Goal: Navigation & Orientation: Find specific page/section

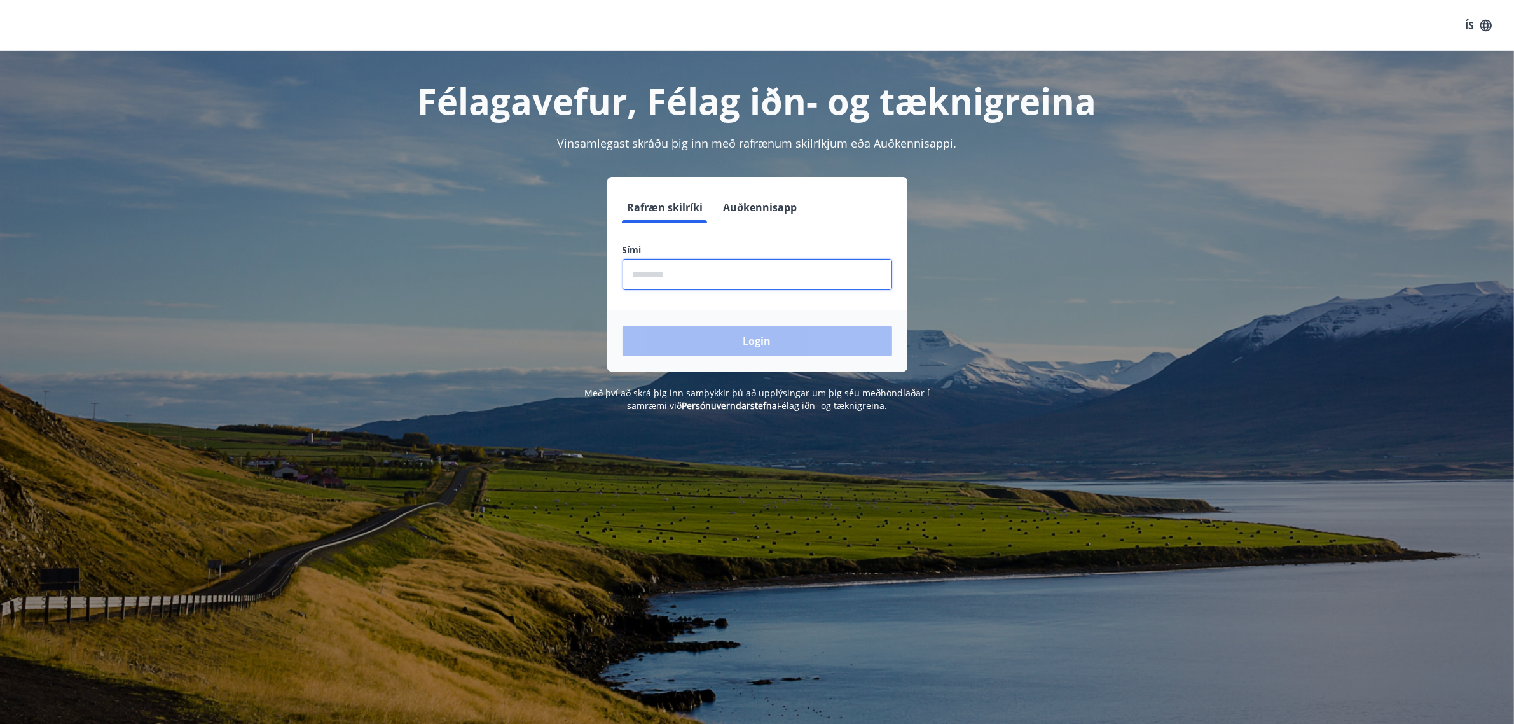
click at [665, 275] on input "phone" at bounding box center [758, 274] width 270 height 31
type input "********"
click at [678, 350] on button "Login" at bounding box center [758, 341] width 270 height 31
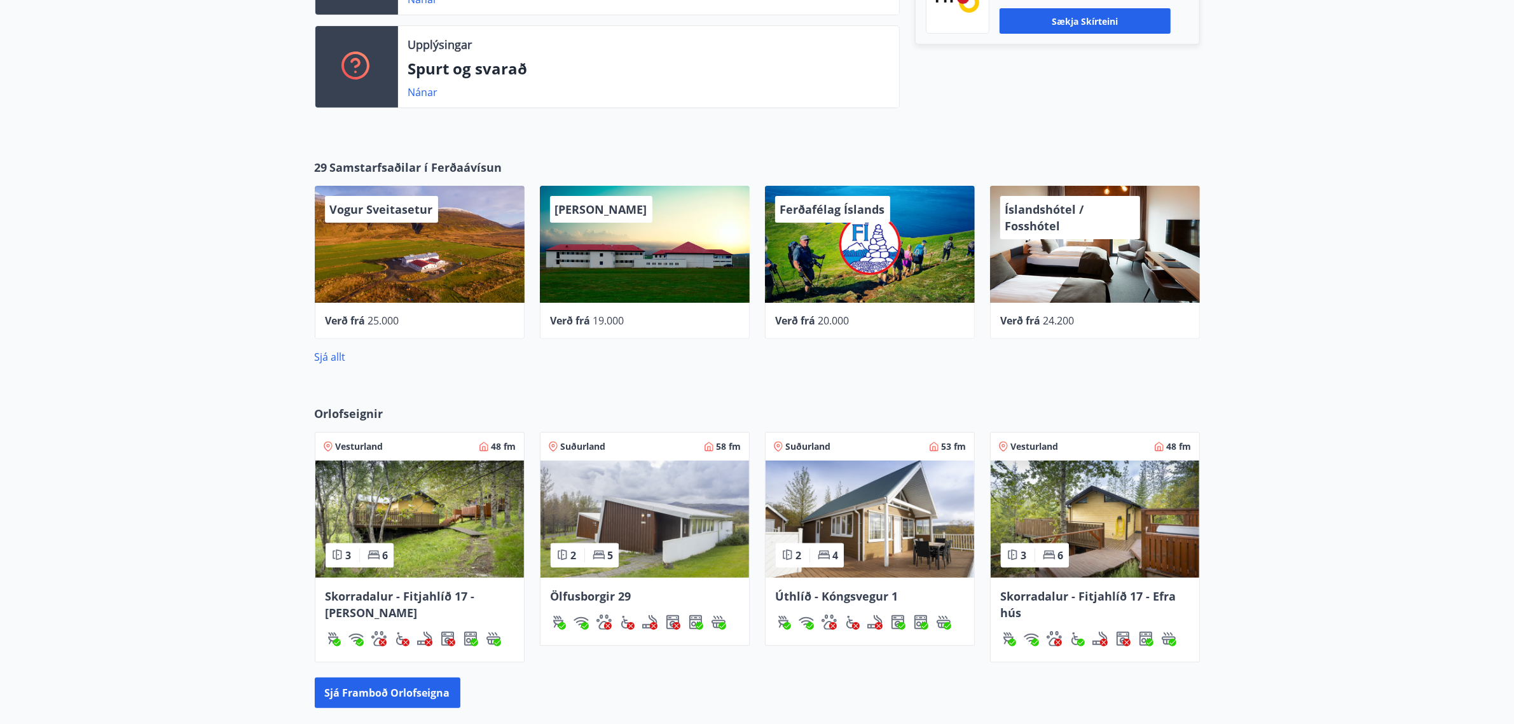
scroll to position [434, 0]
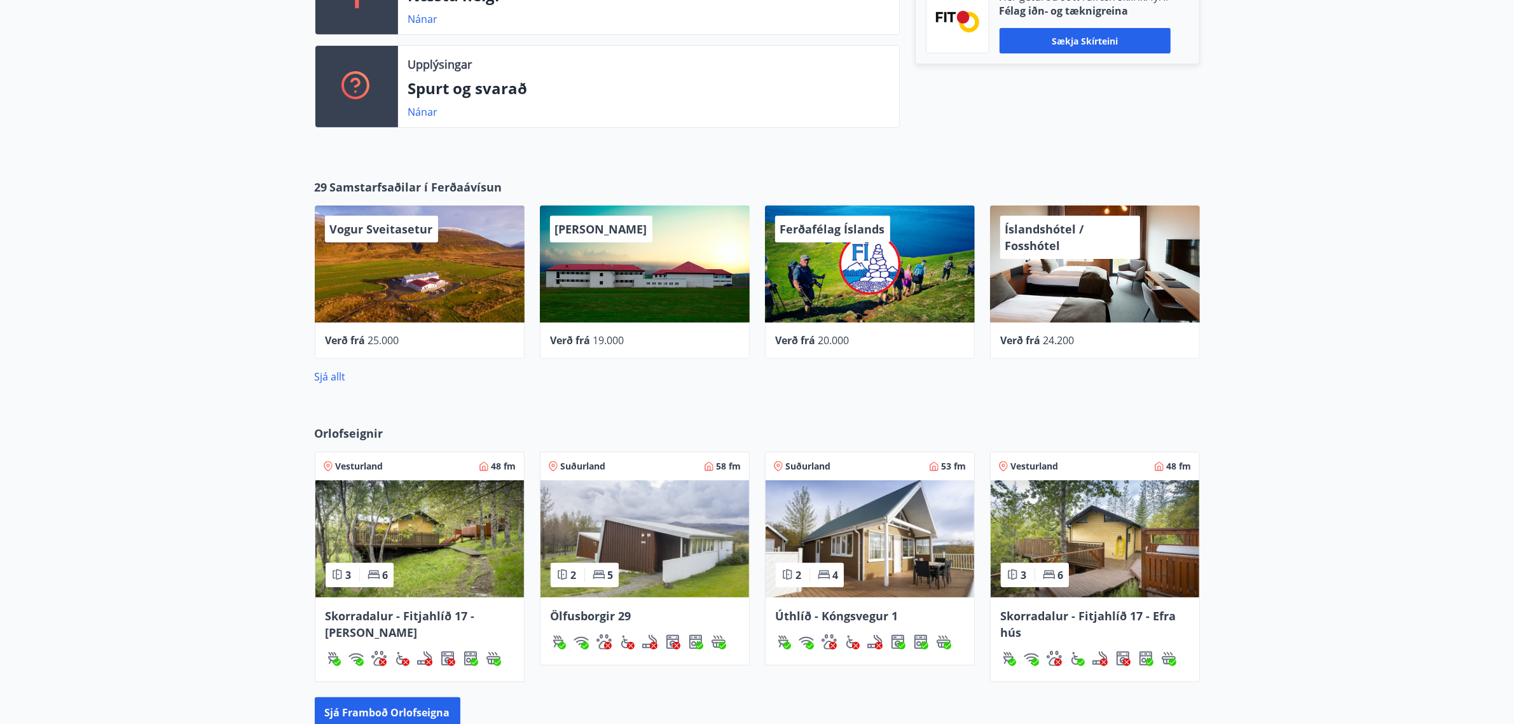
click at [675, 541] on img at bounding box center [645, 538] width 209 height 117
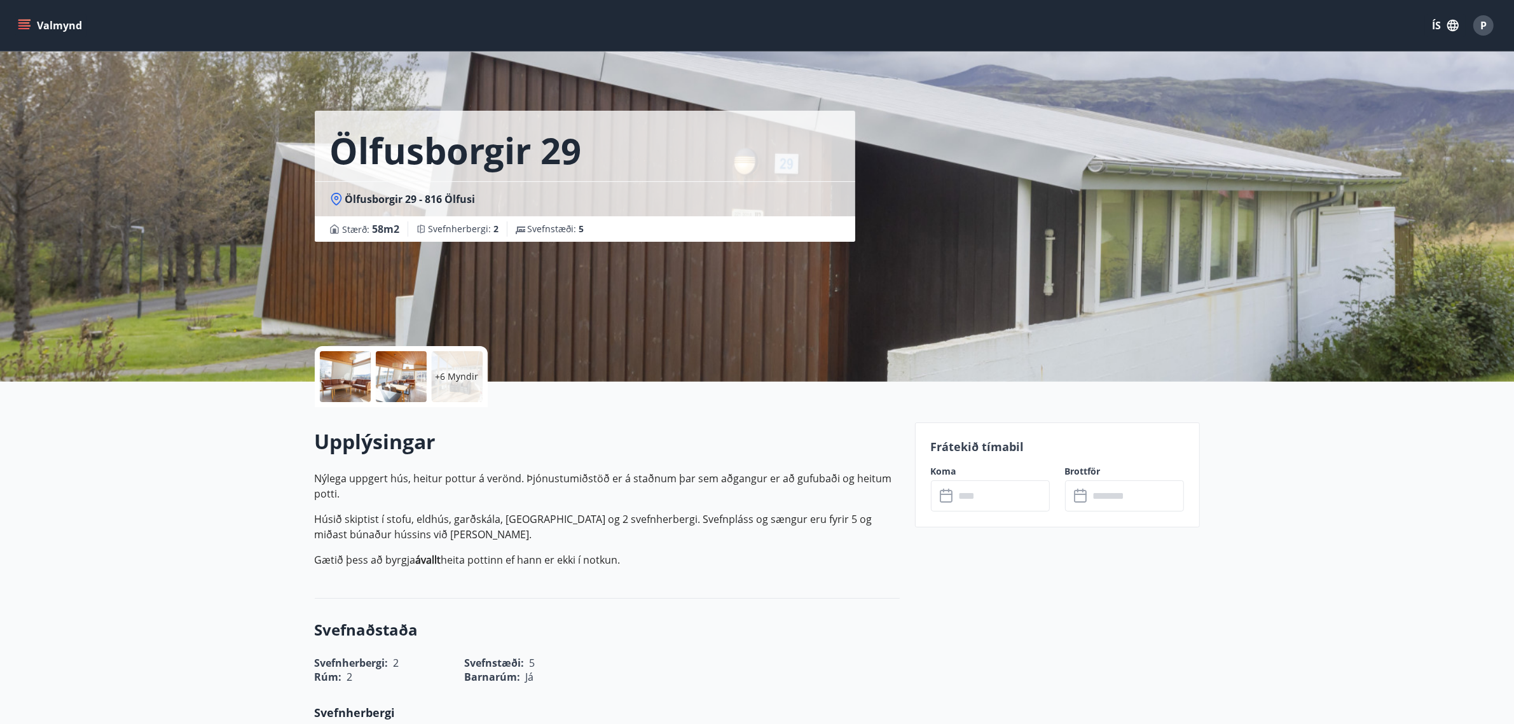
click at [353, 379] on div at bounding box center [345, 376] width 51 height 51
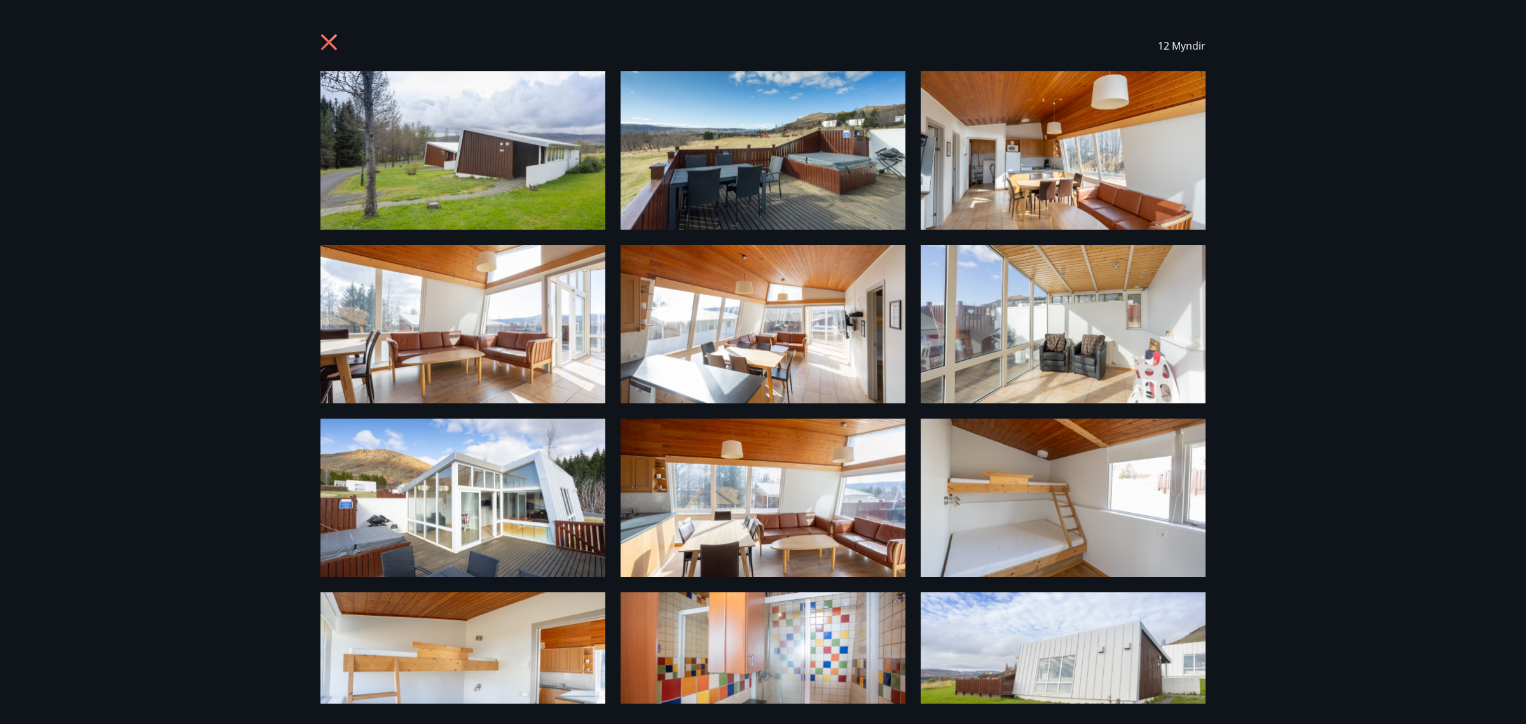
click at [326, 36] on icon at bounding box center [331, 44] width 20 height 20
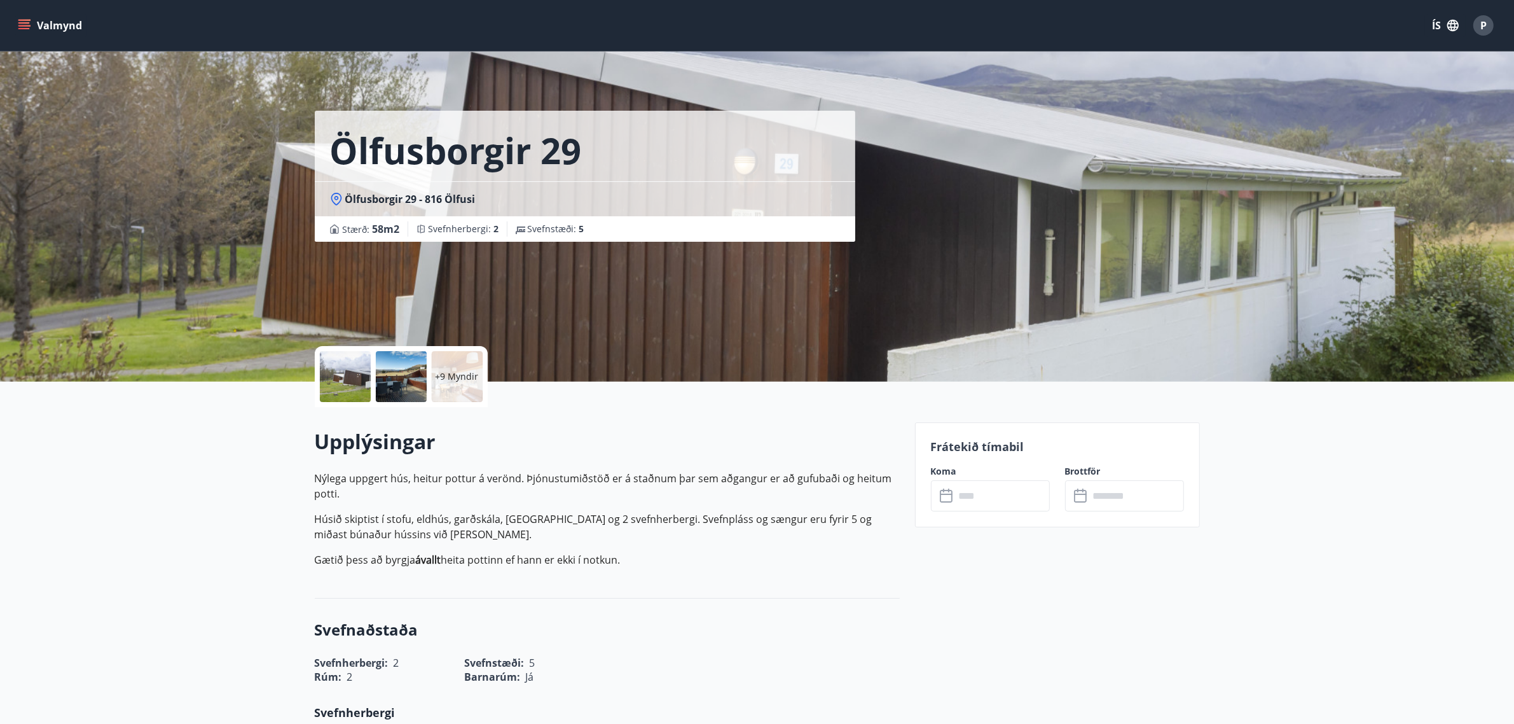
click at [330, 198] on icon at bounding box center [336, 199] width 13 height 13
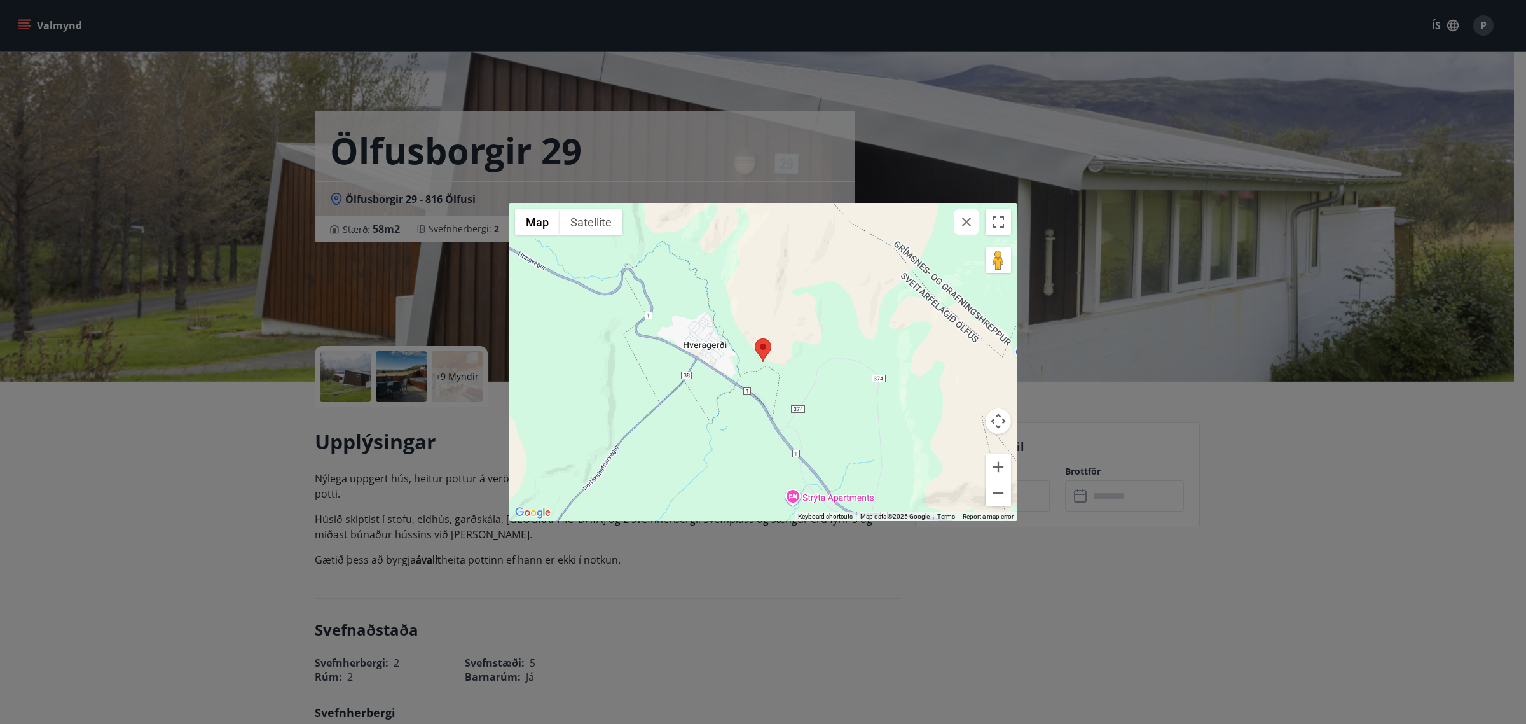
click at [962, 219] on icon "button" at bounding box center [966, 221] width 15 height 15
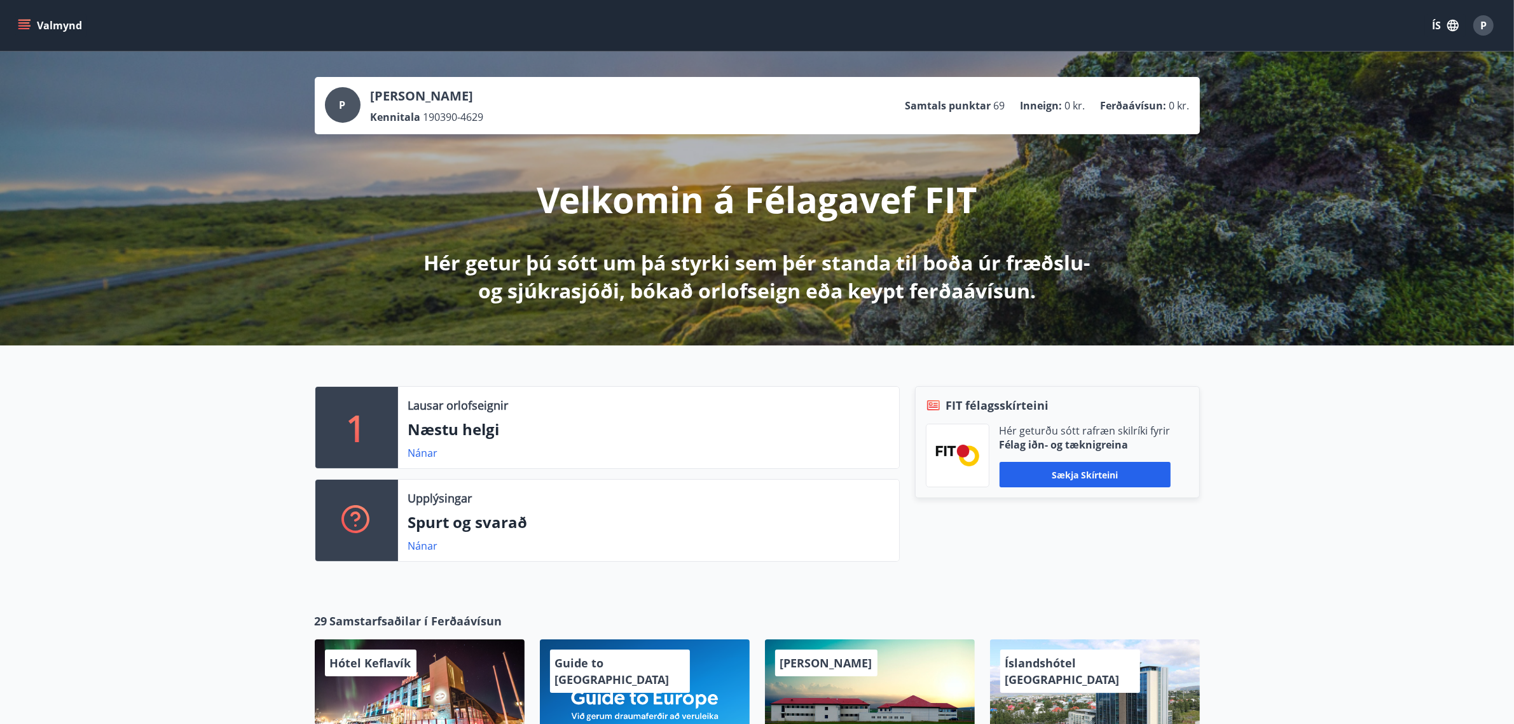
click at [598, 406] on div "Lausar orlofseignir" at bounding box center [648, 405] width 481 height 17
click at [424, 448] on link "Nánar" at bounding box center [423, 453] width 30 height 14
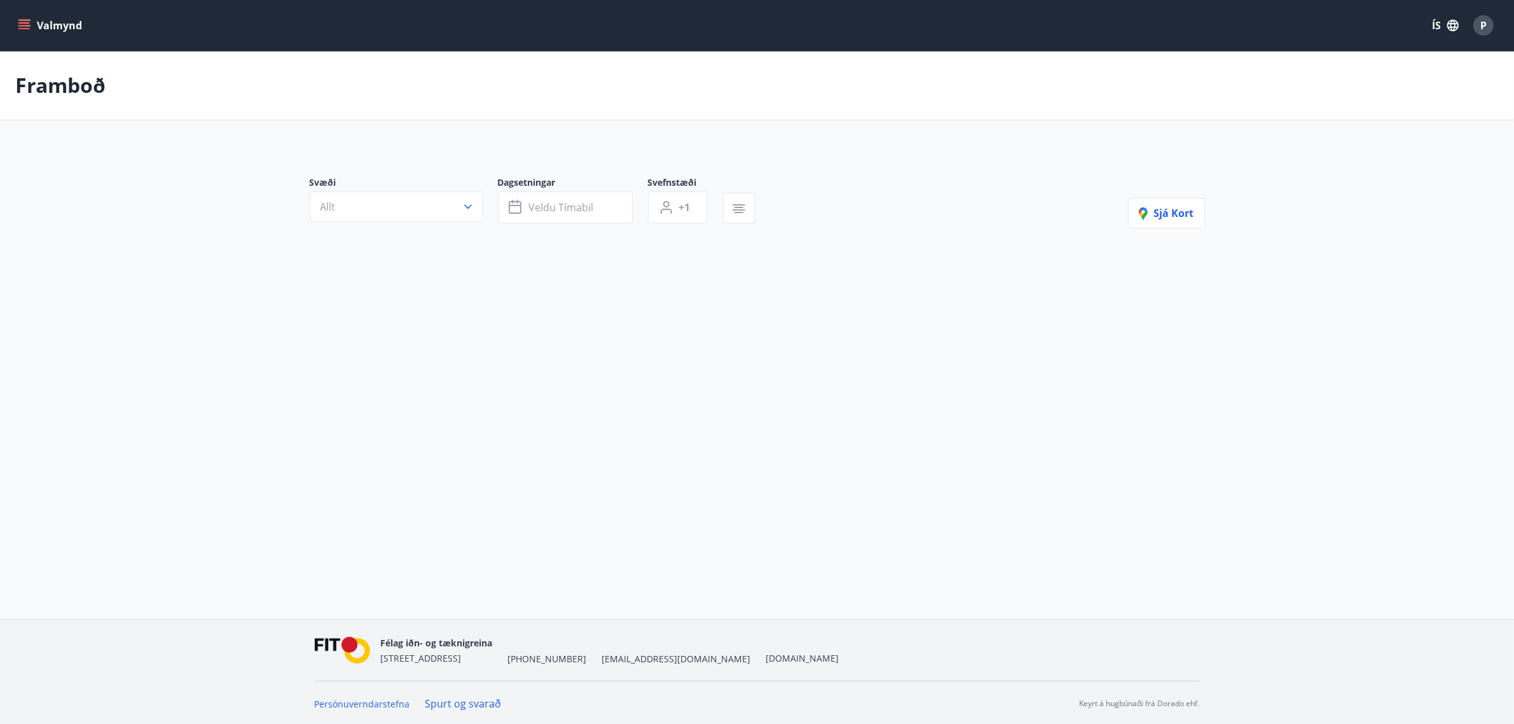
type input "*"
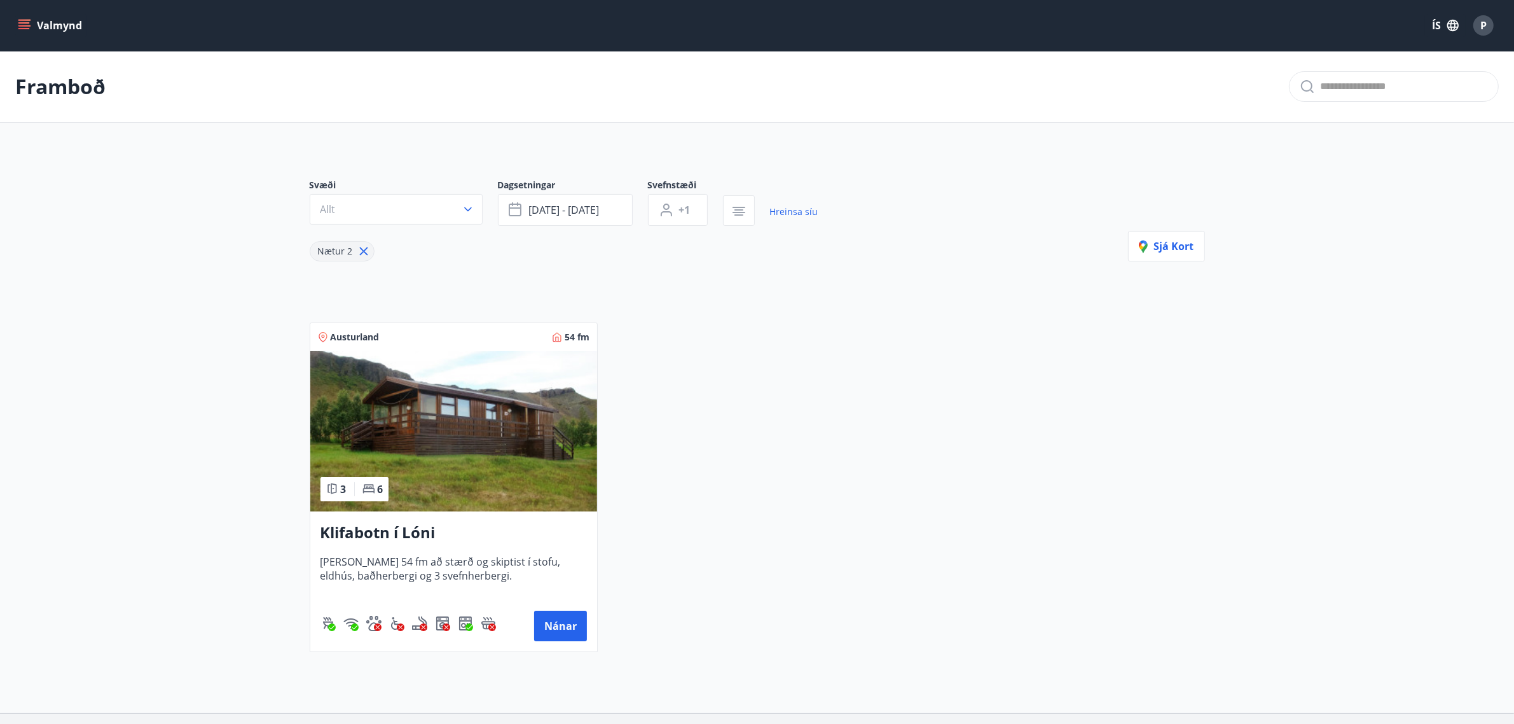
click at [335, 337] on span "Austurland" at bounding box center [355, 337] width 49 height 13
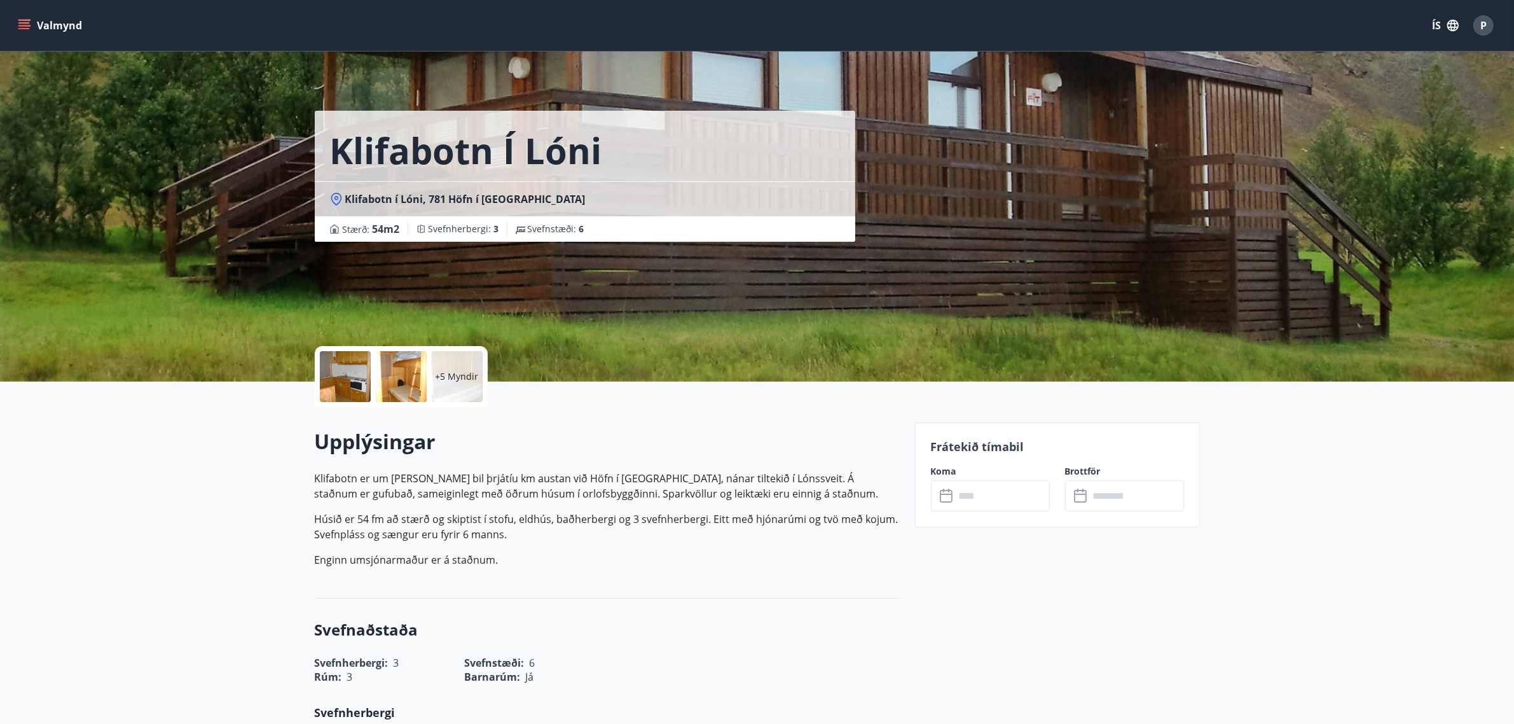
click at [361, 379] on div at bounding box center [345, 376] width 51 height 51
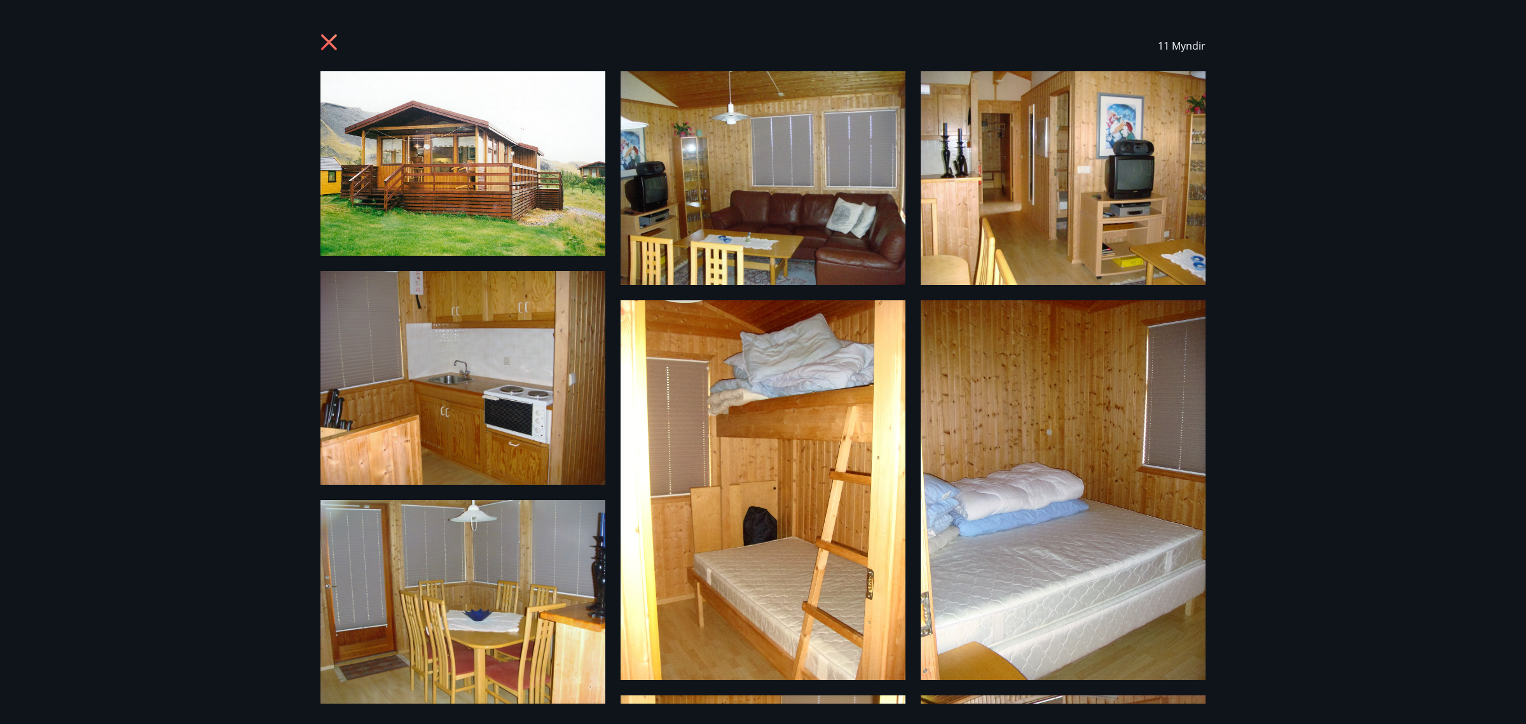
click at [331, 38] on icon at bounding box center [329, 42] width 16 height 16
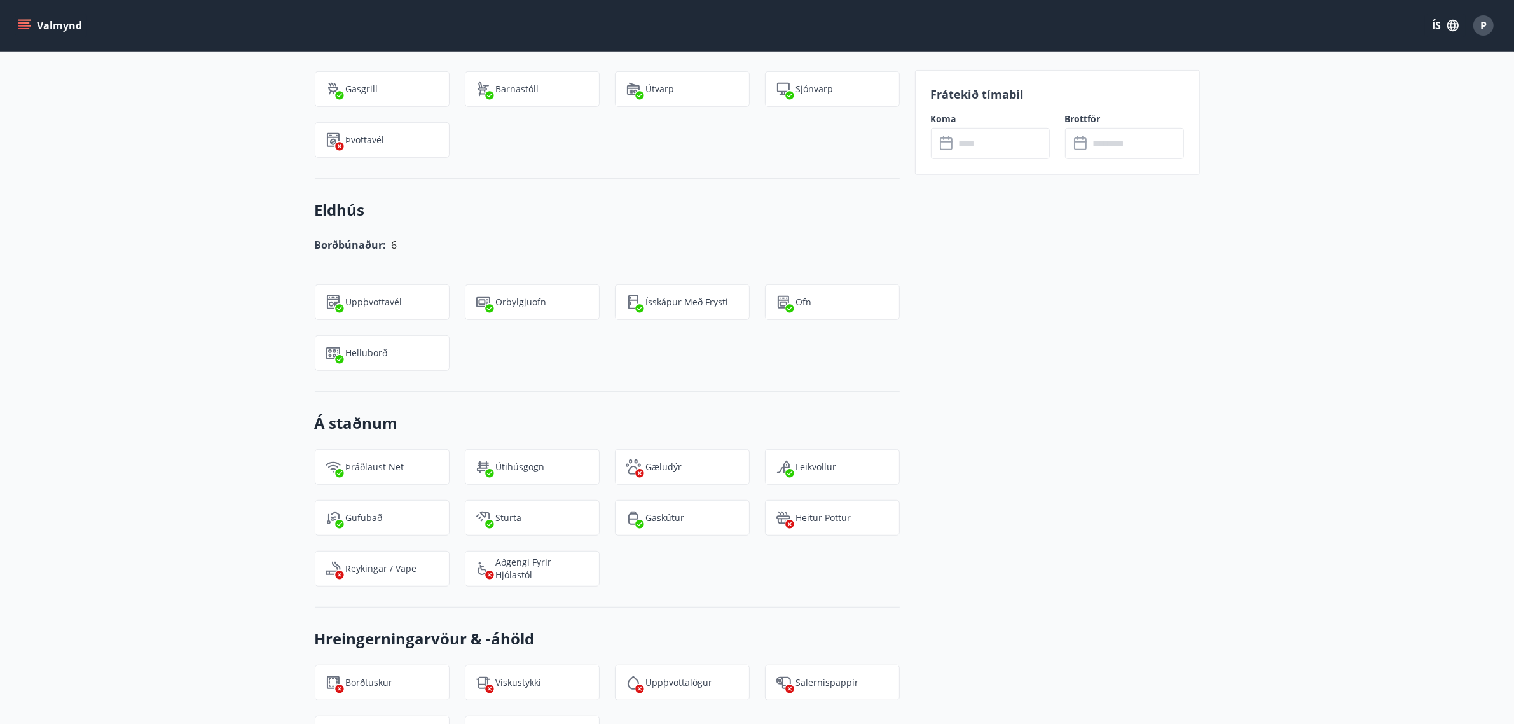
scroll to position [1564, 0]
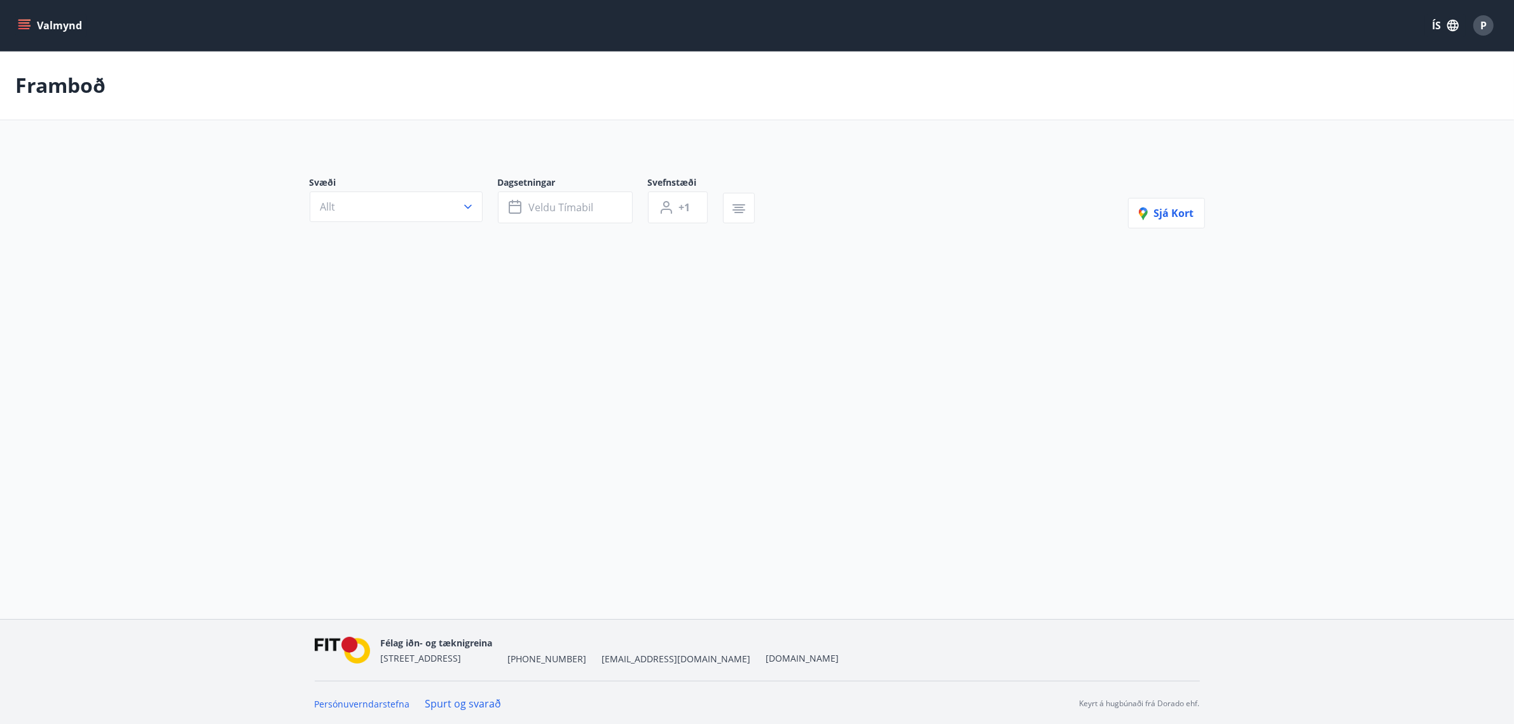
type input "*"
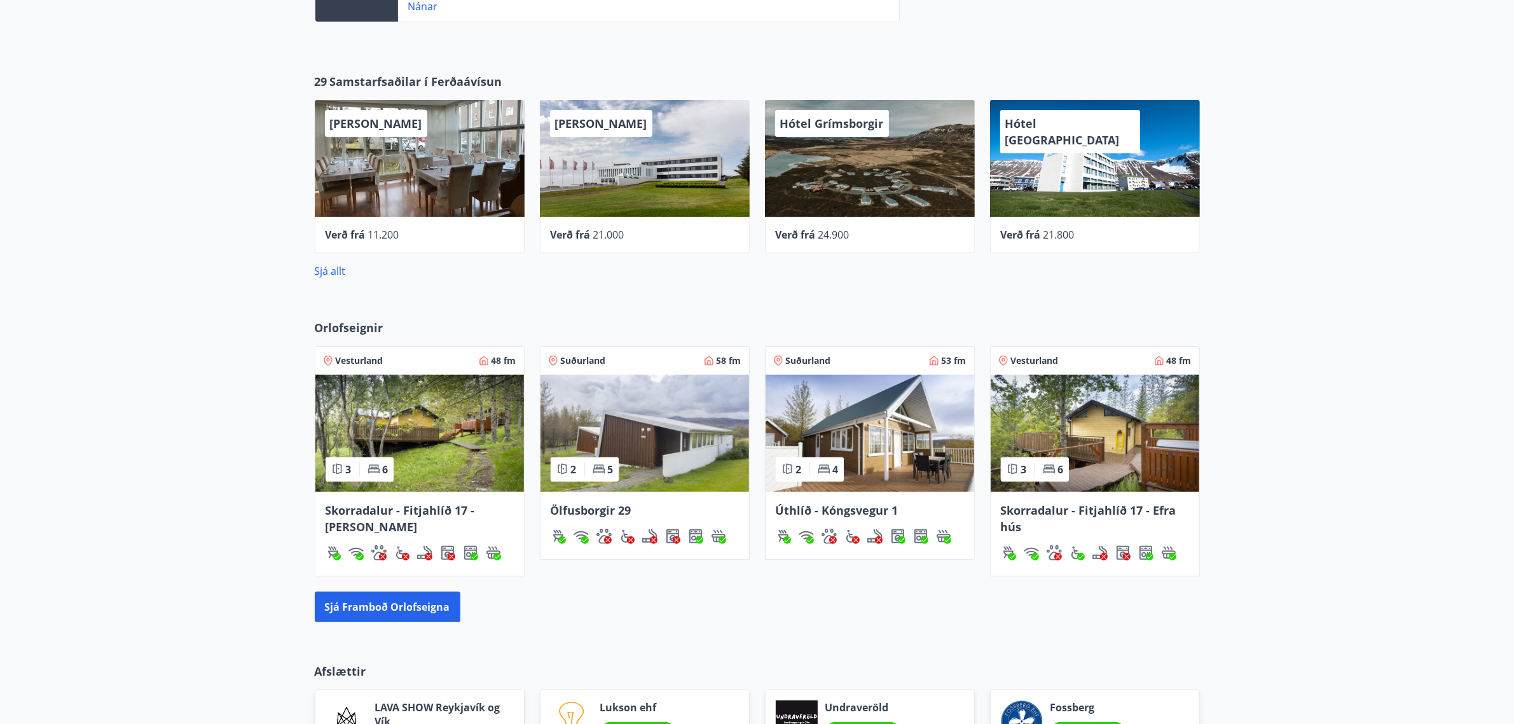
scroll to position [556, 0]
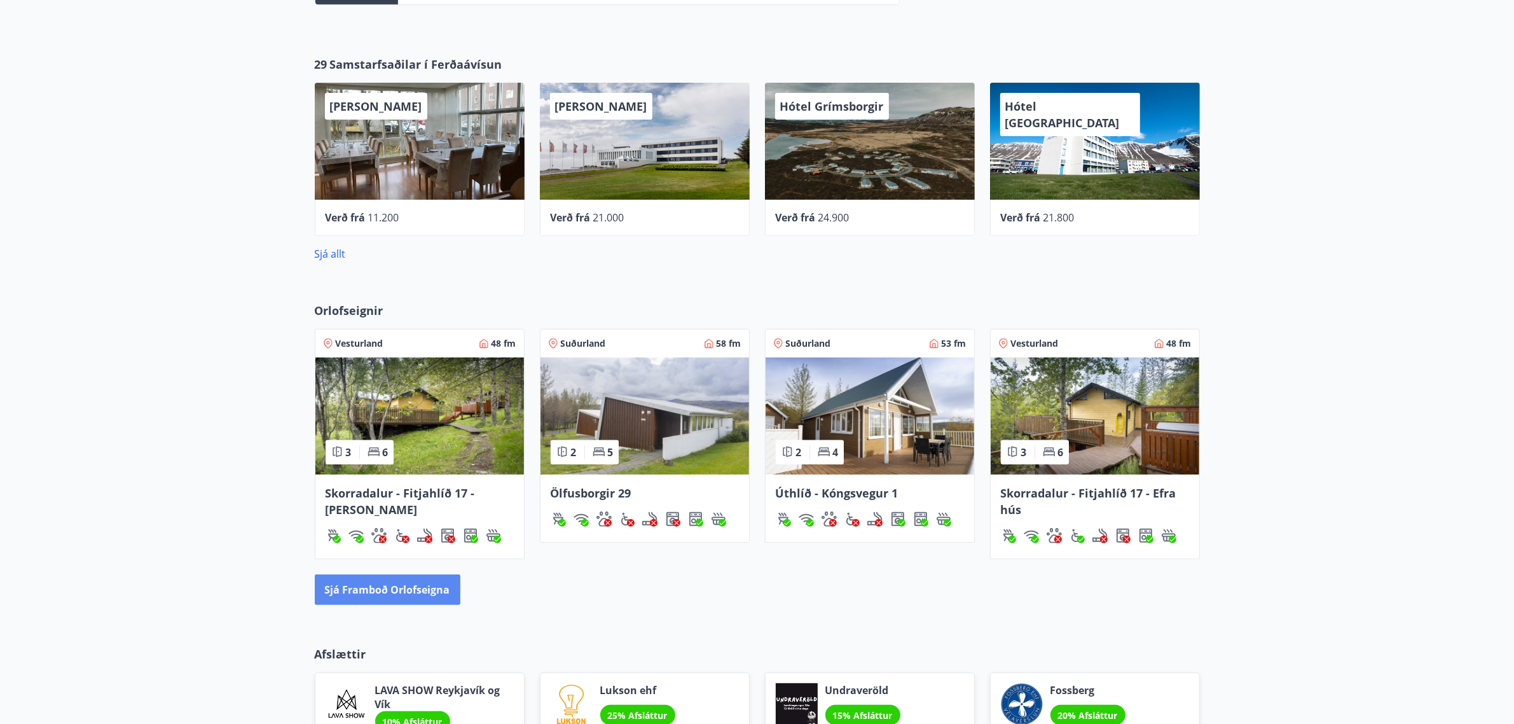
click at [387, 593] on button "Sjá framboð orlofseigna" at bounding box center [388, 589] width 146 height 31
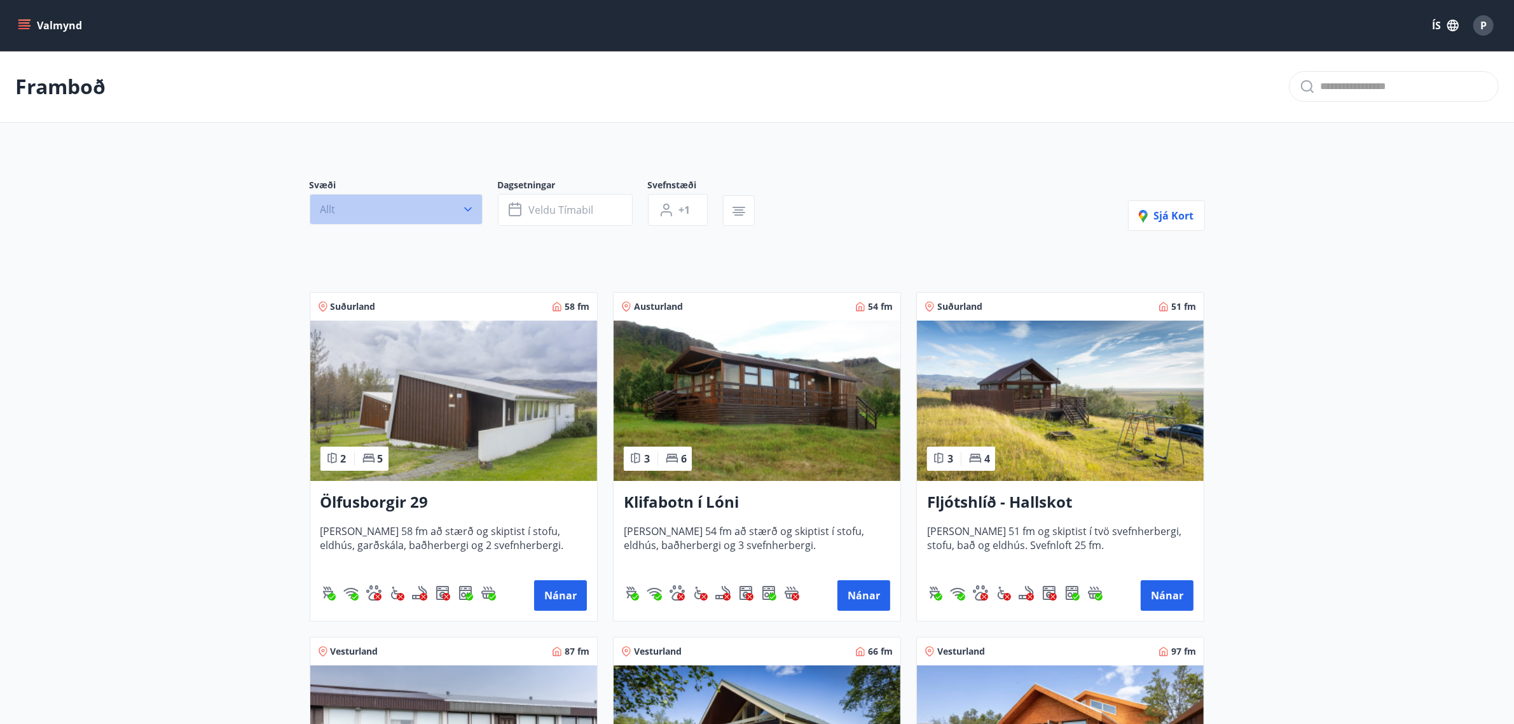
click at [469, 214] on icon "button" at bounding box center [468, 209] width 13 height 13
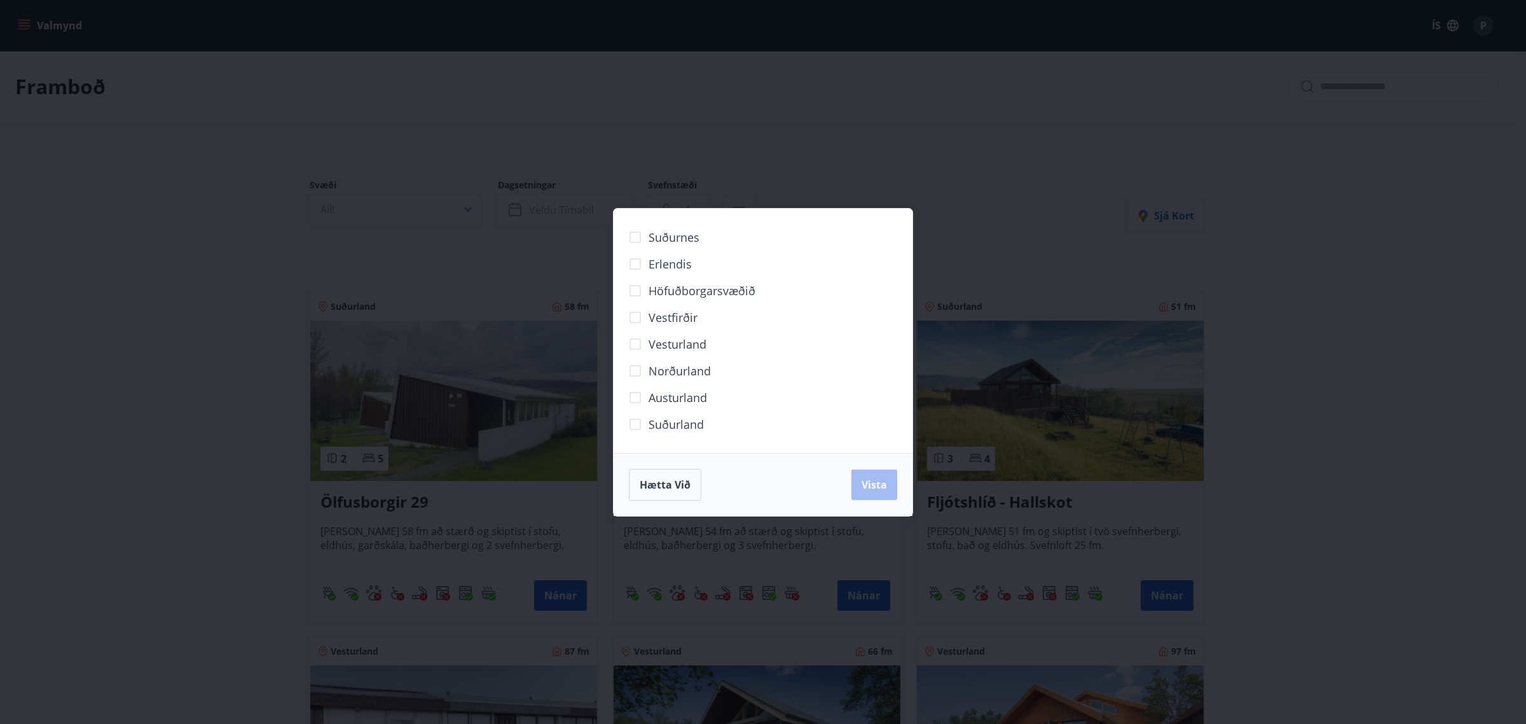
click at [647, 130] on div "Suðurnes Erlendis Höfuðborgarsvæðið [GEOGRAPHIC_DATA] [GEOGRAPHIC_DATA] [GEOGRA…" at bounding box center [763, 362] width 1526 height 724
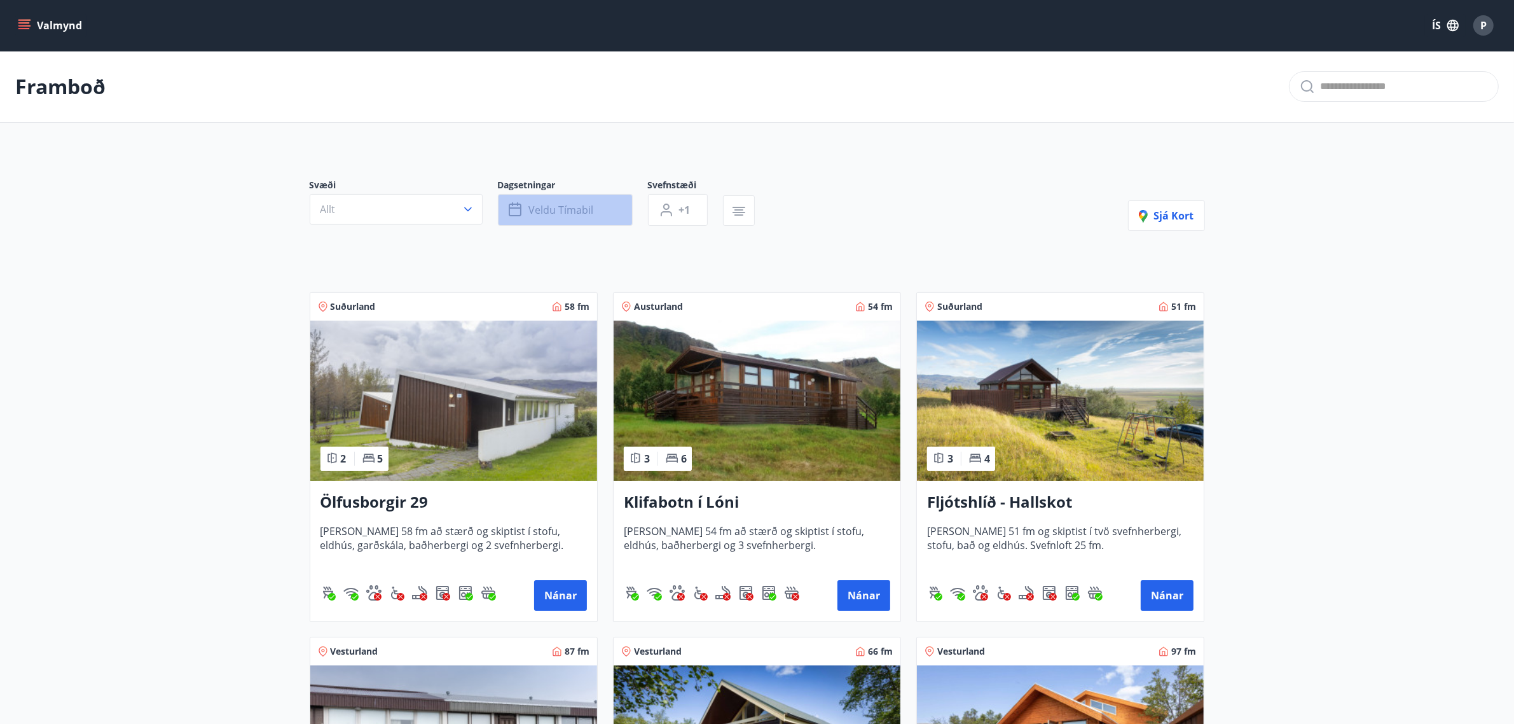
click at [595, 202] on button "Veldu tímabil" at bounding box center [565, 210] width 135 height 32
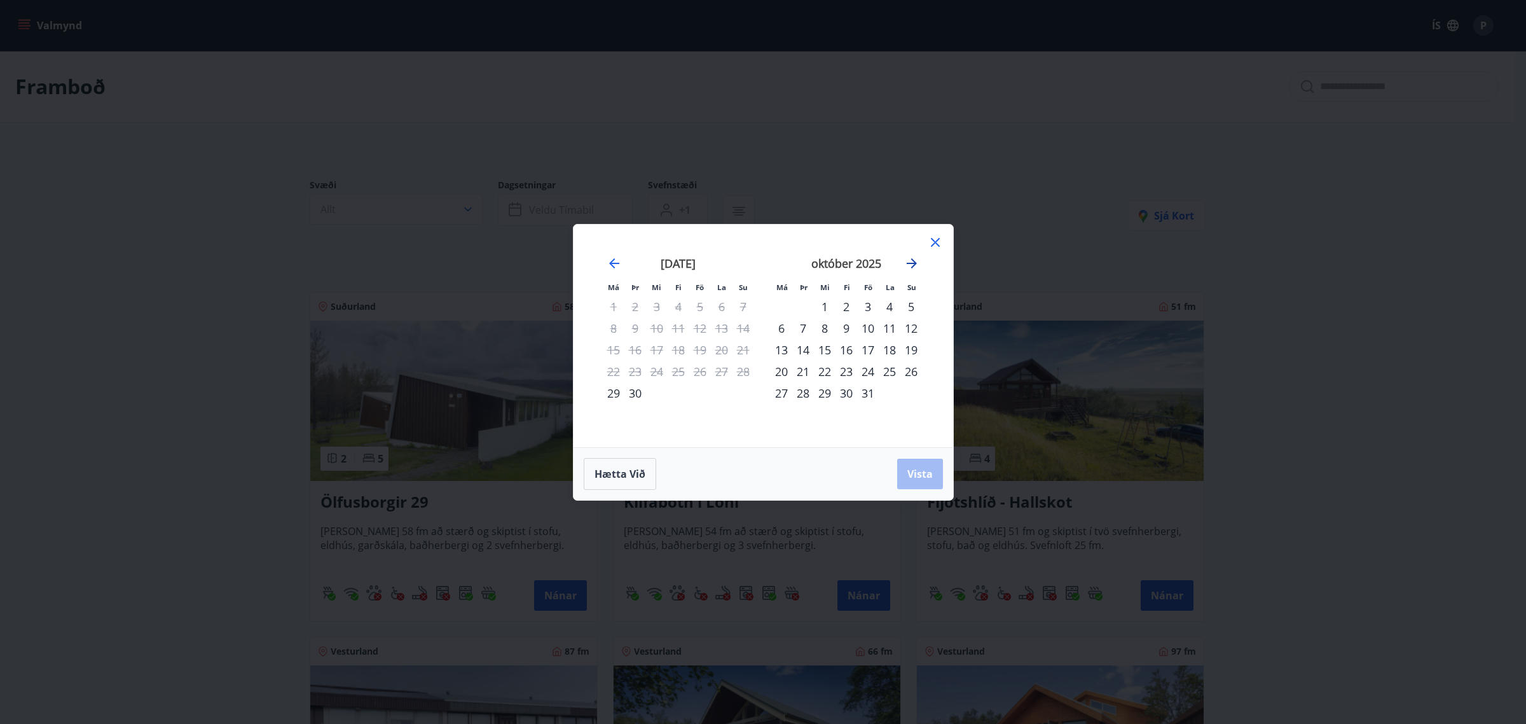
click at [910, 261] on icon "Move forward to switch to the next month." at bounding box center [911, 263] width 15 height 15
click at [938, 240] on icon at bounding box center [935, 242] width 15 height 15
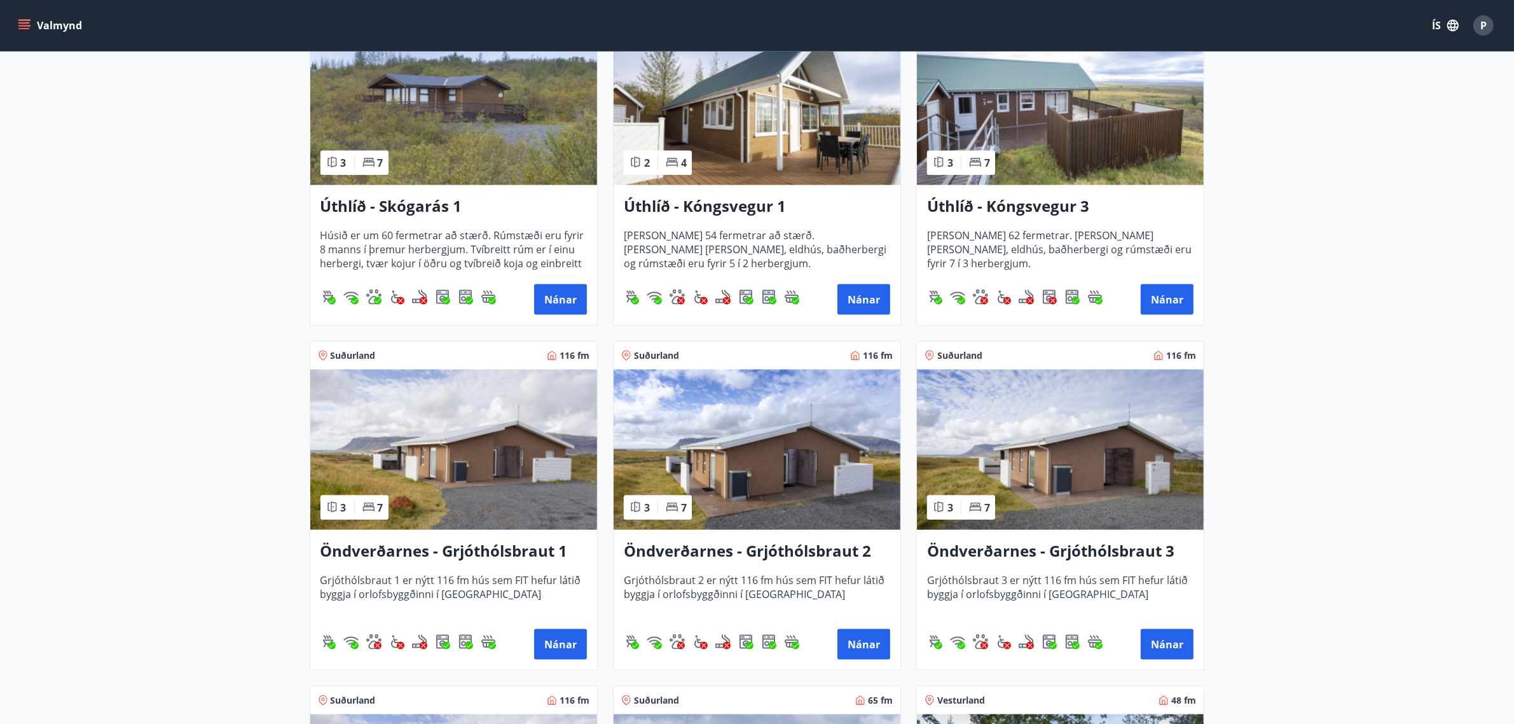
scroll to position [1923, 0]
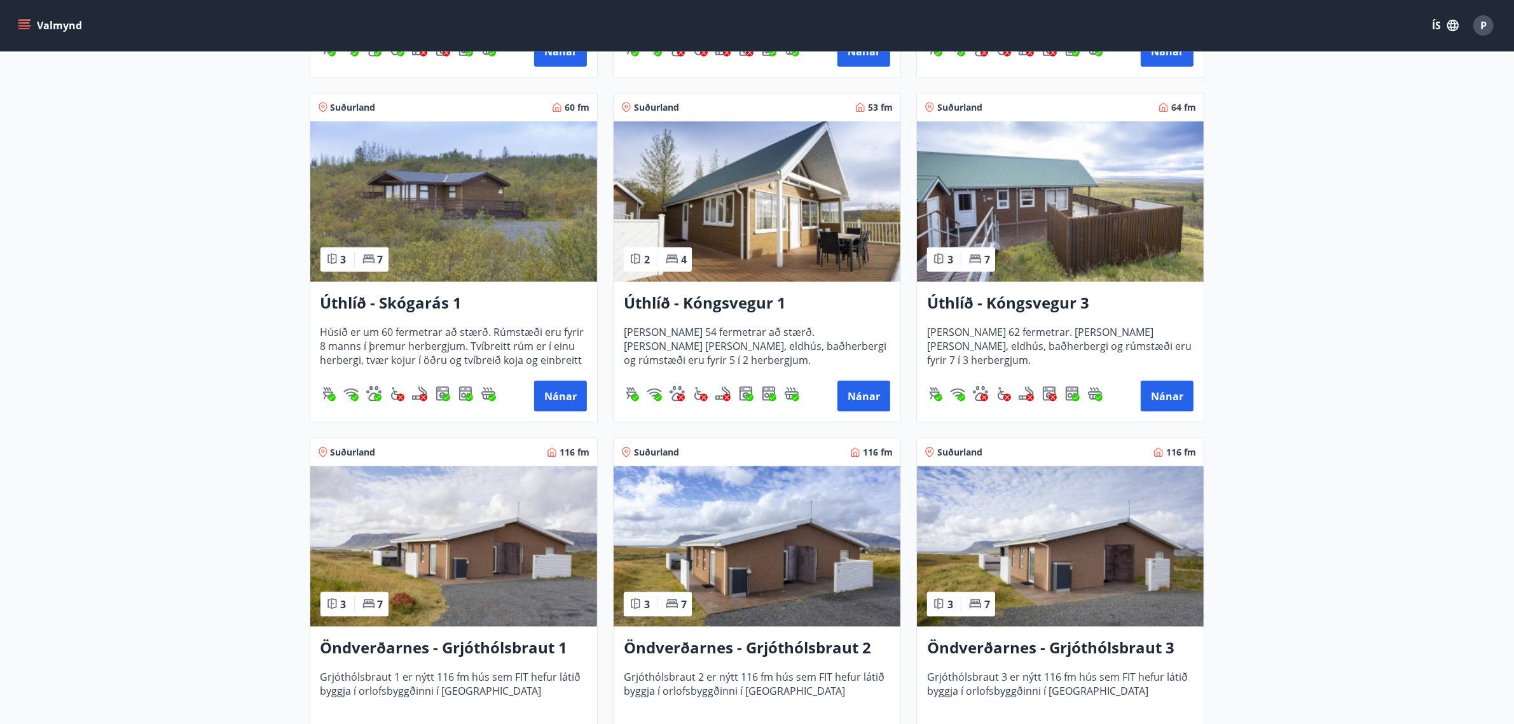
click at [426, 644] on h3 "Öndverðarnes - Grjóthólsbraut 1" at bounding box center [454, 648] width 266 height 23
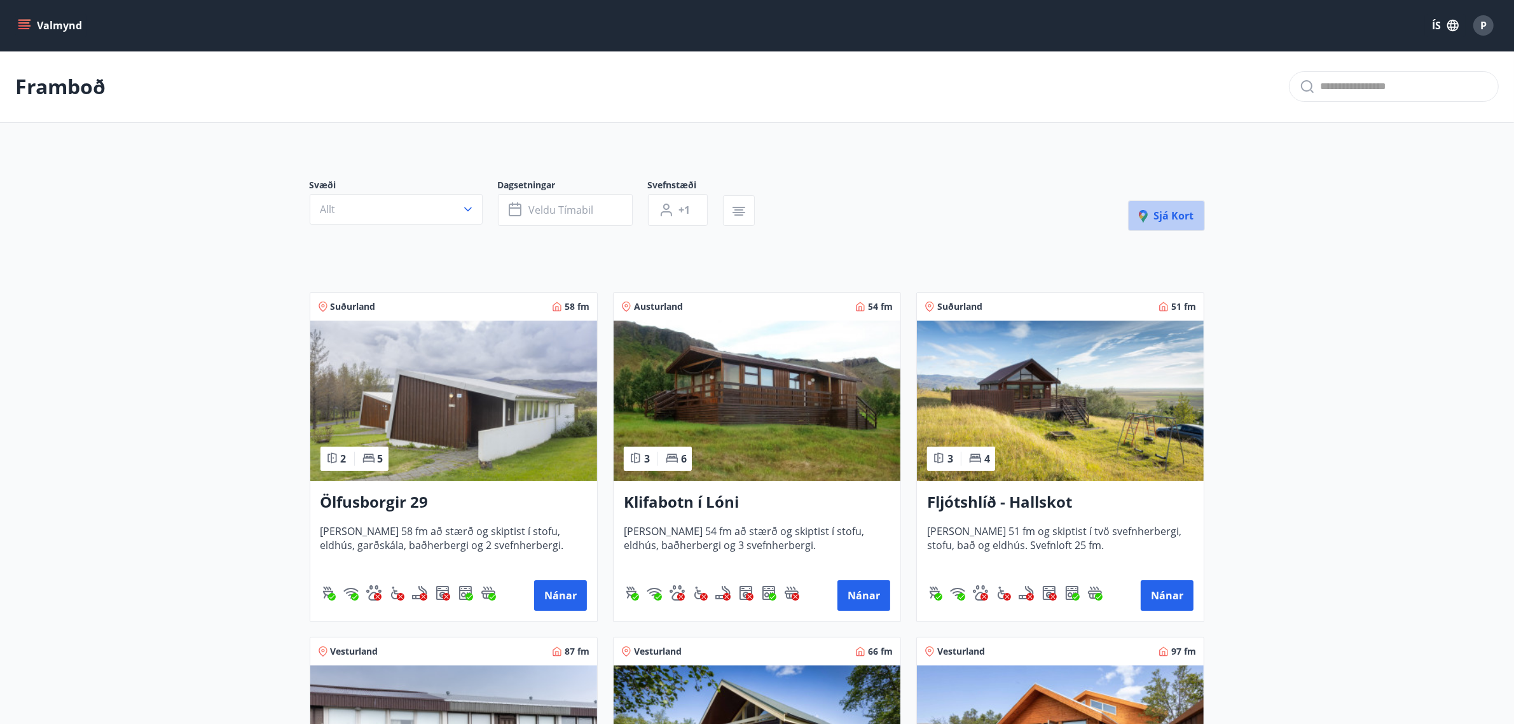
click at [1174, 205] on button "Sjá kort" at bounding box center [1166, 215] width 77 height 31
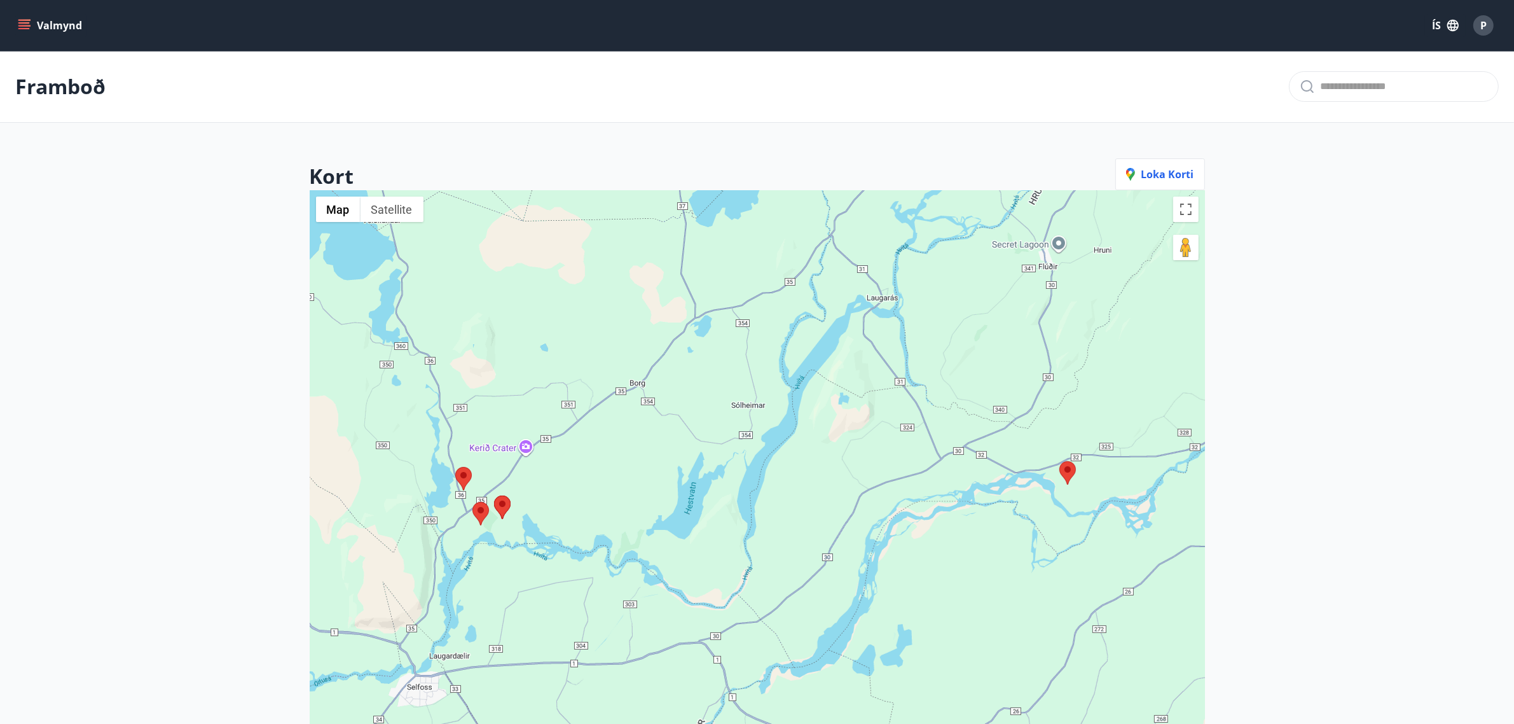
drag, startPoint x: 962, startPoint y: 530, endPoint x: 932, endPoint y: 264, distance: 267.5
click at [932, 264] on div at bounding box center [757, 552] width 895 height 724
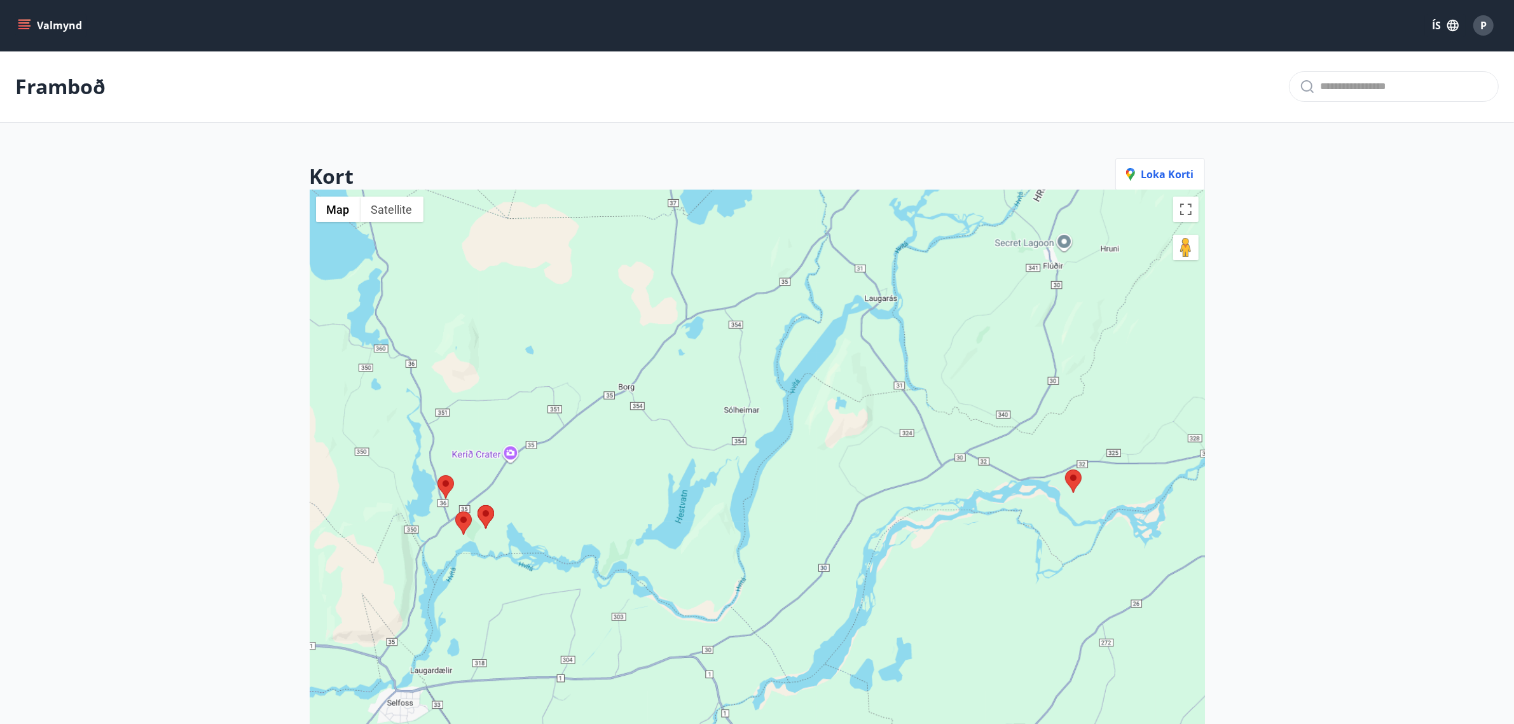
drag, startPoint x: 932, startPoint y: 264, endPoint x: 763, endPoint y: 361, distance: 194.6
click at [799, 318] on div at bounding box center [757, 552] width 895 height 724
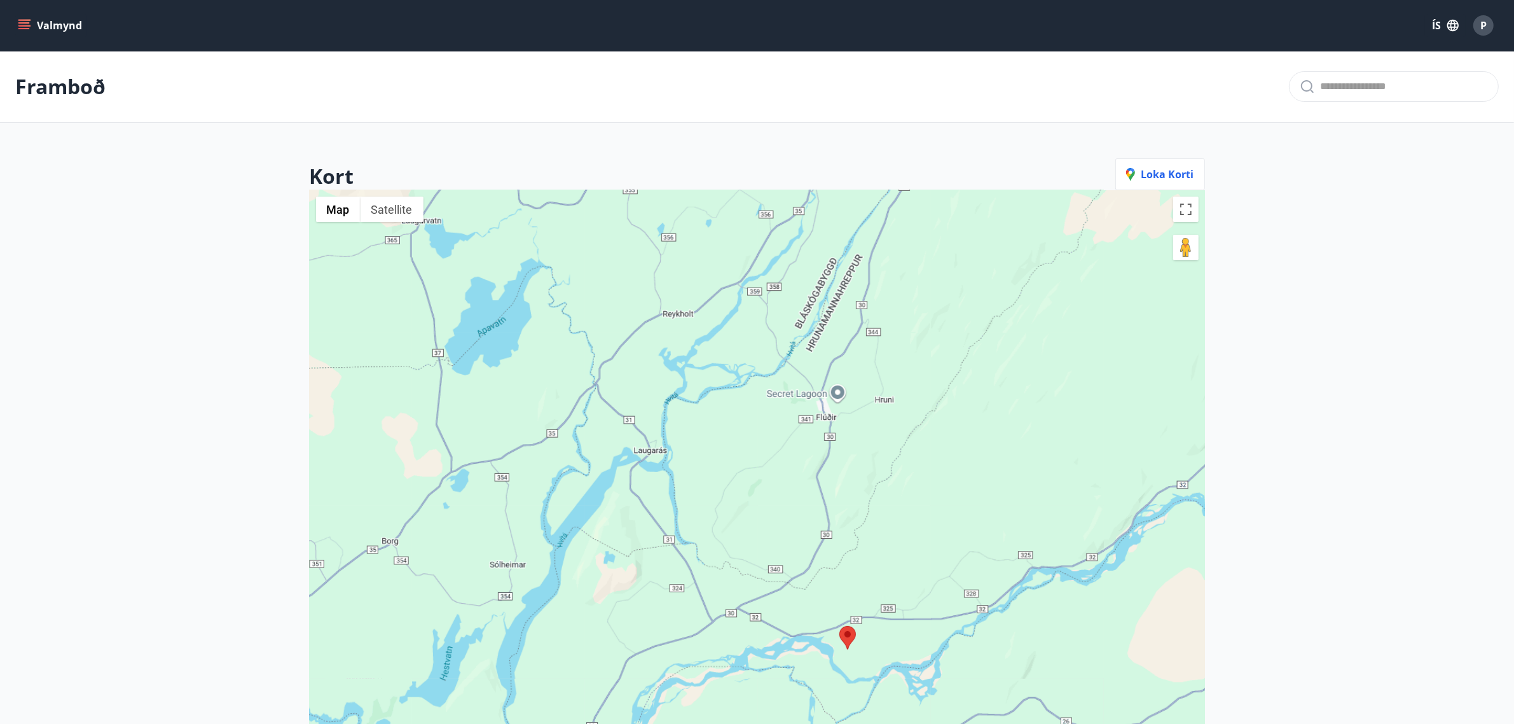
drag, startPoint x: 763, startPoint y: 361, endPoint x: 730, endPoint y: 426, distance: 72.8
click at [730, 426] on div at bounding box center [757, 552] width 895 height 724
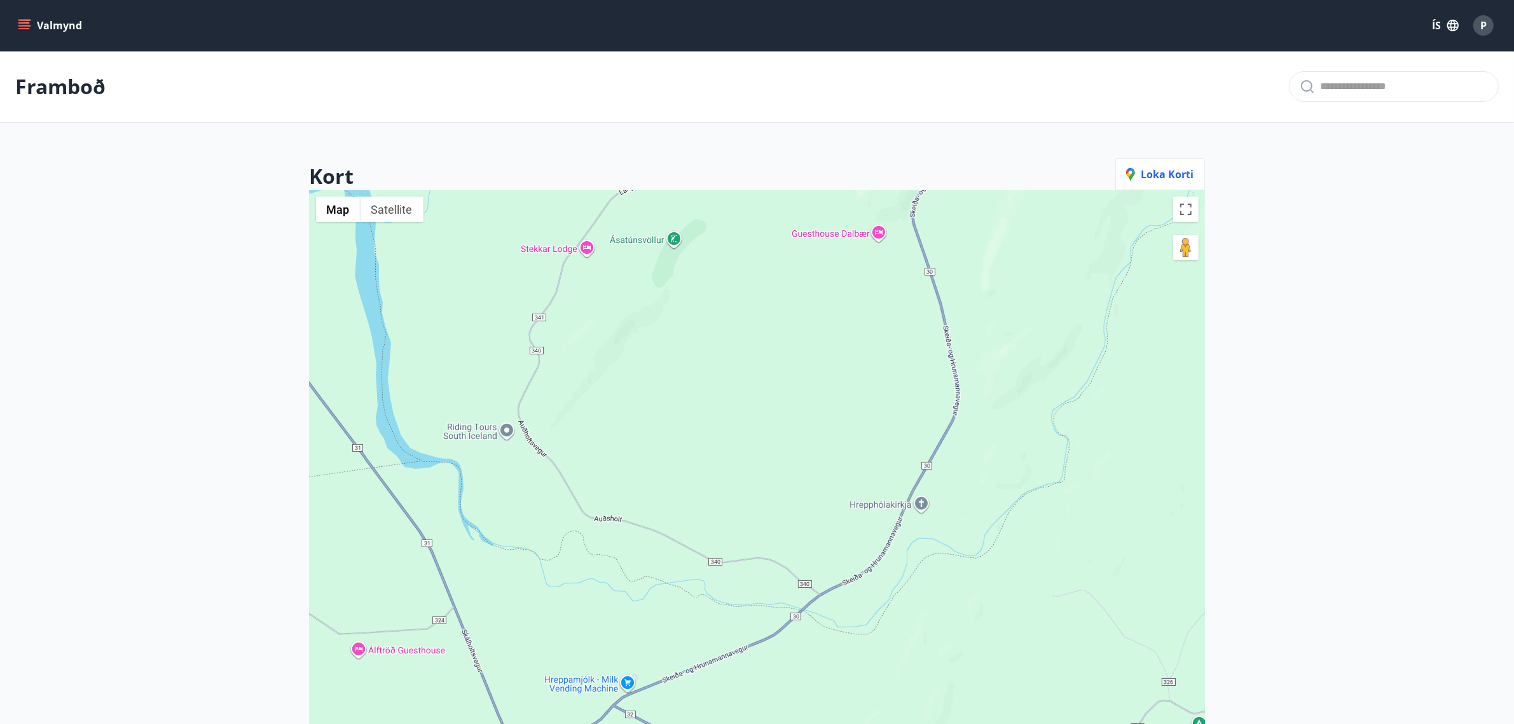
drag, startPoint x: 756, startPoint y: 669, endPoint x: 803, endPoint y: 310, distance: 361.8
click at [803, 310] on div at bounding box center [757, 552] width 895 height 724
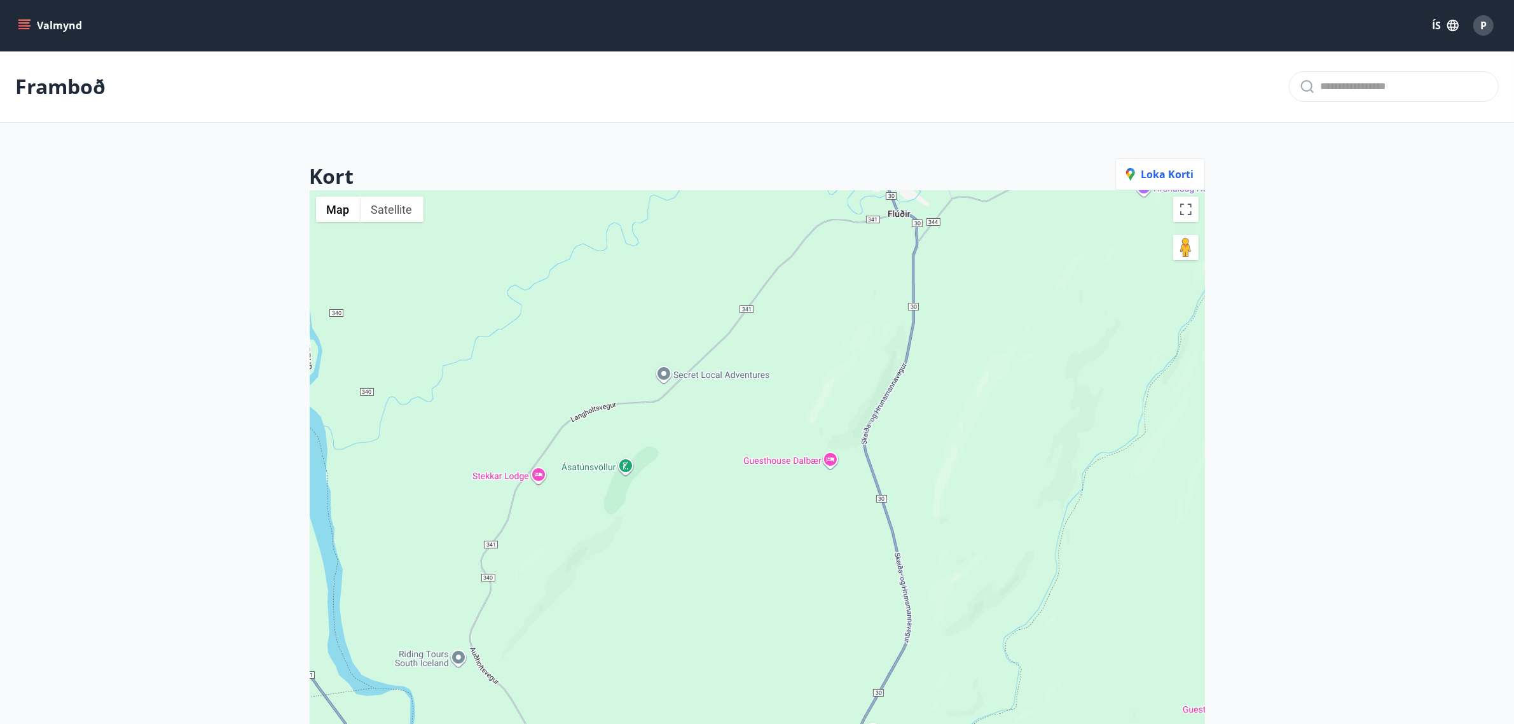
drag, startPoint x: 744, startPoint y: 342, endPoint x: 701, endPoint y: 537, distance: 200.0
click at [701, 537] on div at bounding box center [757, 552] width 895 height 724
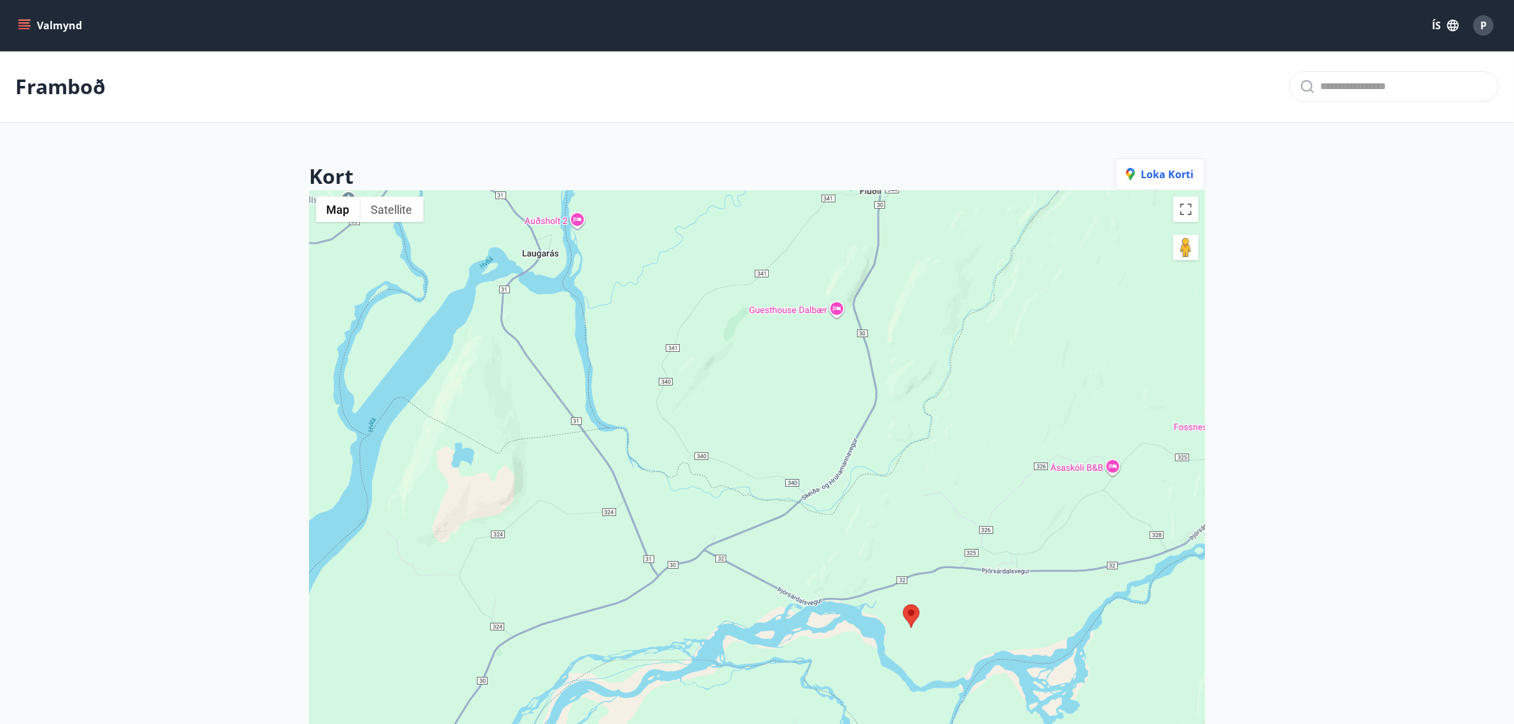
drag, startPoint x: 791, startPoint y: 503, endPoint x: 786, endPoint y: 380, distance: 122.8
click at [786, 380] on div at bounding box center [757, 552] width 895 height 724
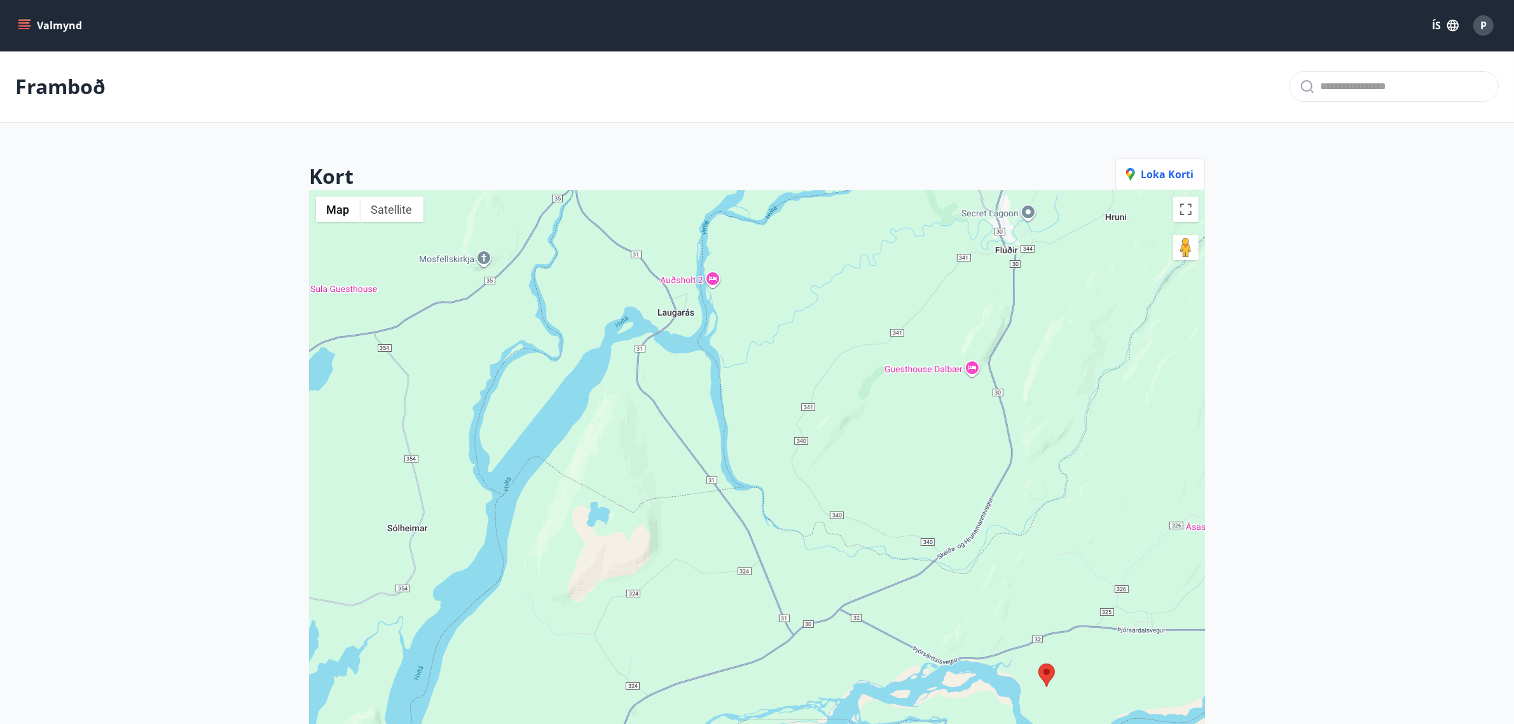
drag, startPoint x: 1040, startPoint y: 478, endPoint x: 976, endPoint y: 296, distance: 192.9
click at [976, 296] on div at bounding box center [757, 552] width 895 height 724
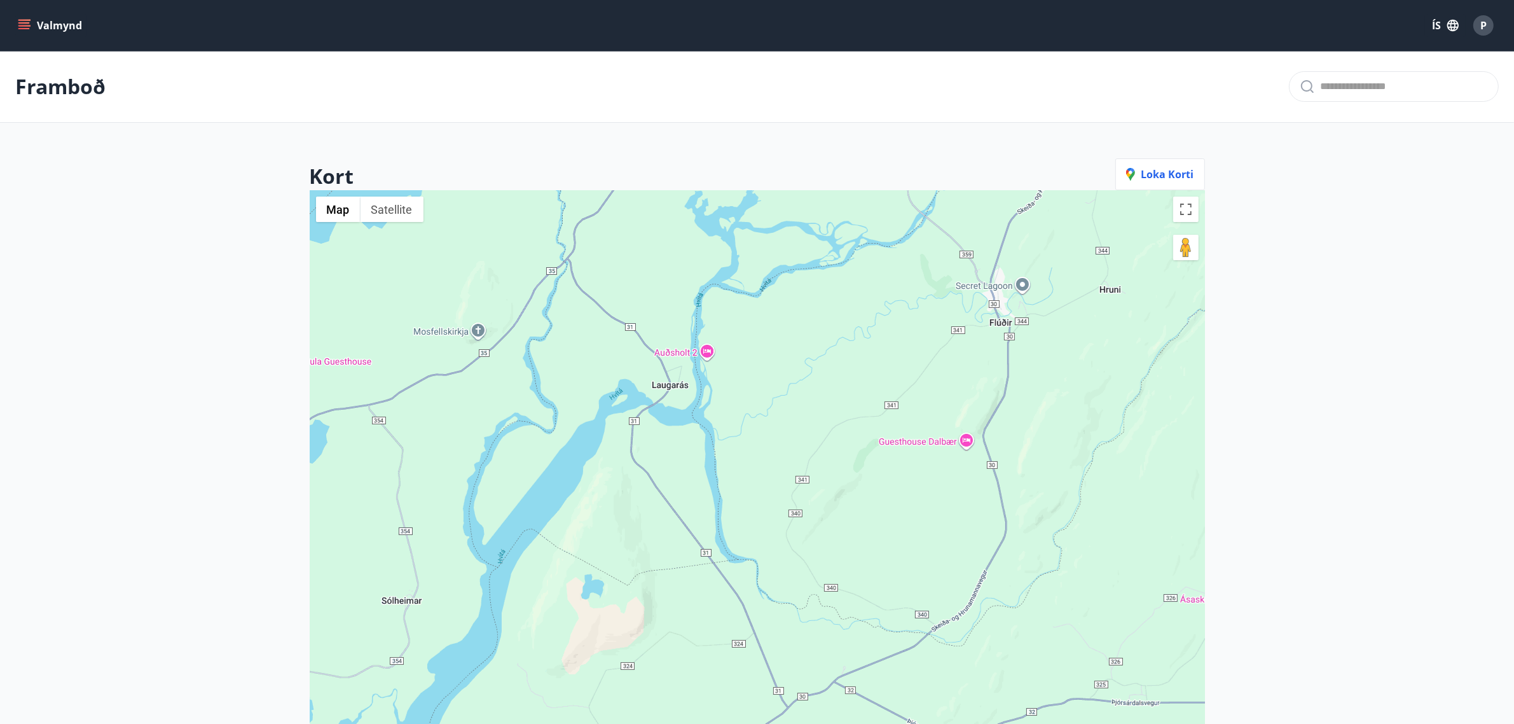
drag, startPoint x: 815, startPoint y: 366, endPoint x: 913, endPoint y: 406, distance: 105.0
click at [913, 406] on div at bounding box center [757, 552] width 895 height 724
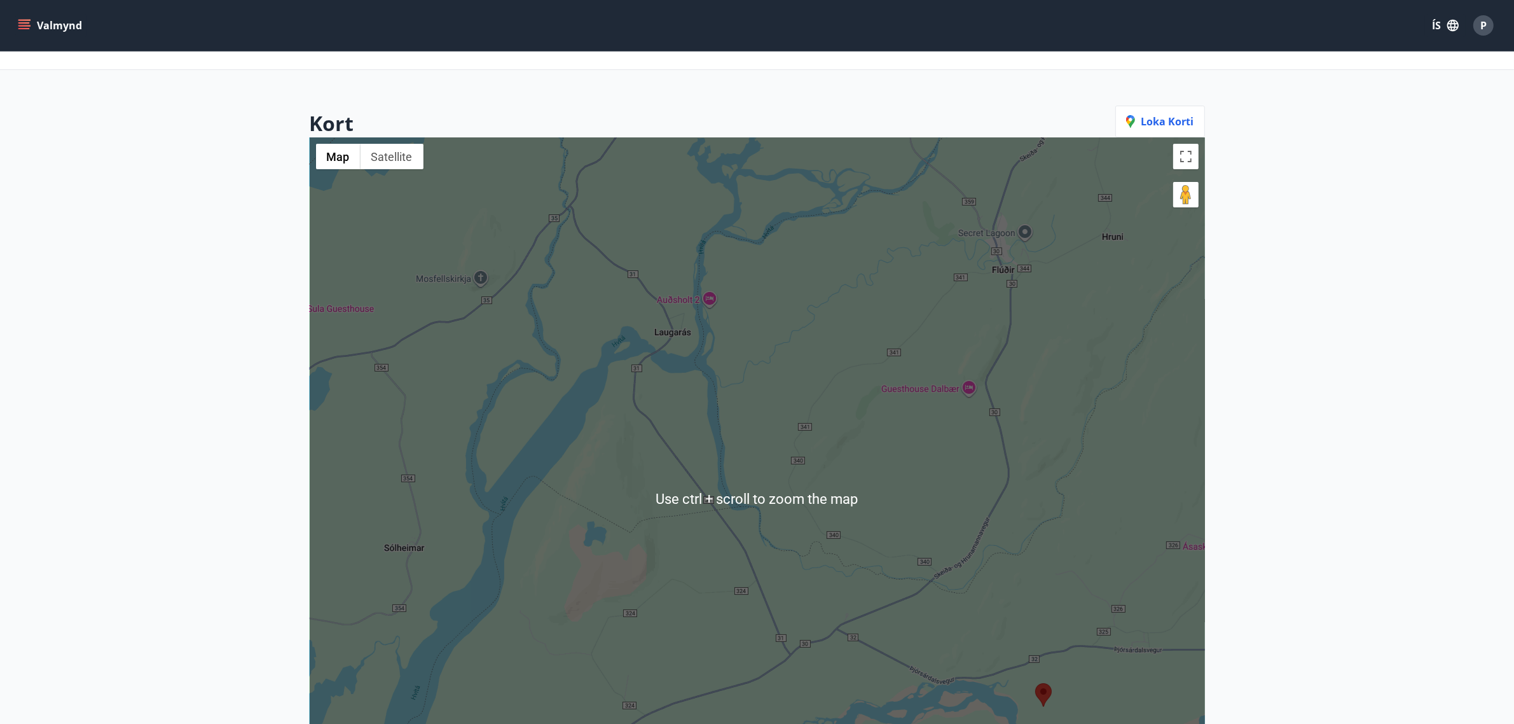
scroll to position [79, 0]
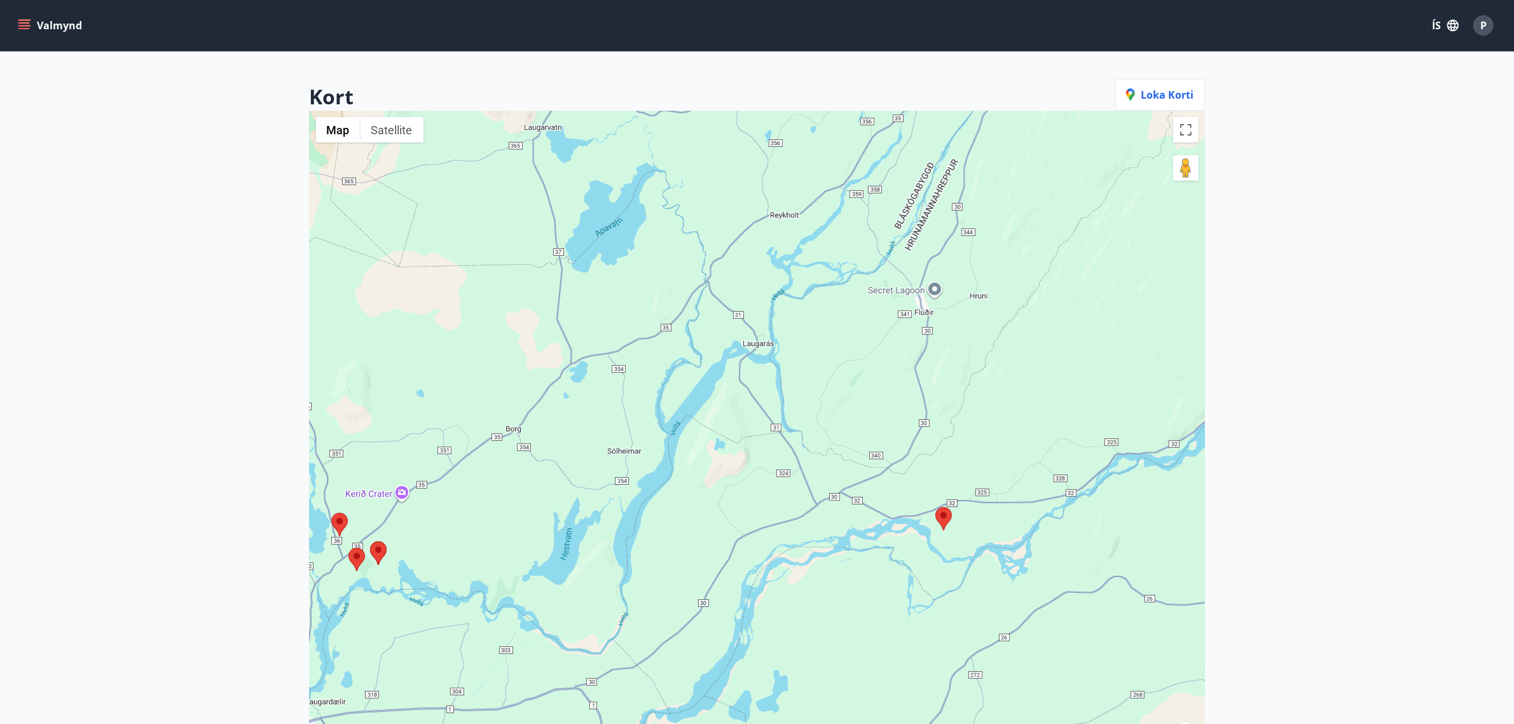
click at [936, 507] on area at bounding box center [936, 507] width 0 height 0
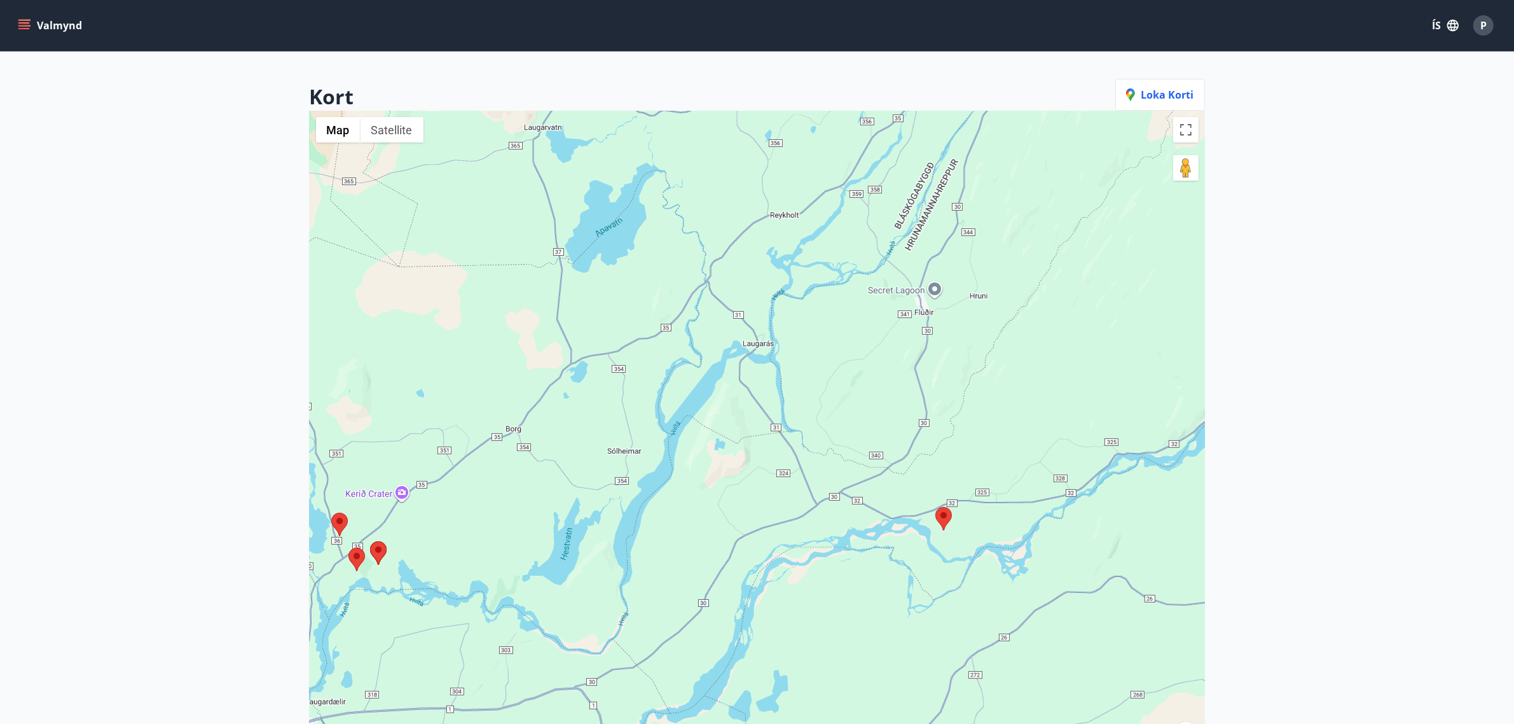
click at [936, 507] on area at bounding box center [936, 507] width 0 height 0
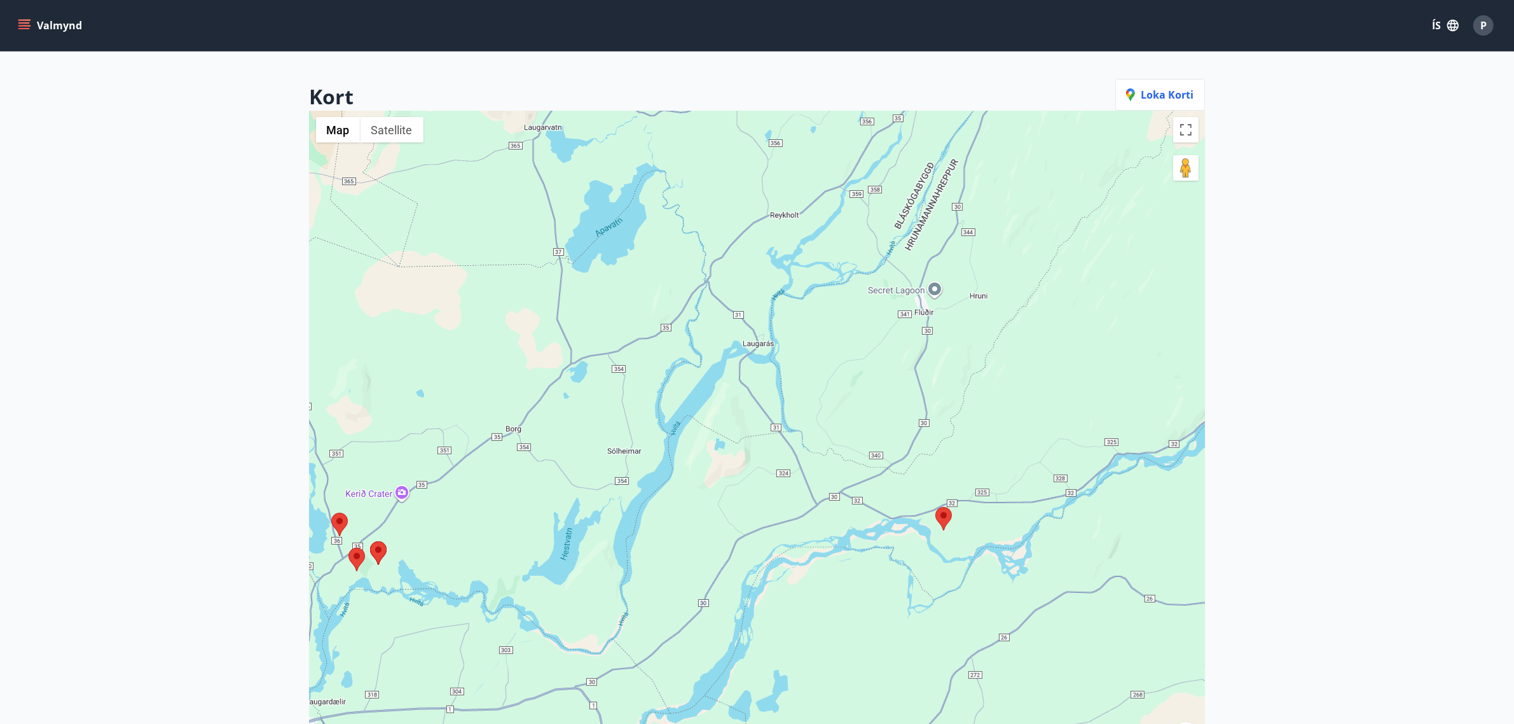
click at [936, 507] on area at bounding box center [936, 507] width 0 height 0
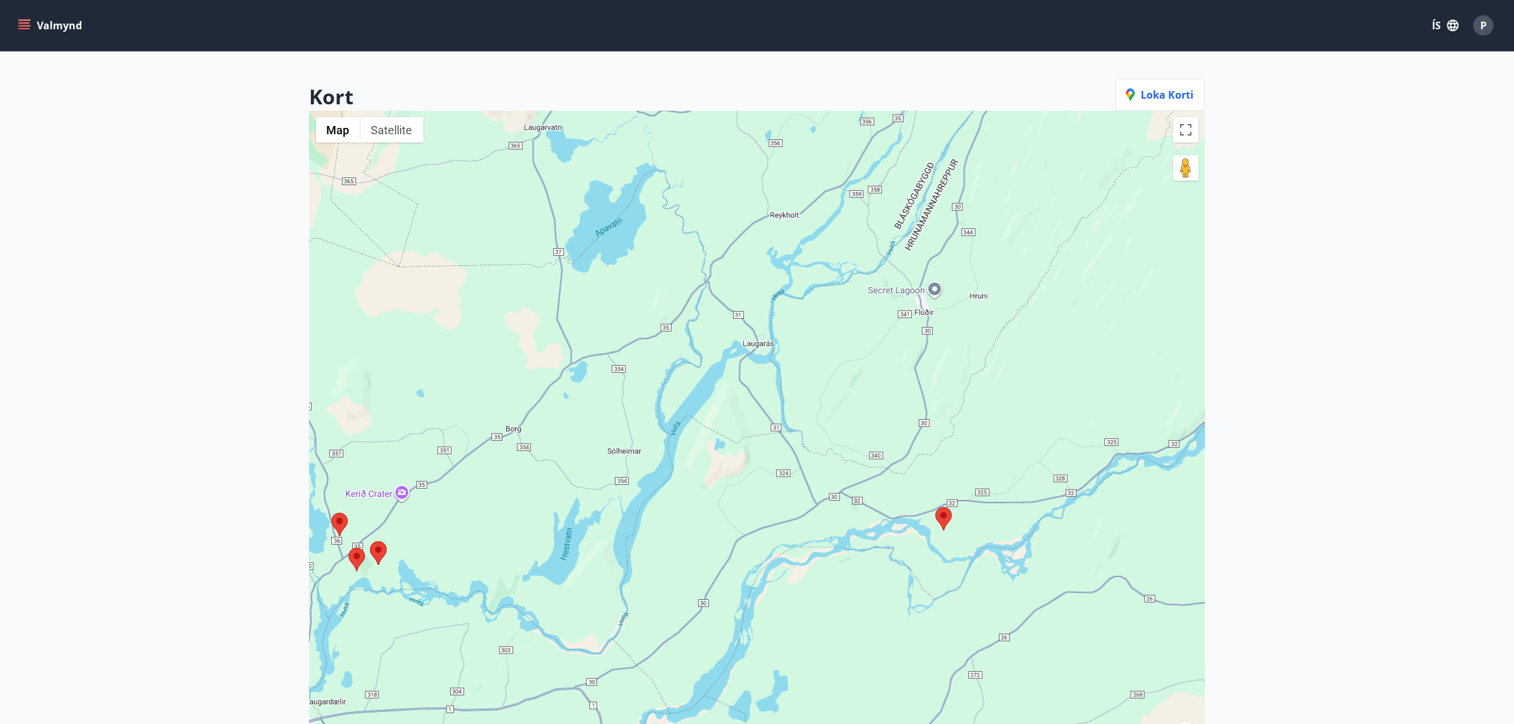
click at [936, 507] on area at bounding box center [936, 507] width 0 height 0
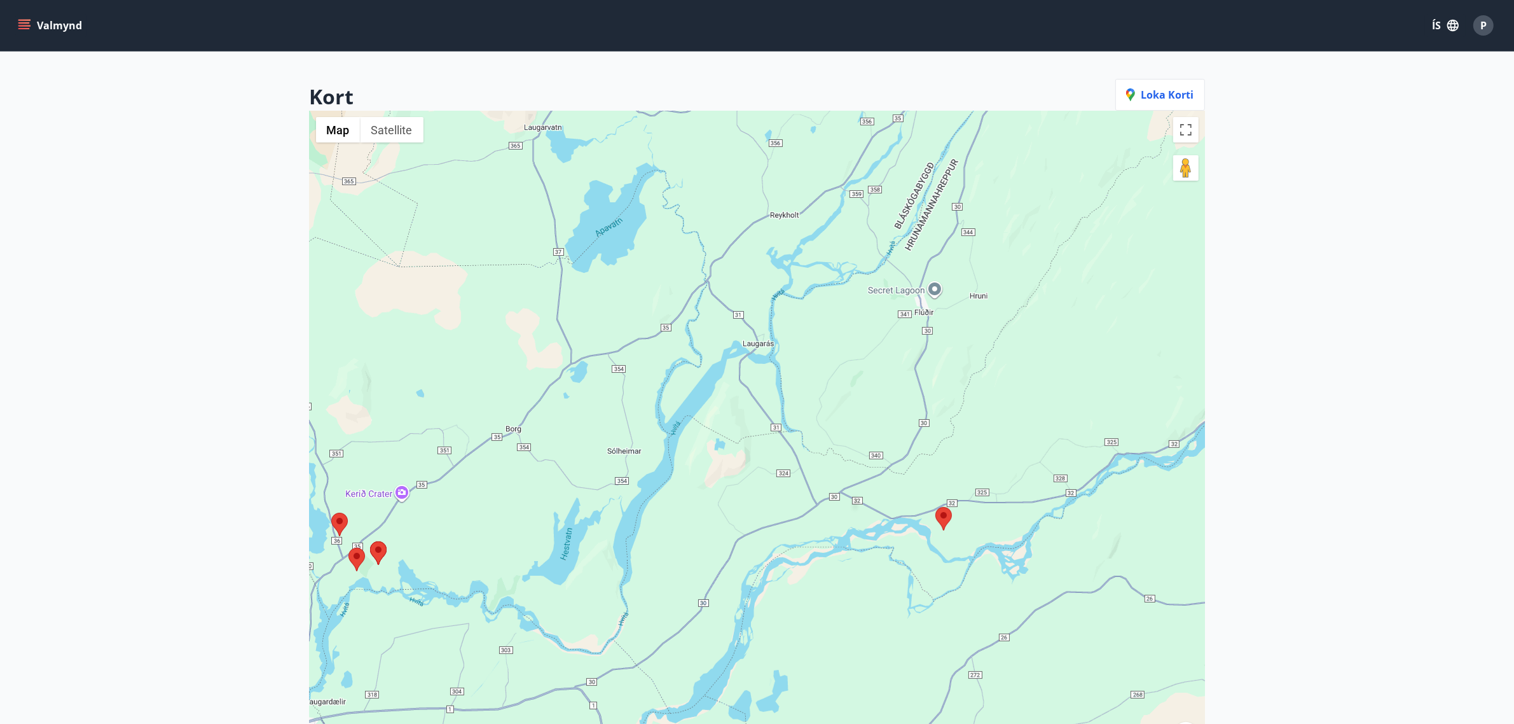
click at [936, 507] on area at bounding box center [936, 507] width 0 height 0
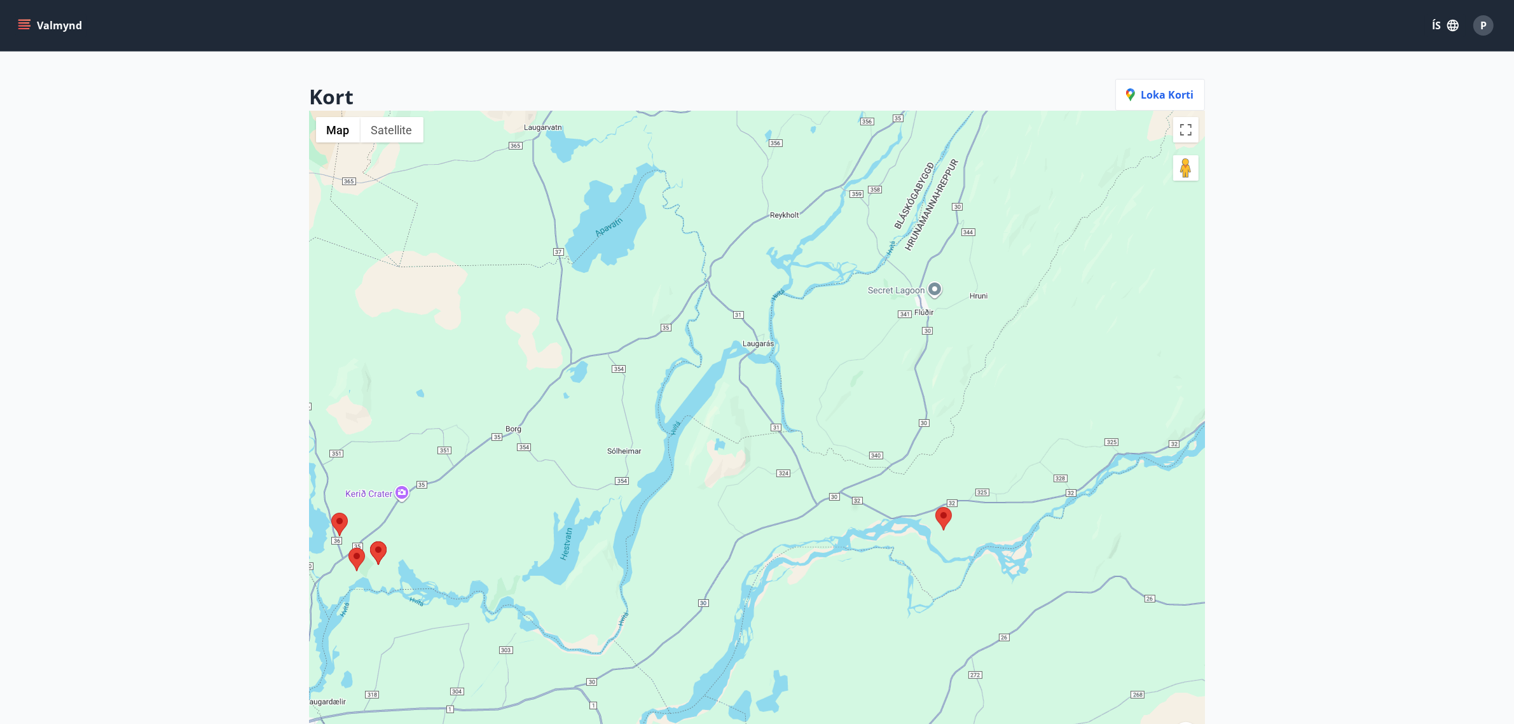
click at [936, 507] on area at bounding box center [936, 507] width 0 height 0
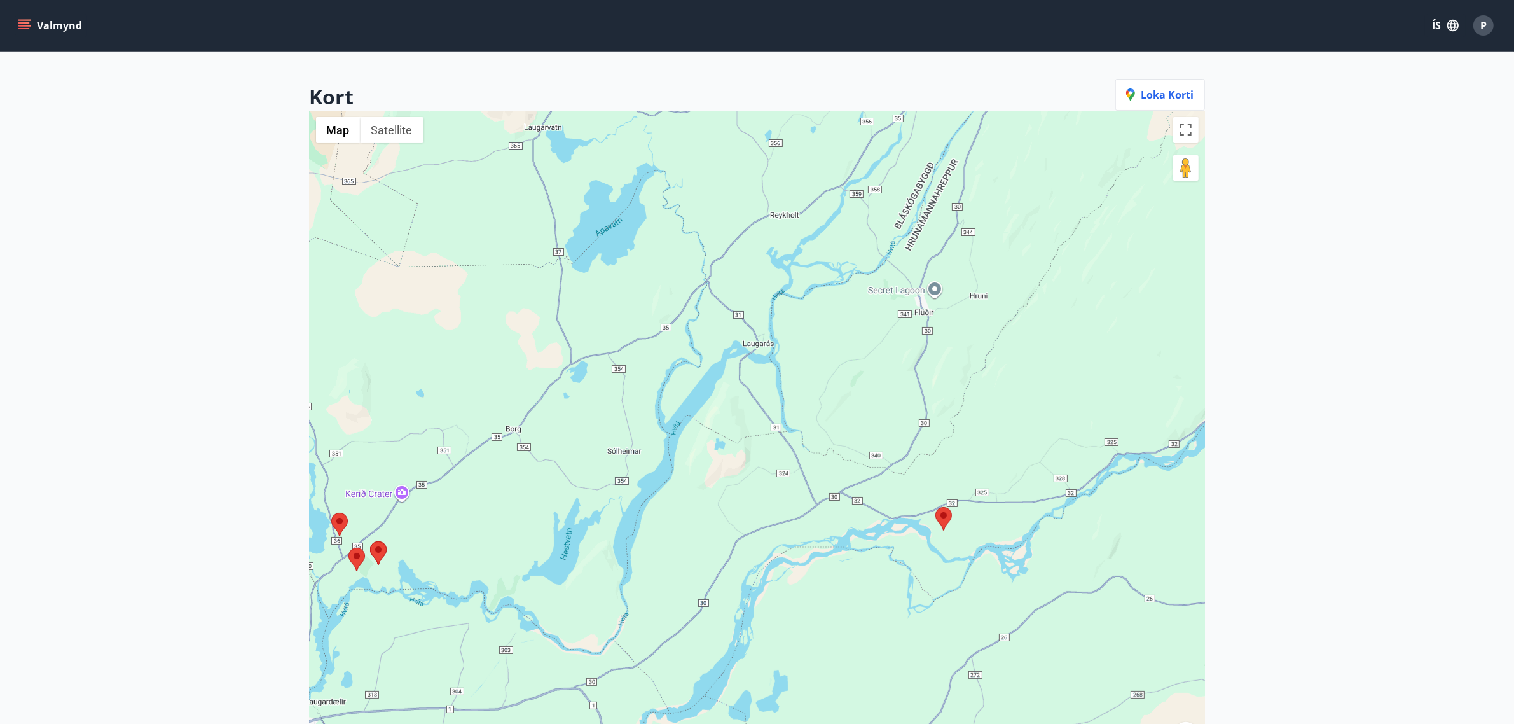
click at [936, 507] on area at bounding box center [936, 507] width 0 height 0
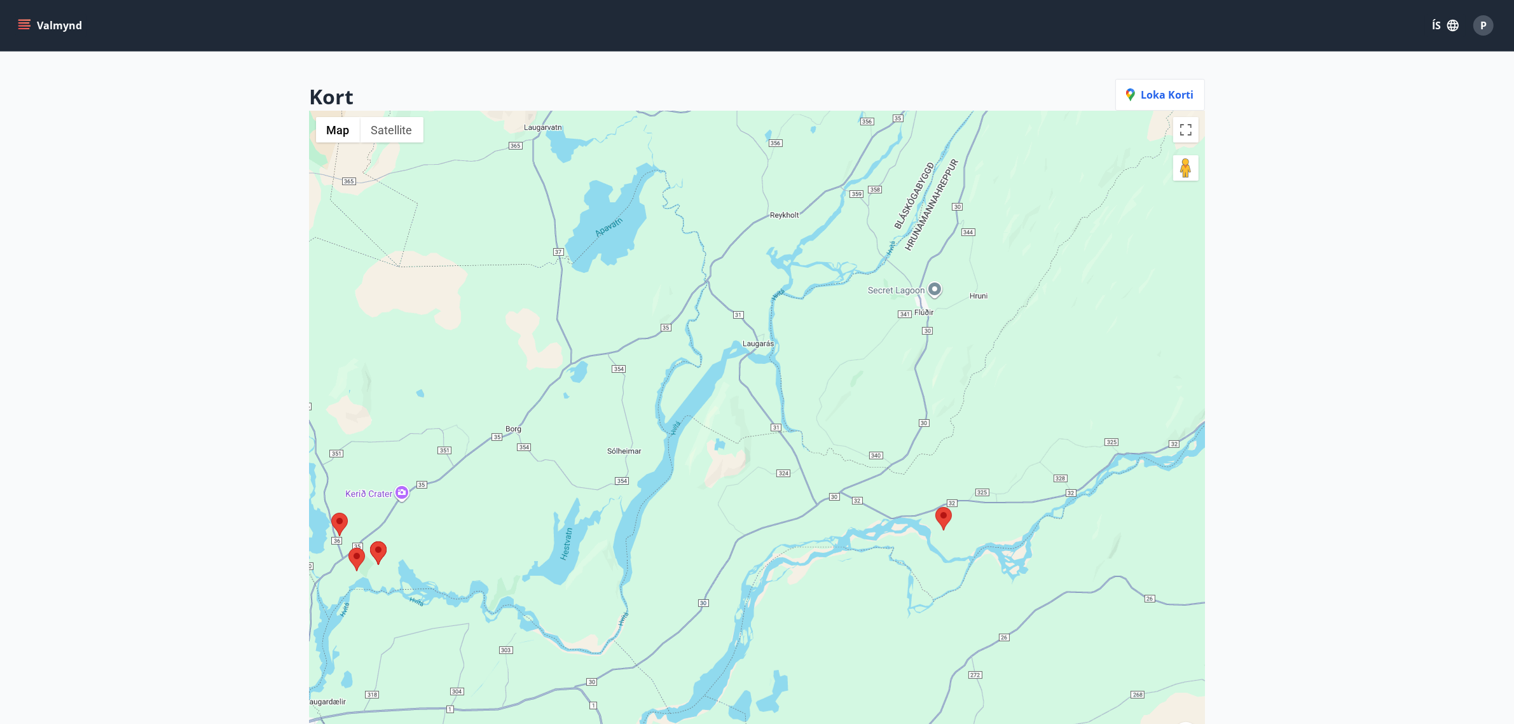
click at [936, 507] on area at bounding box center [936, 507] width 0 height 0
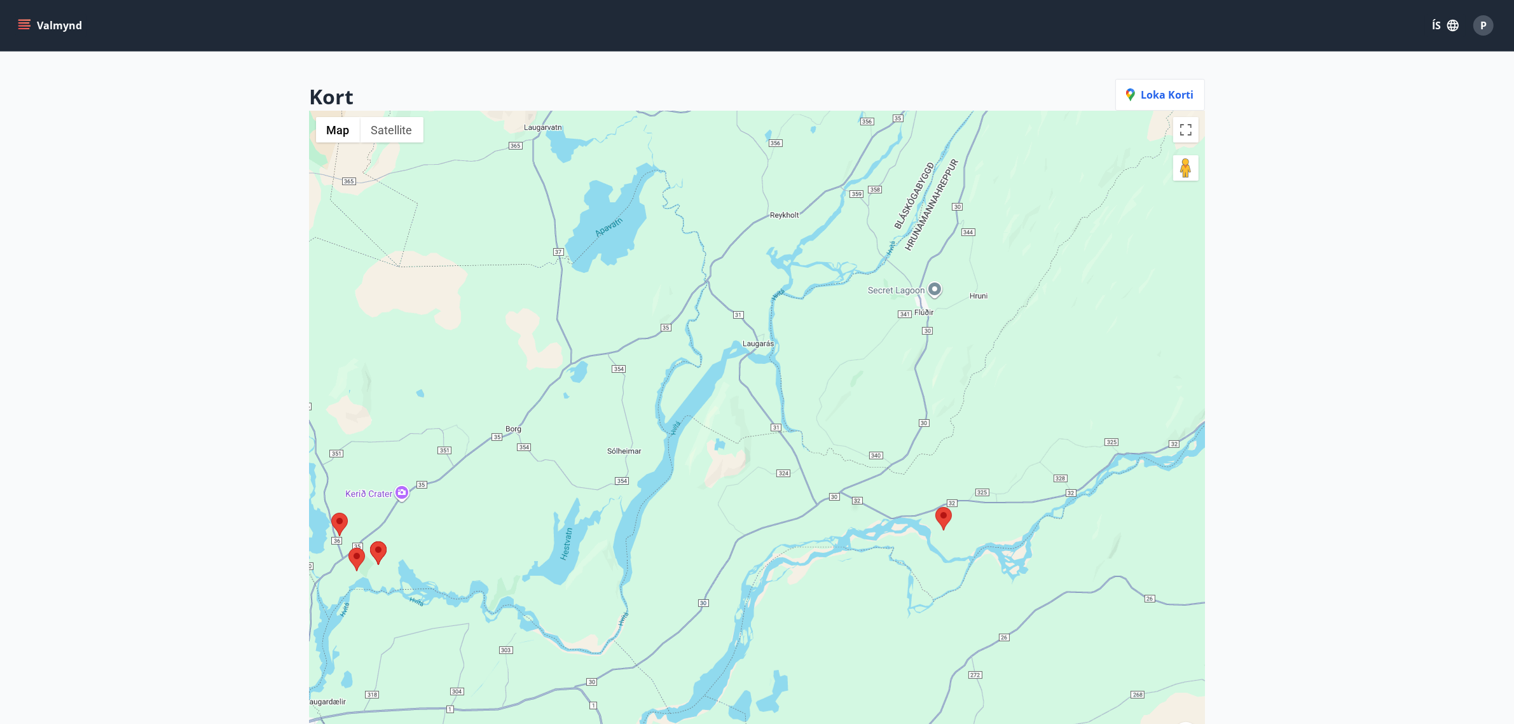
click at [936, 507] on area at bounding box center [936, 507] width 0 height 0
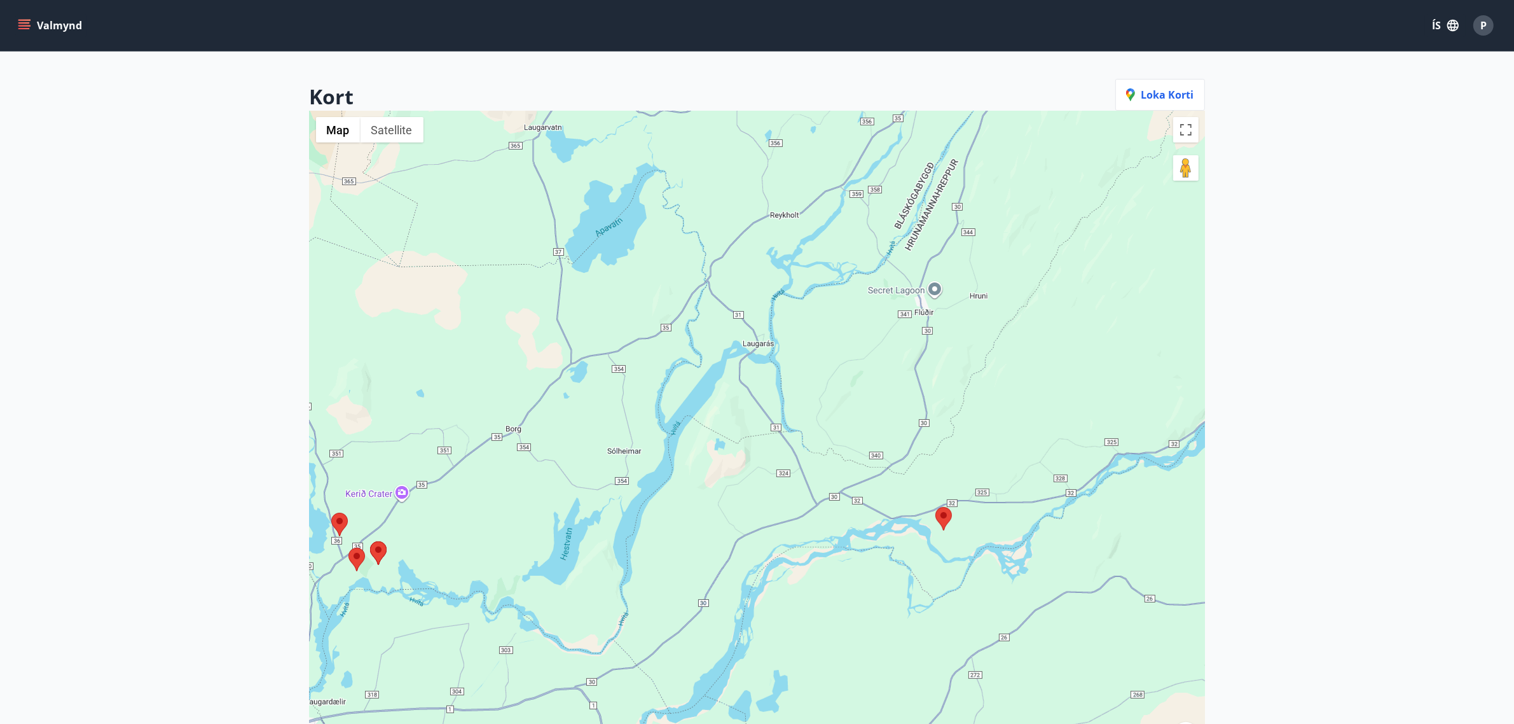
click at [936, 507] on area at bounding box center [936, 507] width 0 height 0
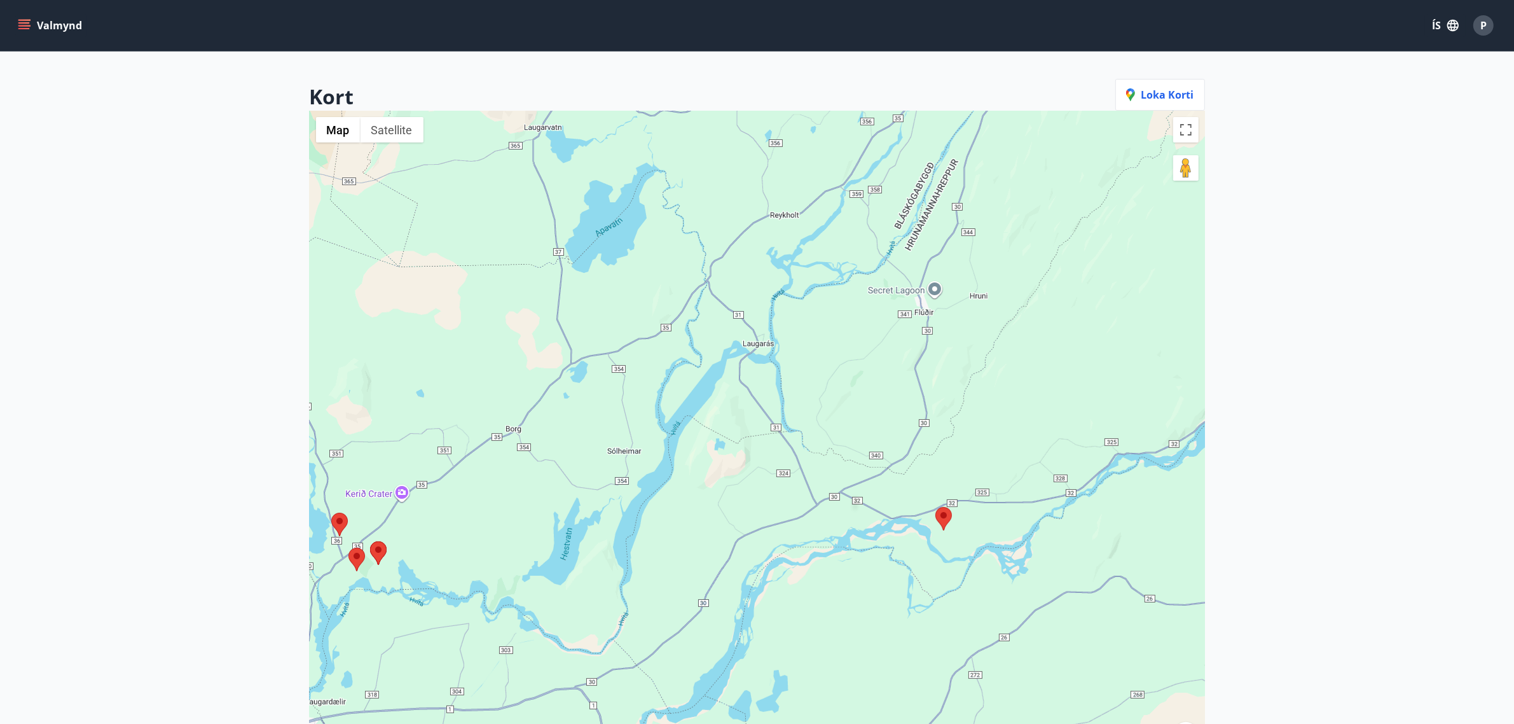
click at [936, 507] on area at bounding box center [936, 507] width 0 height 0
drag, startPoint x: 942, startPoint y: 509, endPoint x: 932, endPoint y: 485, distance: 26.2
click at [940, 507] on div at bounding box center [944, 519] width 17 height 24
click at [923, 460] on div at bounding box center [757, 473] width 895 height 724
click at [934, 504] on area at bounding box center [934, 504] width 0 height 0
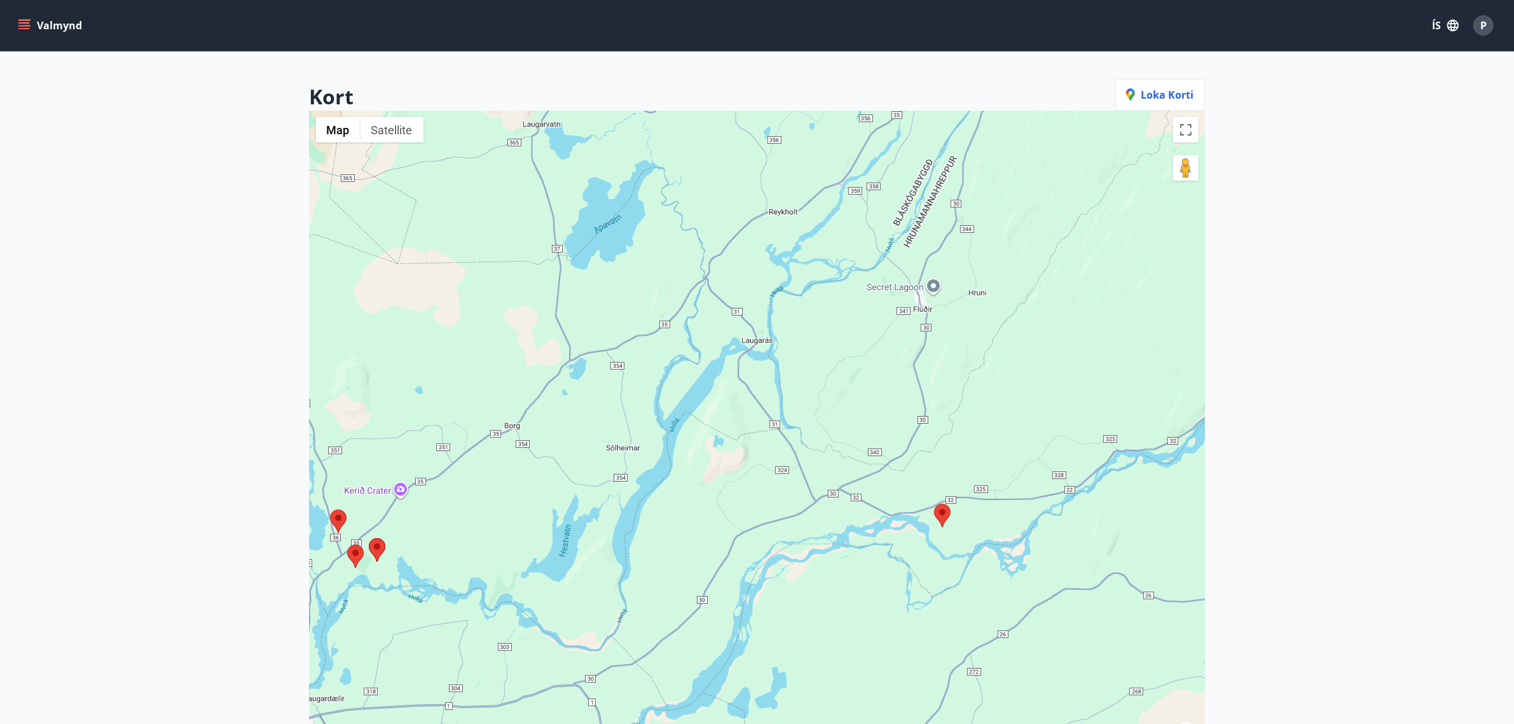
click at [934, 504] on area at bounding box center [934, 504] width 0 height 0
click at [942, 531] on div at bounding box center [757, 473] width 895 height 724
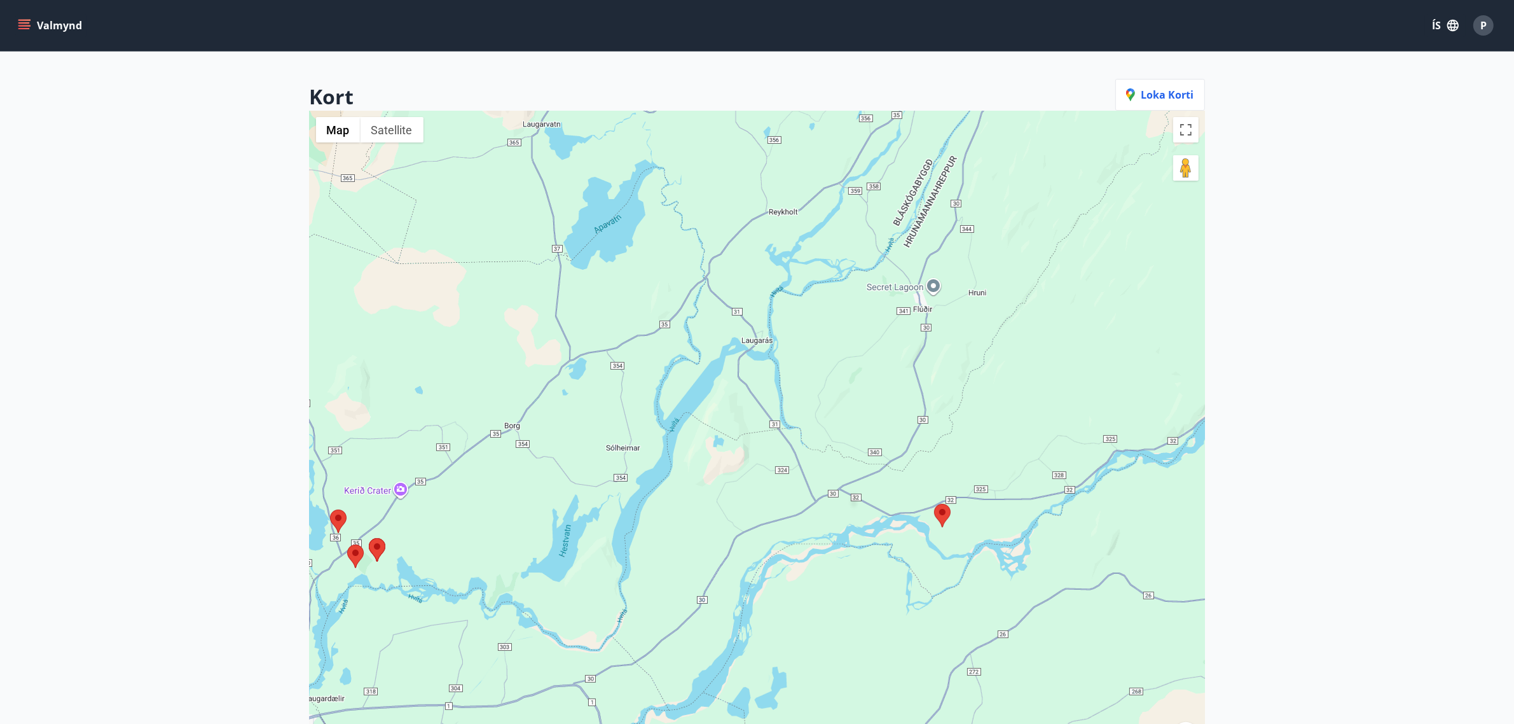
click at [934, 504] on area at bounding box center [934, 504] width 0 height 0
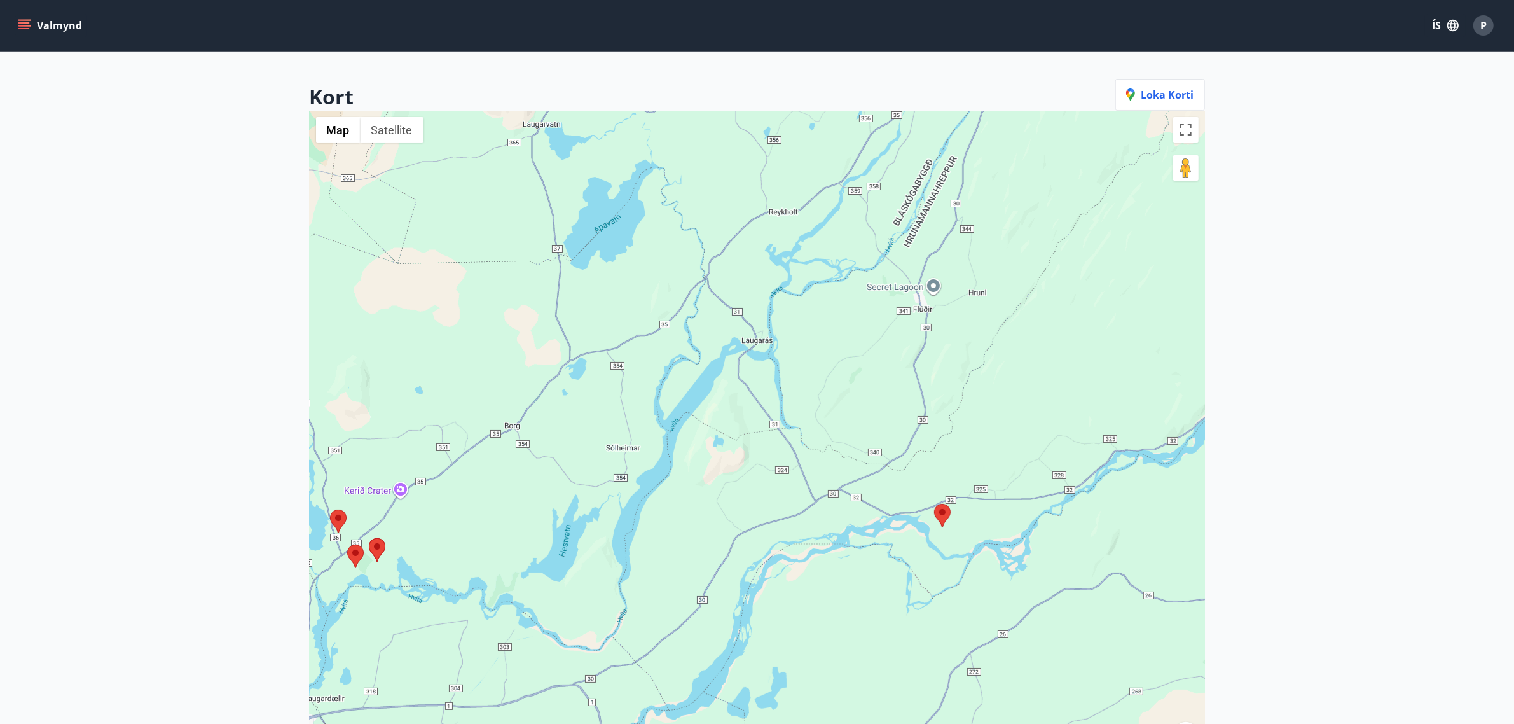
click at [934, 504] on area at bounding box center [934, 504] width 0 height 0
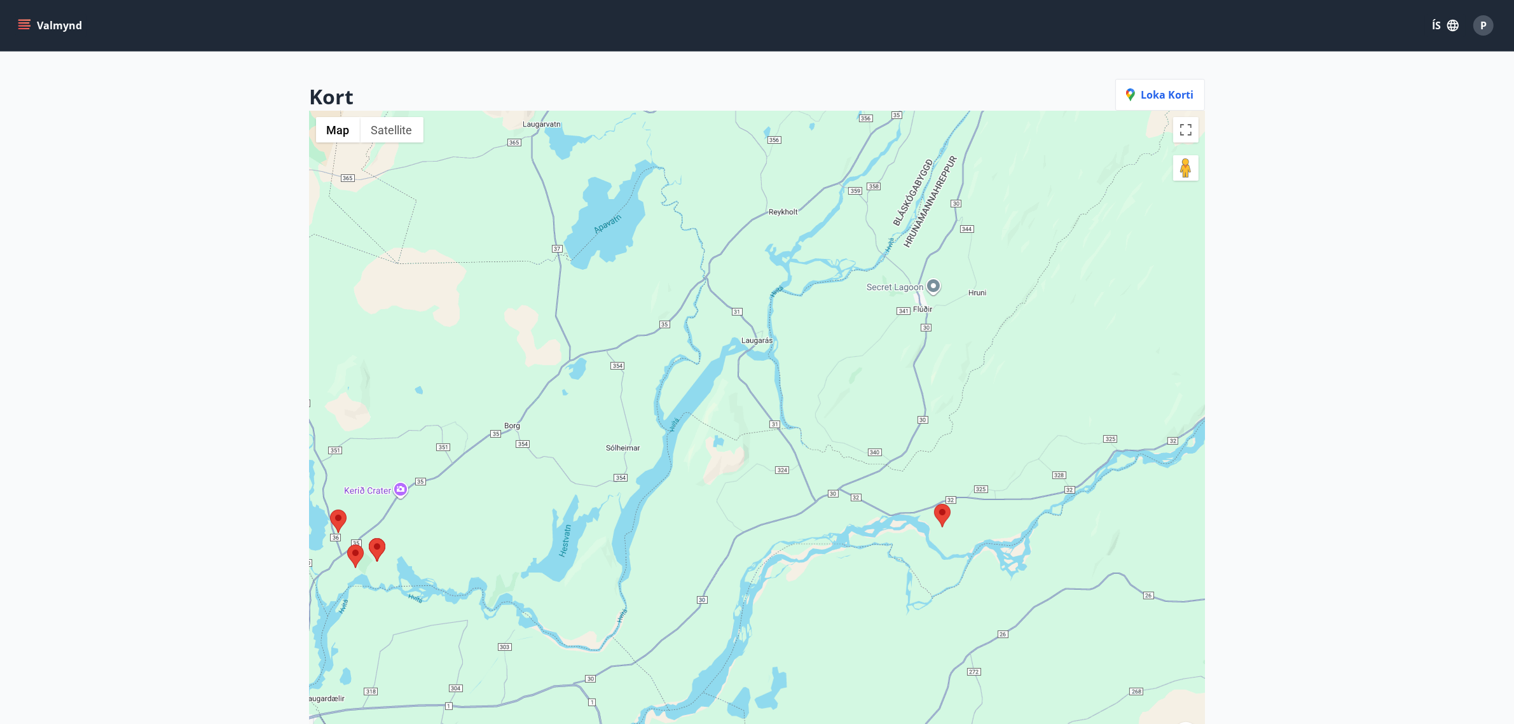
click at [934, 504] on area at bounding box center [934, 504] width 0 height 0
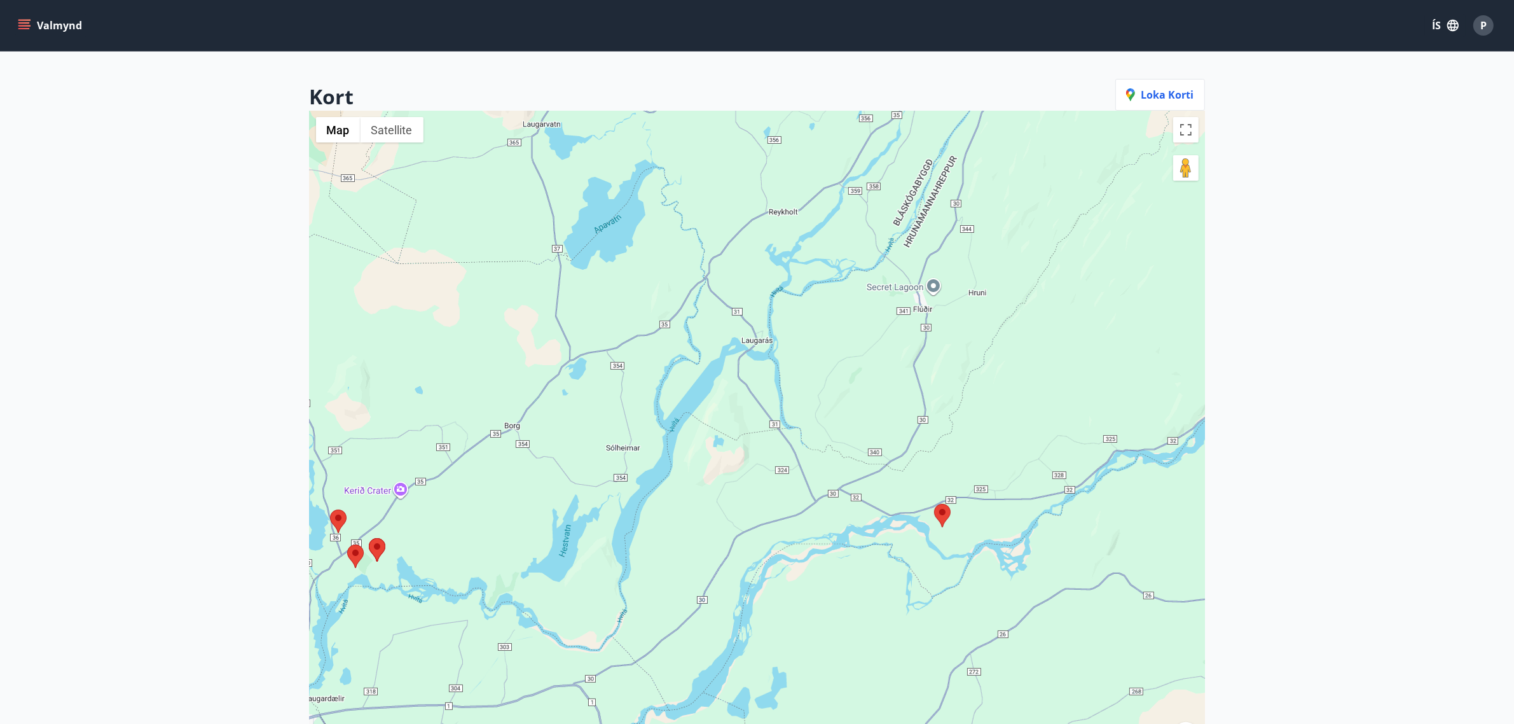
click at [934, 504] on area at bounding box center [934, 504] width 0 height 0
click at [1185, 137] on button "Toggle fullscreen view" at bounding box center [1185, 129] width 25 height 25
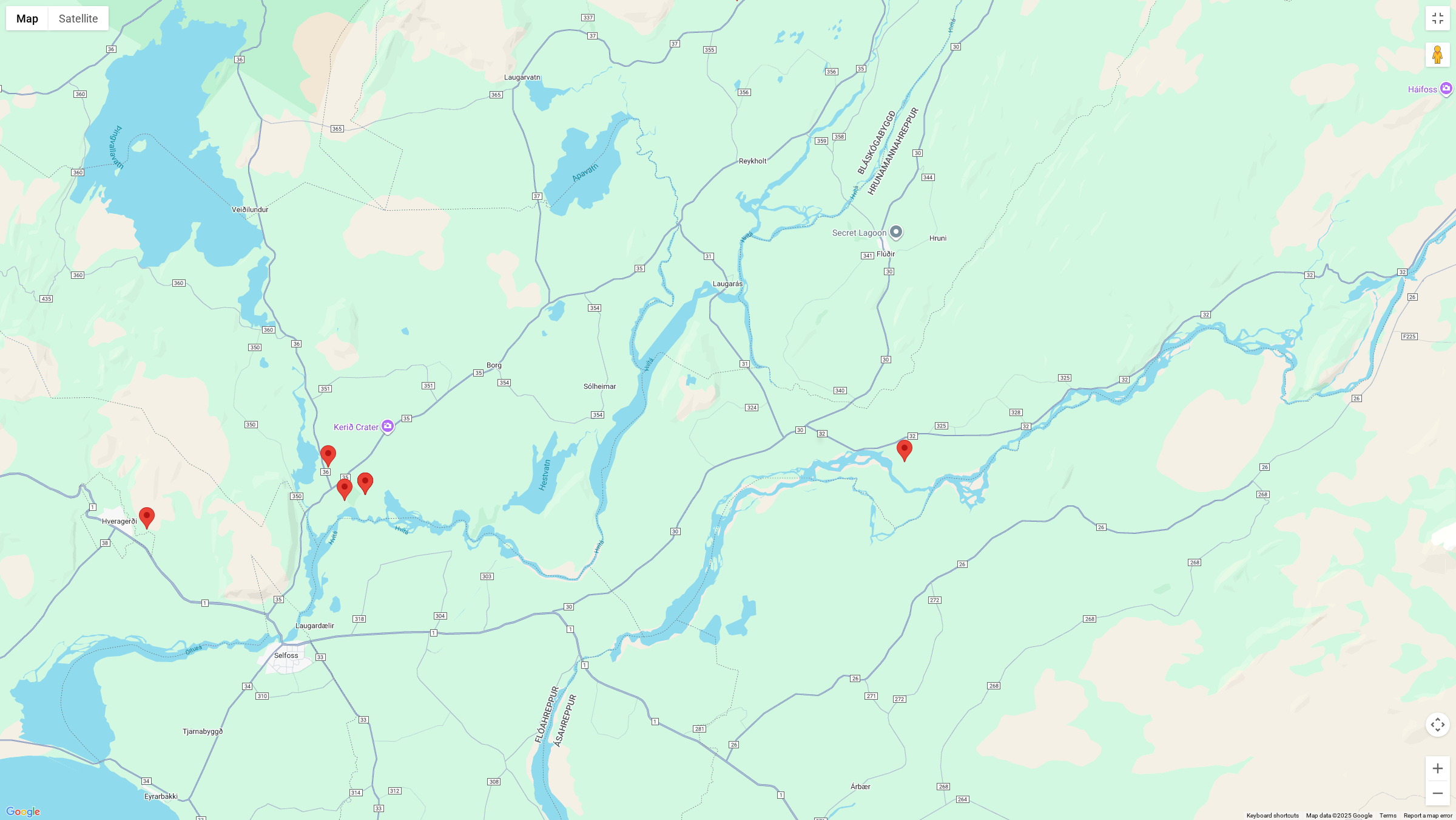
click at [897, 439] on area at bounding box center [897, 439] width 0 height 0
click at [905, 460] on img at bounding box center [905, 451] width 16 height 23
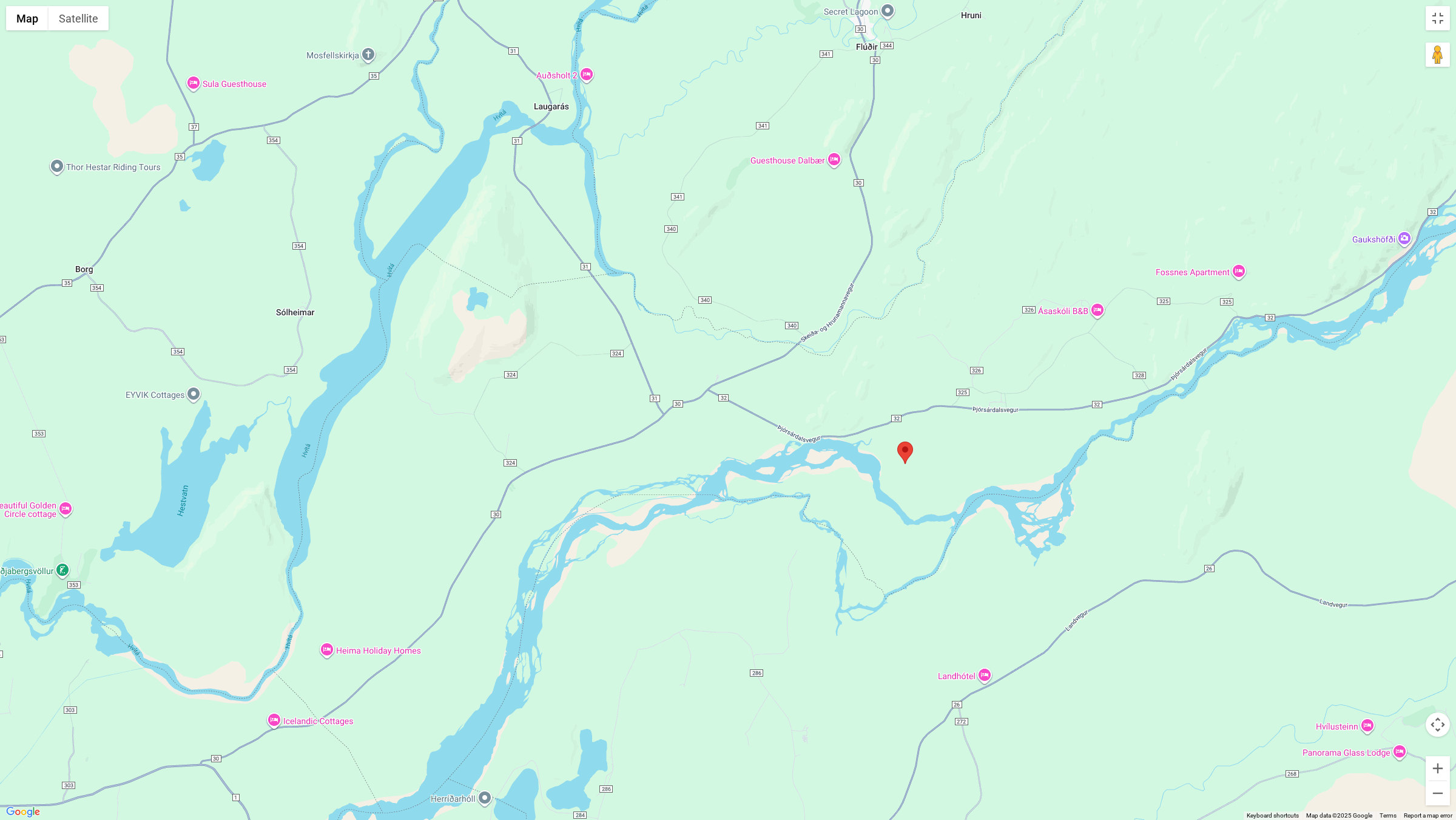
click at [898, 441] on area at bounding box center [898, 441] width 0 height 0
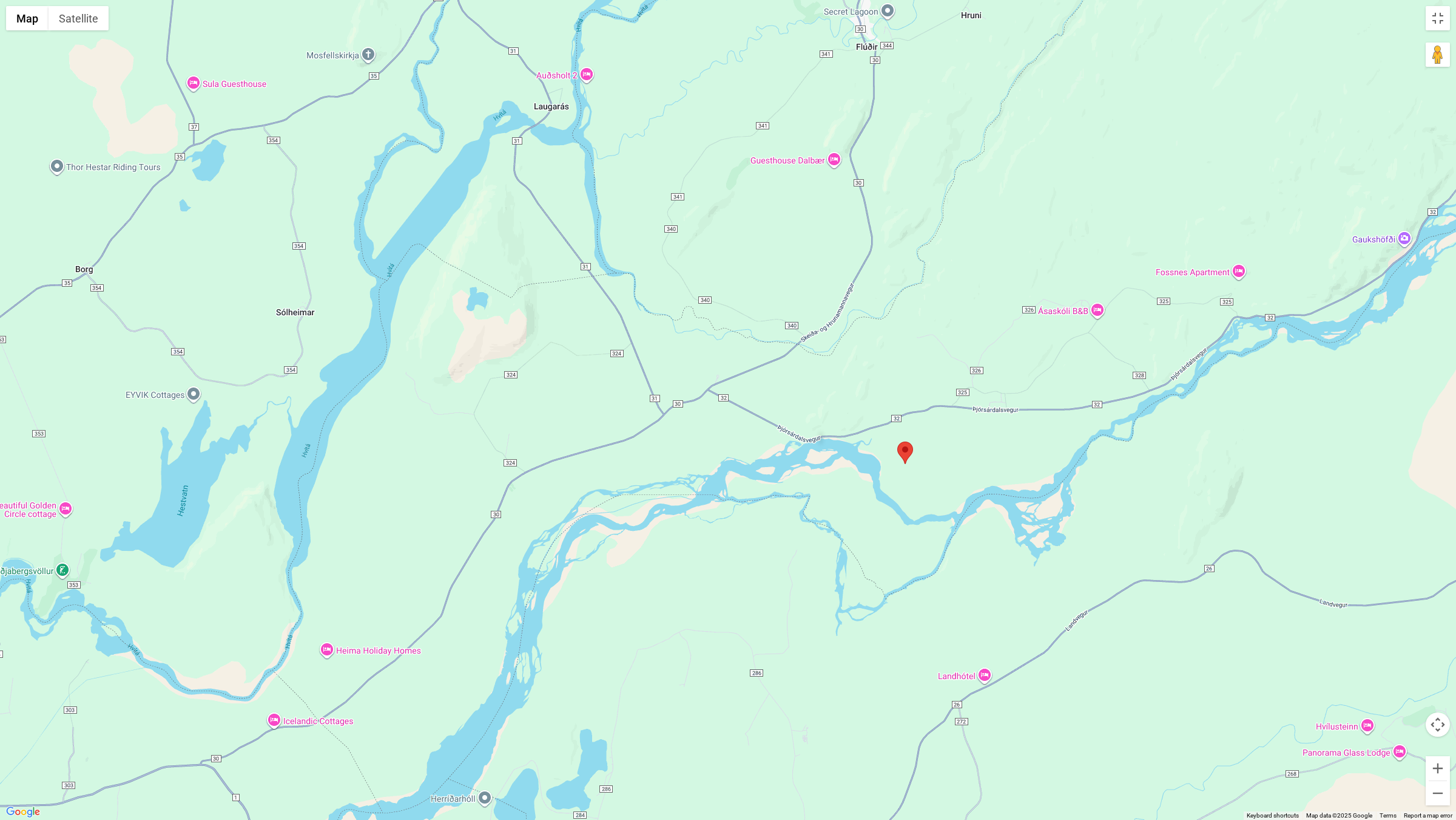
click at [898, 441] on area at bounding box center [898, 441] width 0 height 0
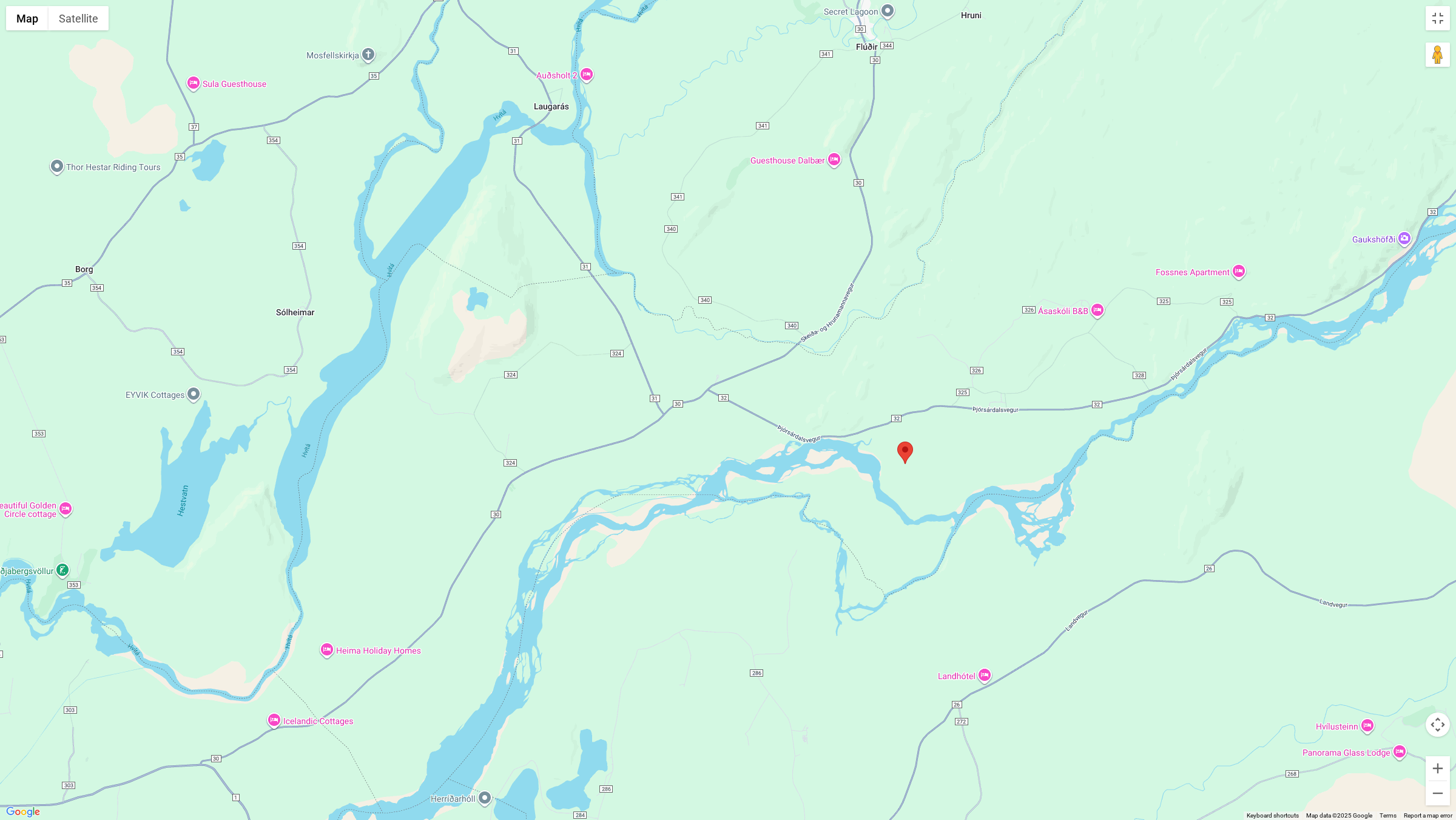
click at [898, 441] on area at bounding box center [898, 441] width 0 height 0
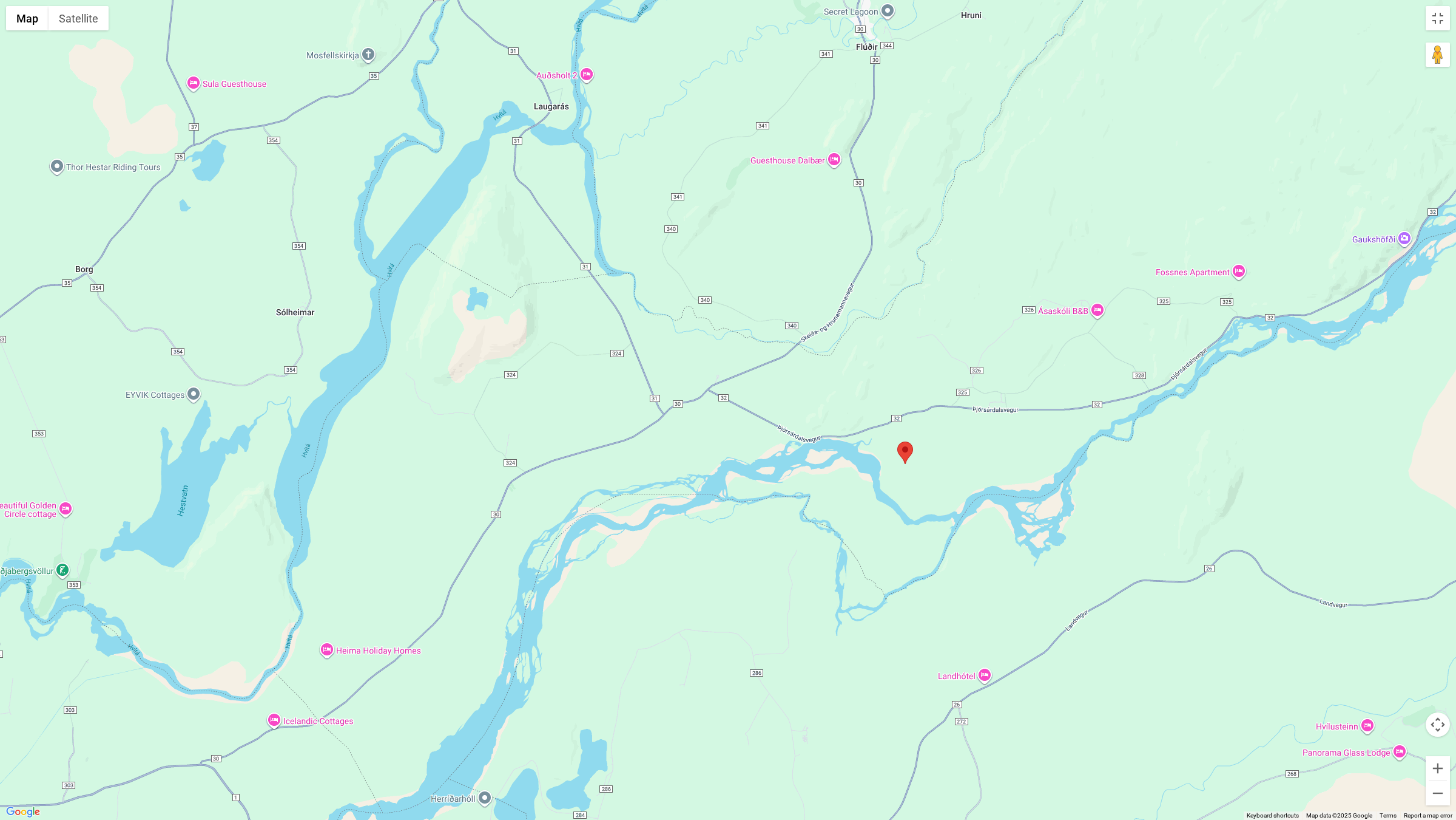
click at [898, 441] on area at bounding box center [898, 441] width 0 height 0
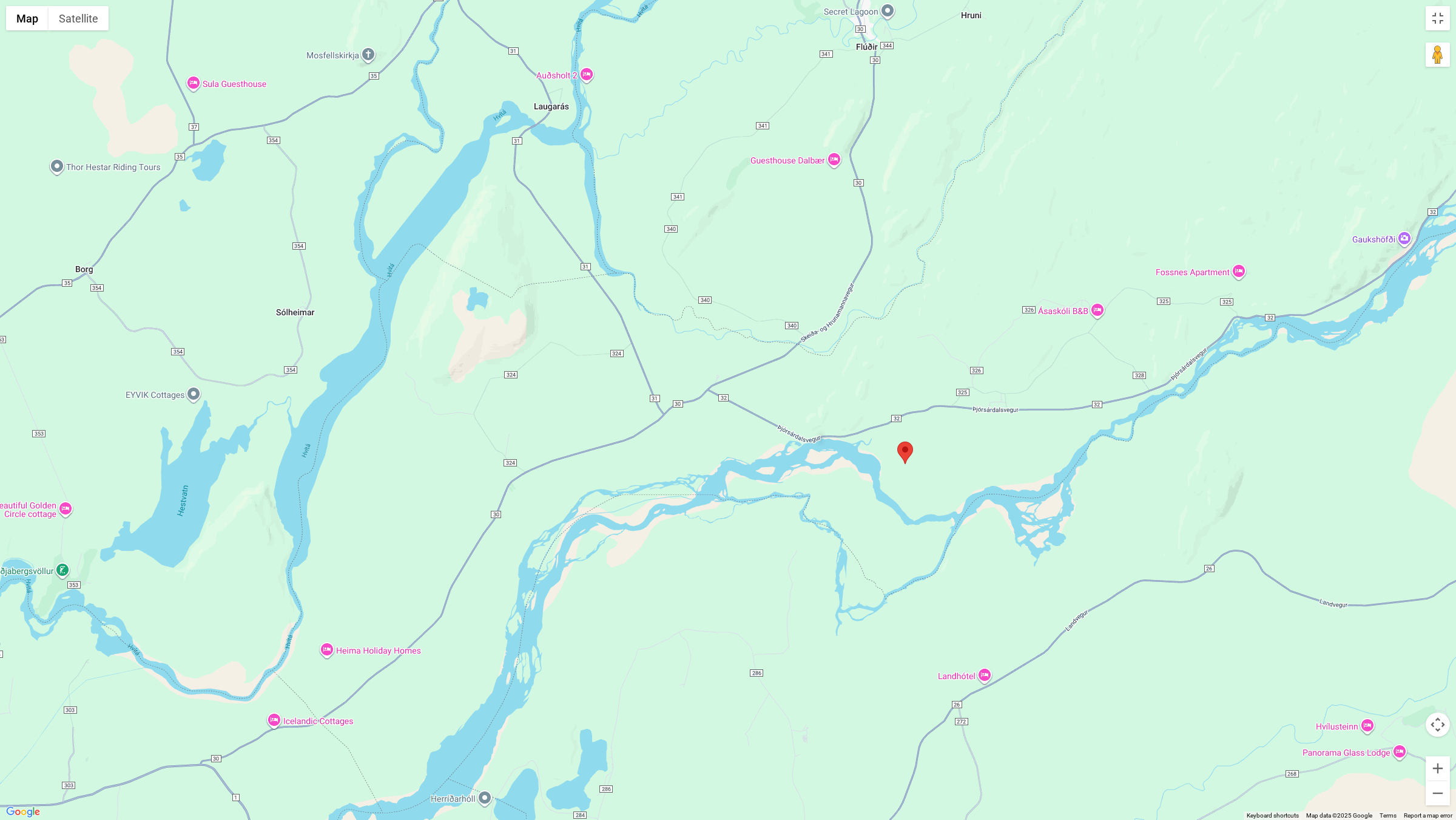
click at [898, 441] on area at bounding box center [898, 441] width 0 height 0
click at [1434, 19] on button "Toggle fullscreen view" at bounding box center [1438, 17] width 24 height 24
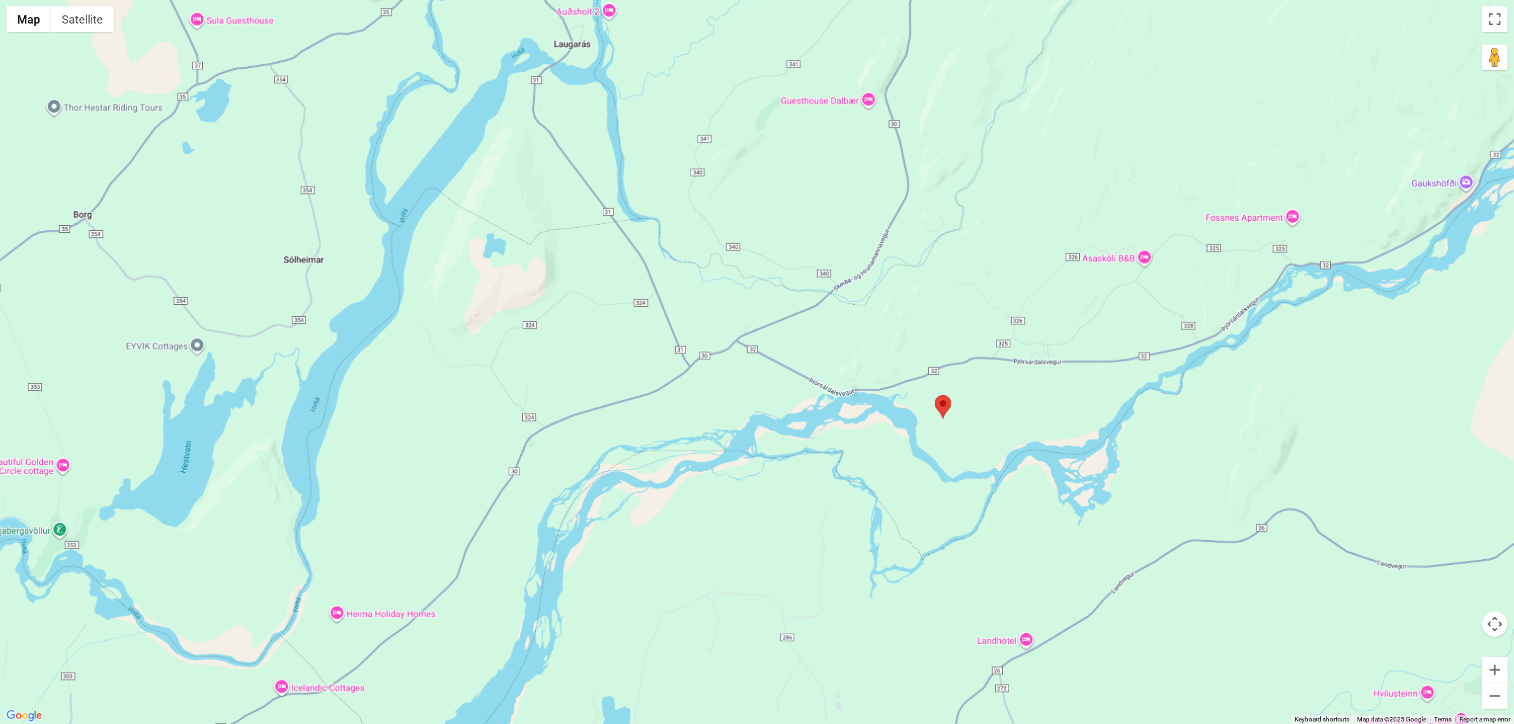
click at [1175, 92] on span "Loka korti" at bounding box center [1160, 95] width 68 height 14
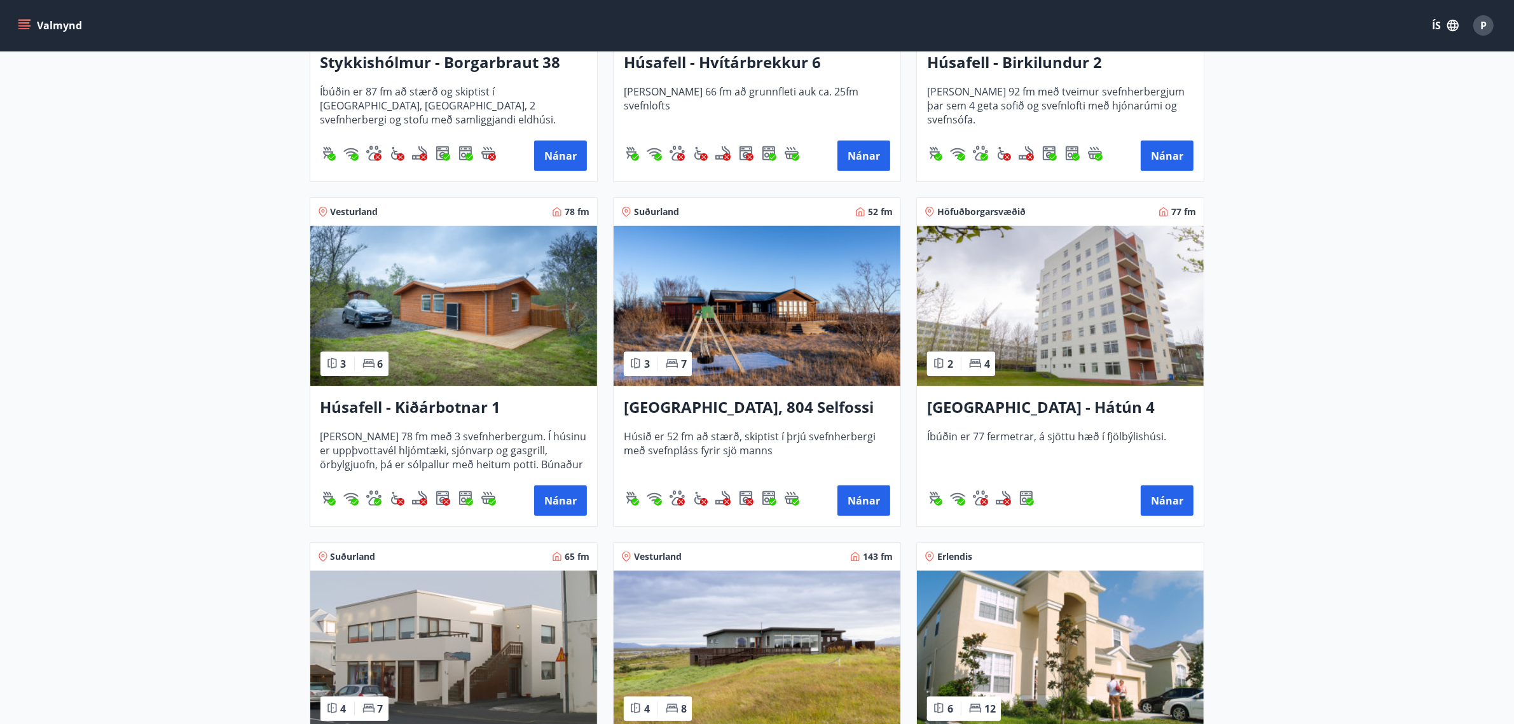
scroll to position [795, 0]
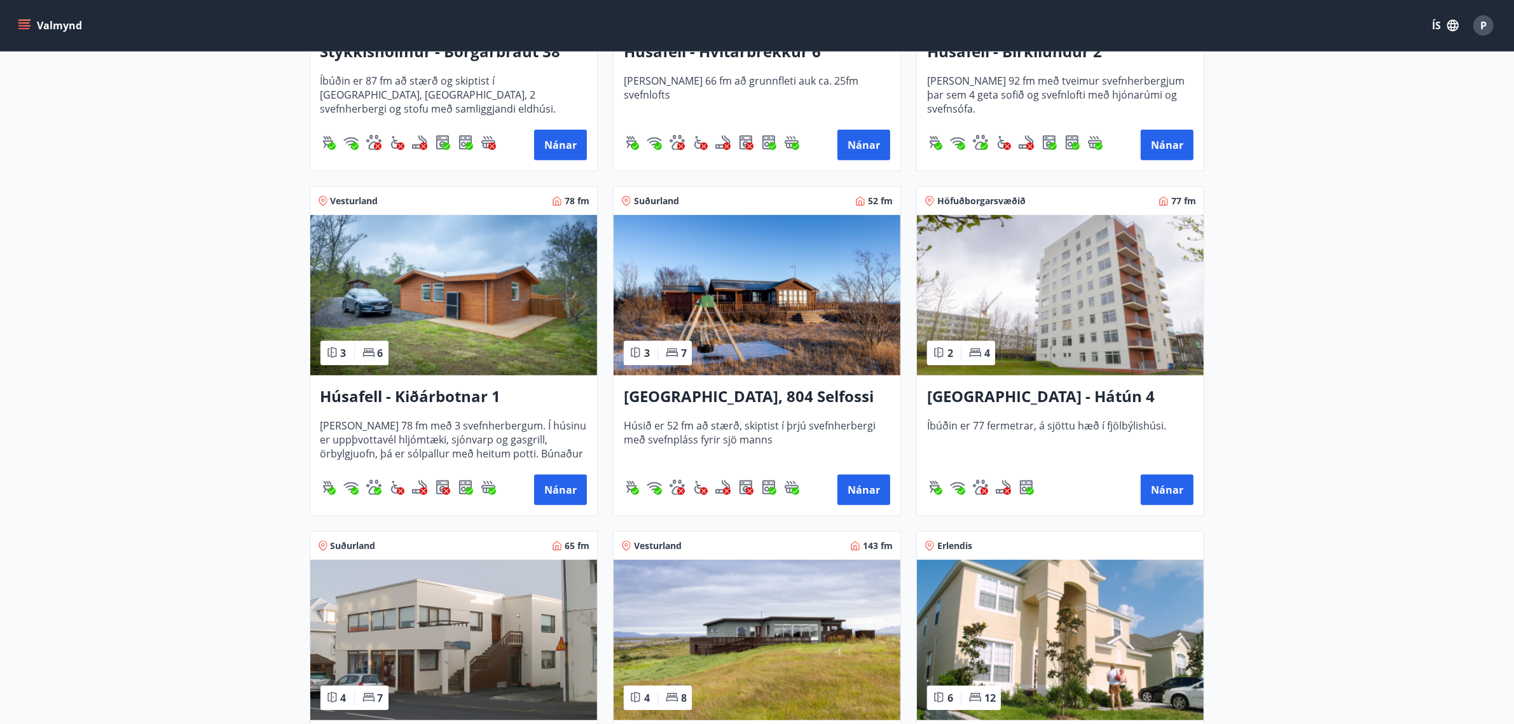
click at [763, 397] on h3 "[GEOGRAPHIC_DATA], 804 Selfossi" at bounding box center [757, 396] width 266 height 23
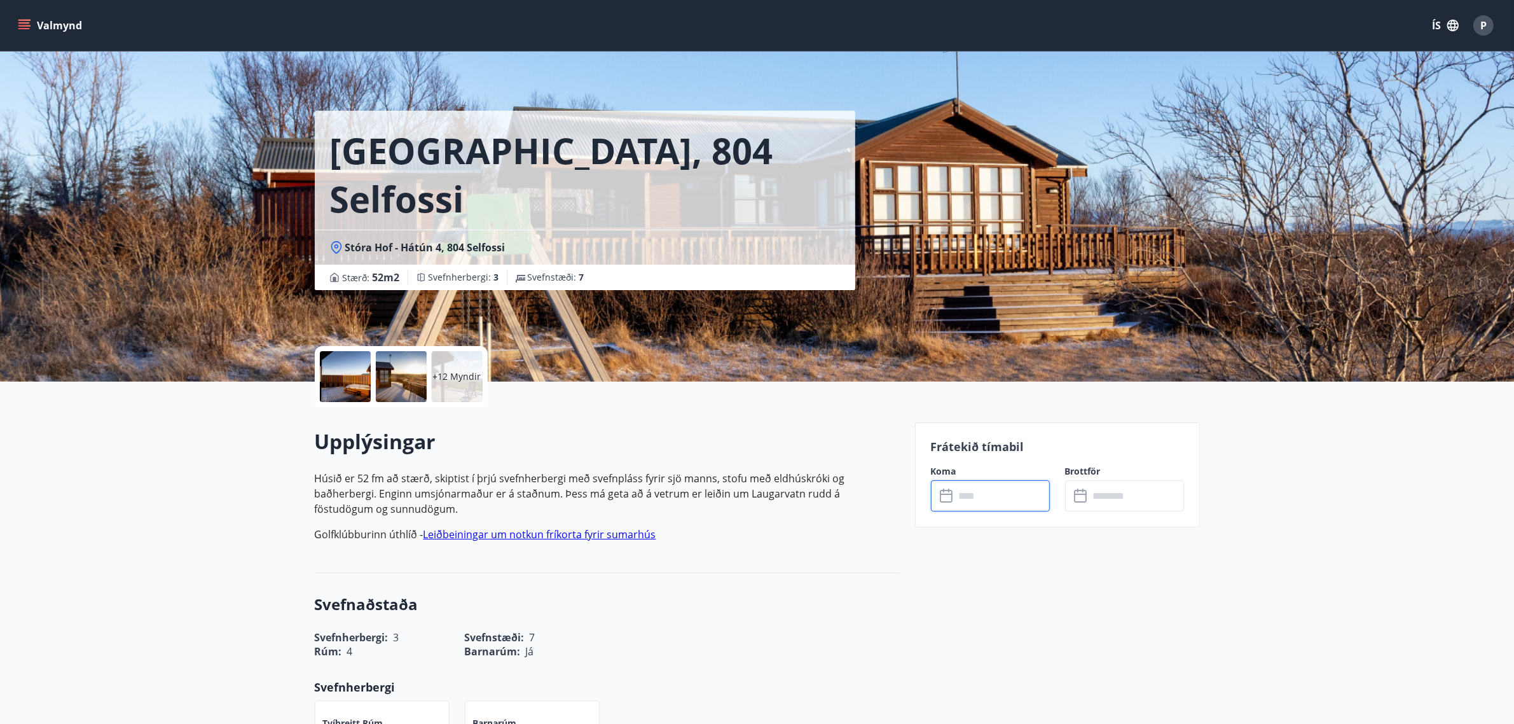
click at [970, 501] on input "text" at bounding box center [1002, 495] width 95 height 31
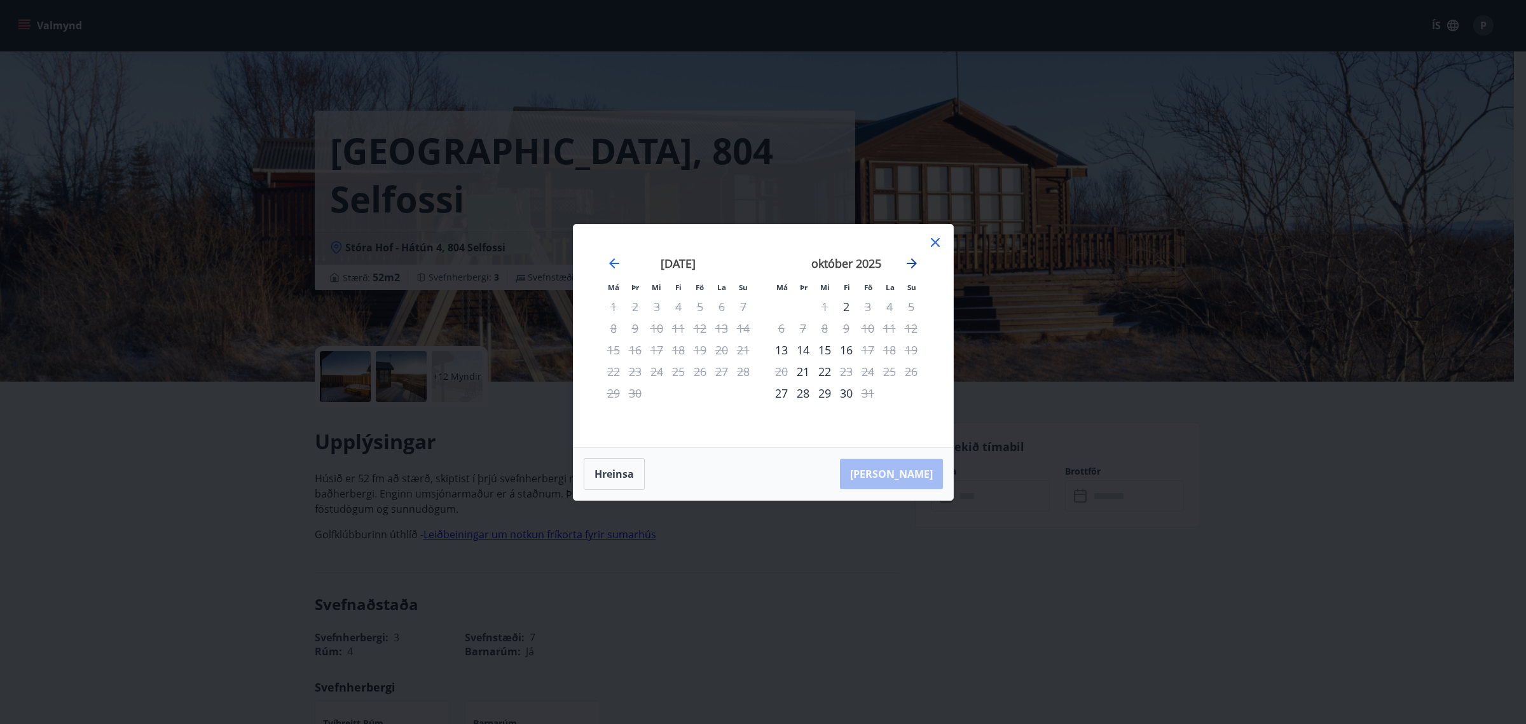
click at [914, 259] on icon "Move forward to switch to the next month." at bounding box center [911, 263] width 15 height 15
click at [913, 262] on icon "Move forward to switch to the next month." at bounding box center [912, 263] width 10 height 10
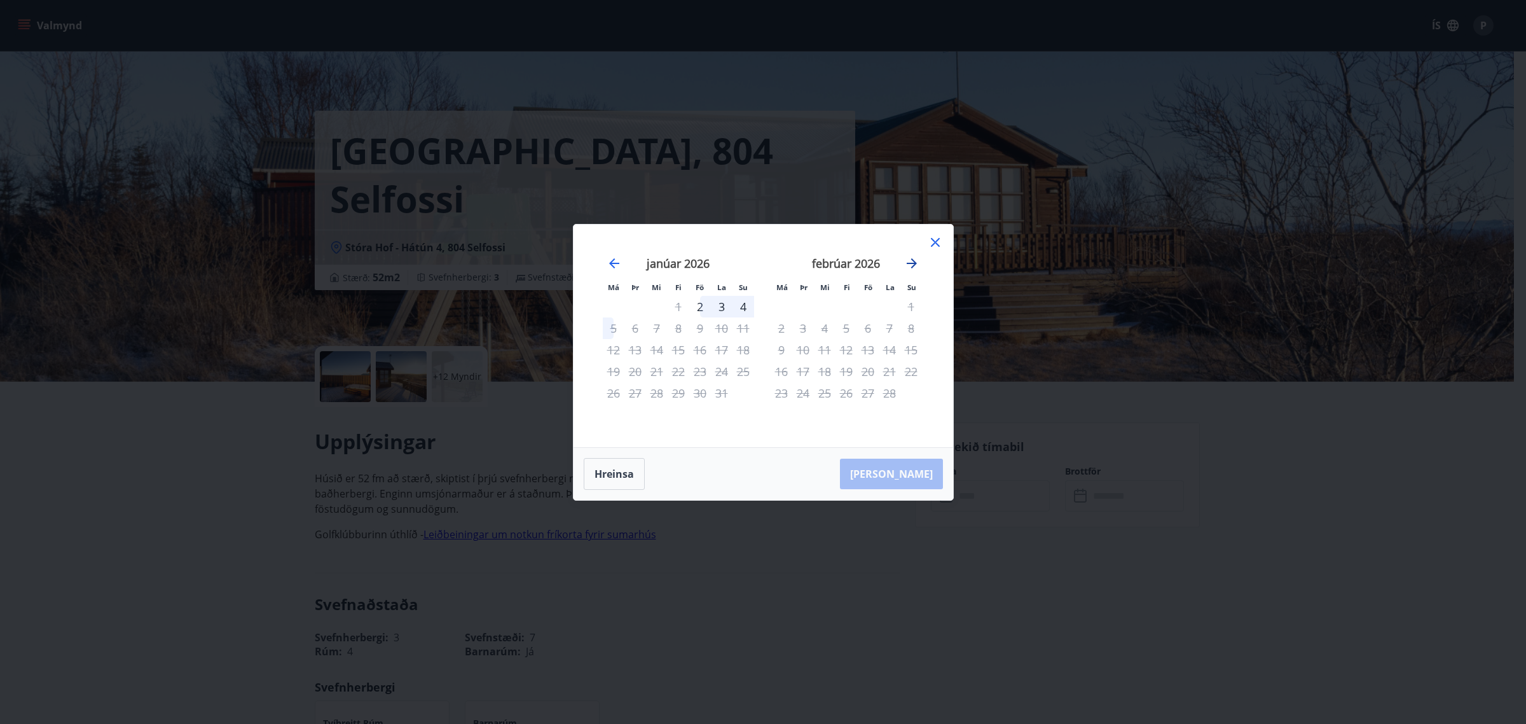
click at [913, 262] on icon "Move forward to switch to the next month." at bounding box center [912, 263] width 10 height 10
click at [916, 267] on icon "Move forward to switch to the next month." at bounding box center [911, 263] width 15 height 15
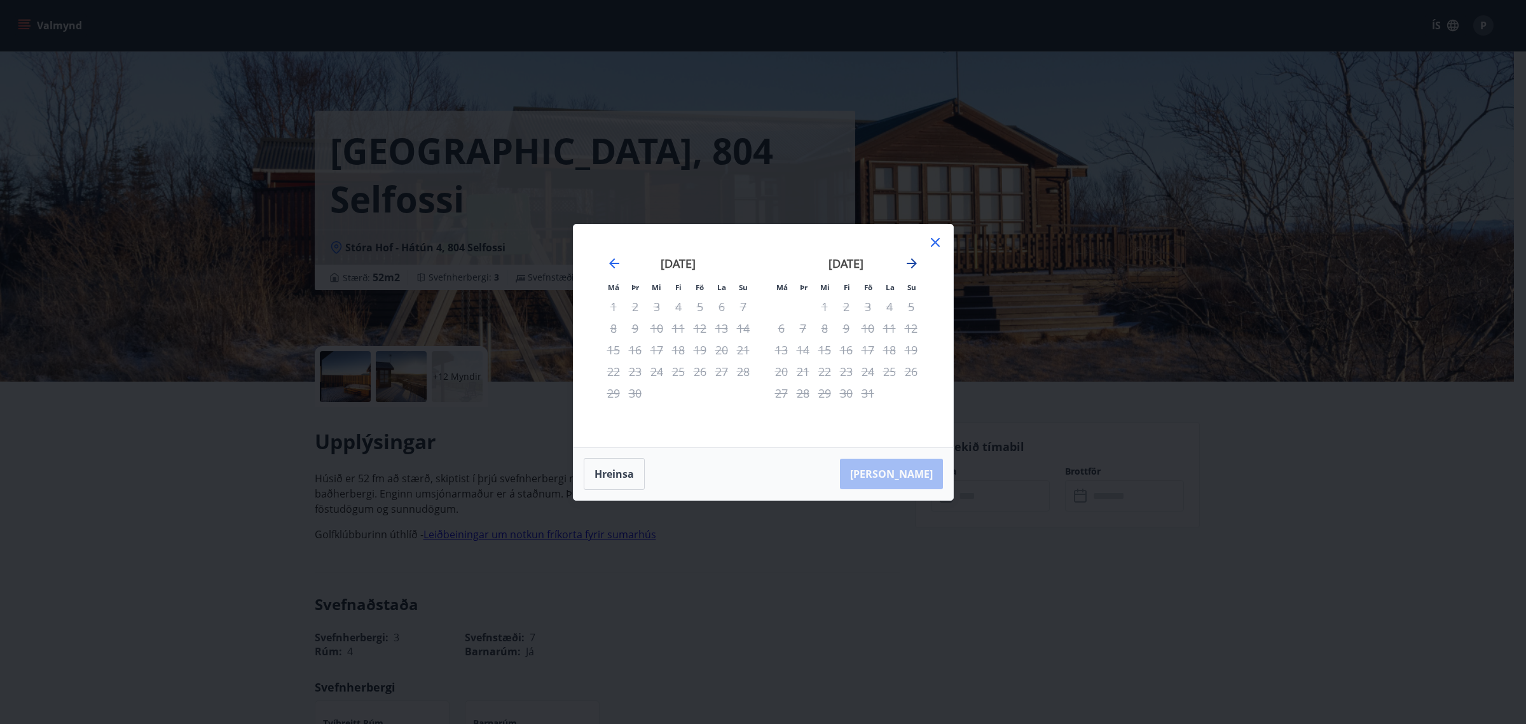
click at [916, 267] on icon "Move forward to switch to the next month." at bounding box center [911, 263] width 15 height 15
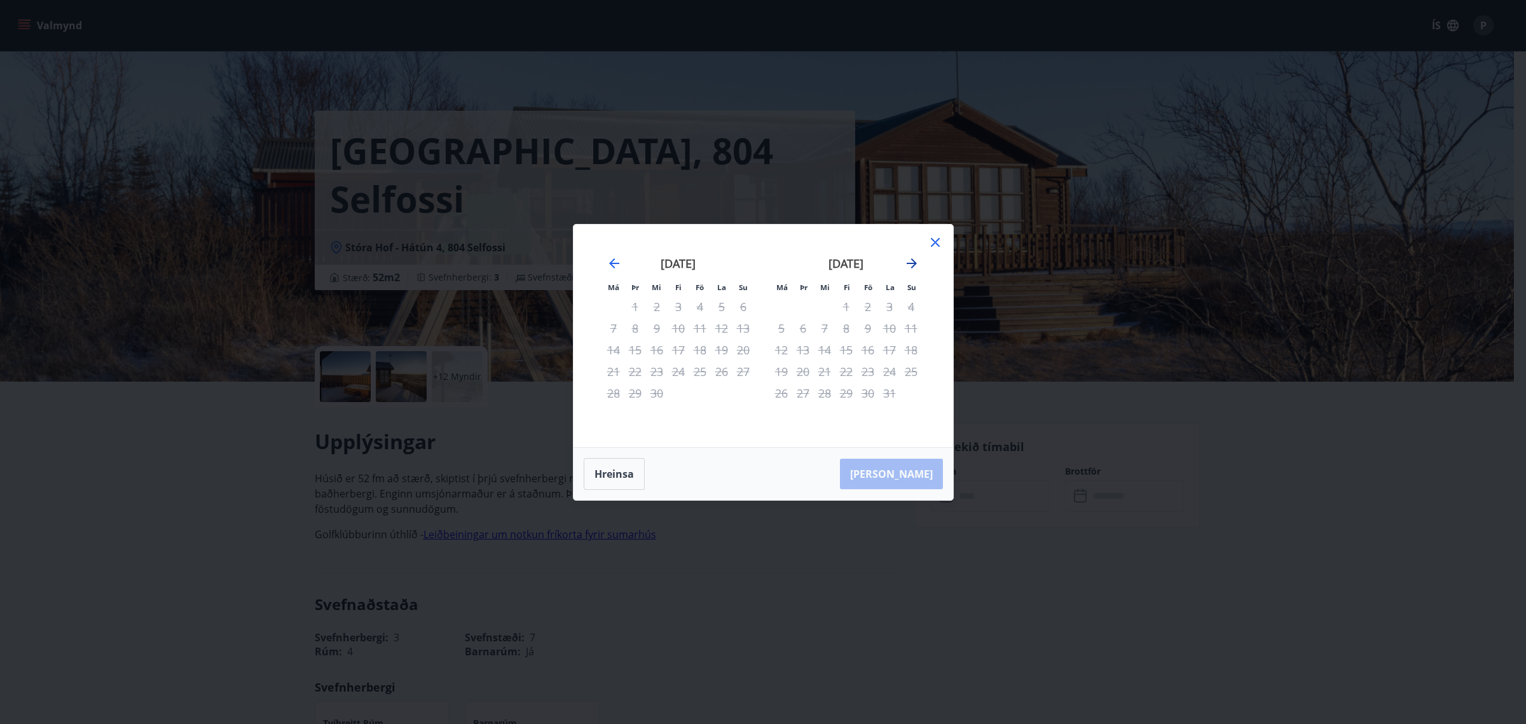
click at [916, 267] on icon "Move forward to switch to the next month." at bounding box center [911, 263] width 15 height 15
click at [932, 244] on icon at bounding box center [935, 242] width 9 height 9
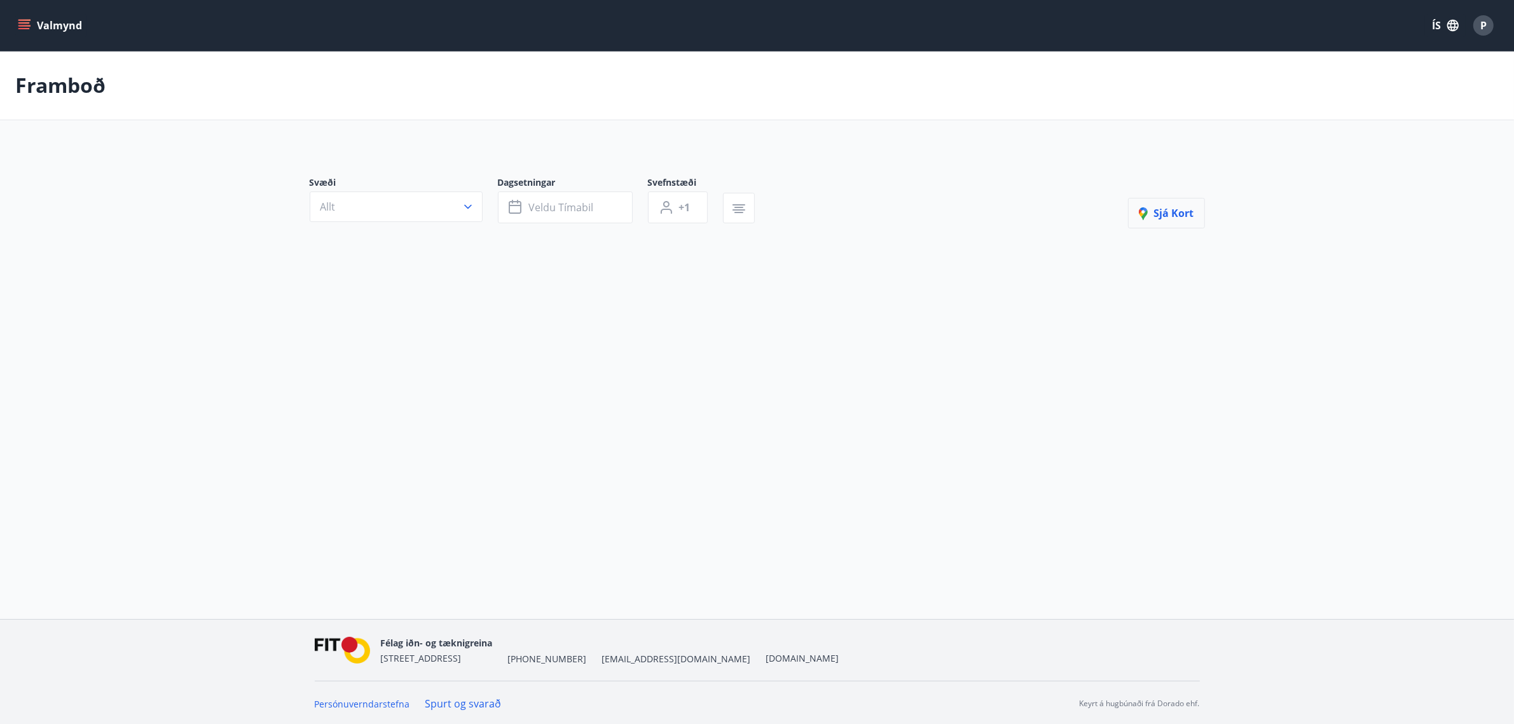
click at [1149, 207] on button "Sjá kort" at bounding box center [1166, 213] width 77 height 31
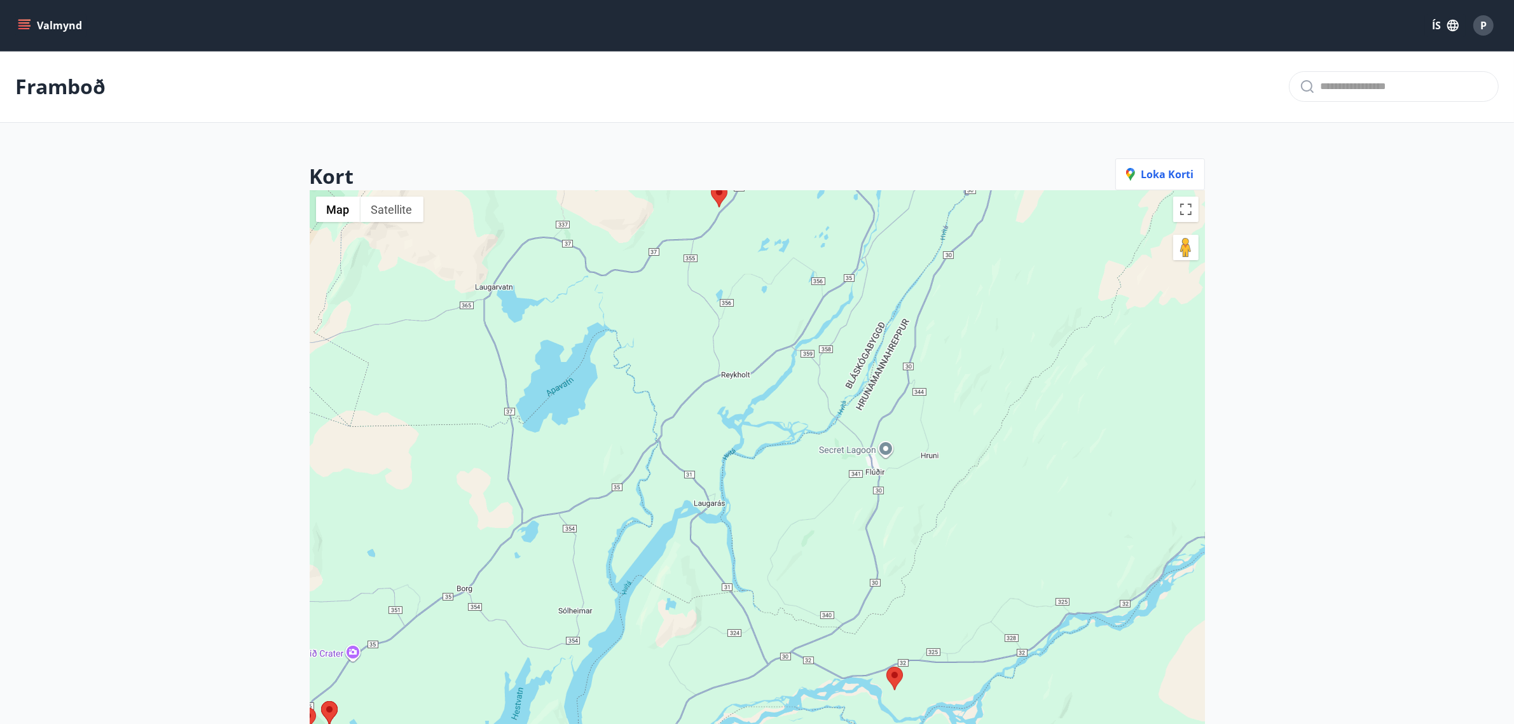
drag, startPoint x: 872, startPoint y: 396, endPoint x: 853, endPoint y: 478, distance: 84.2
click at [853, 478] on div at bounding box center [757, 552] width 895 height 724
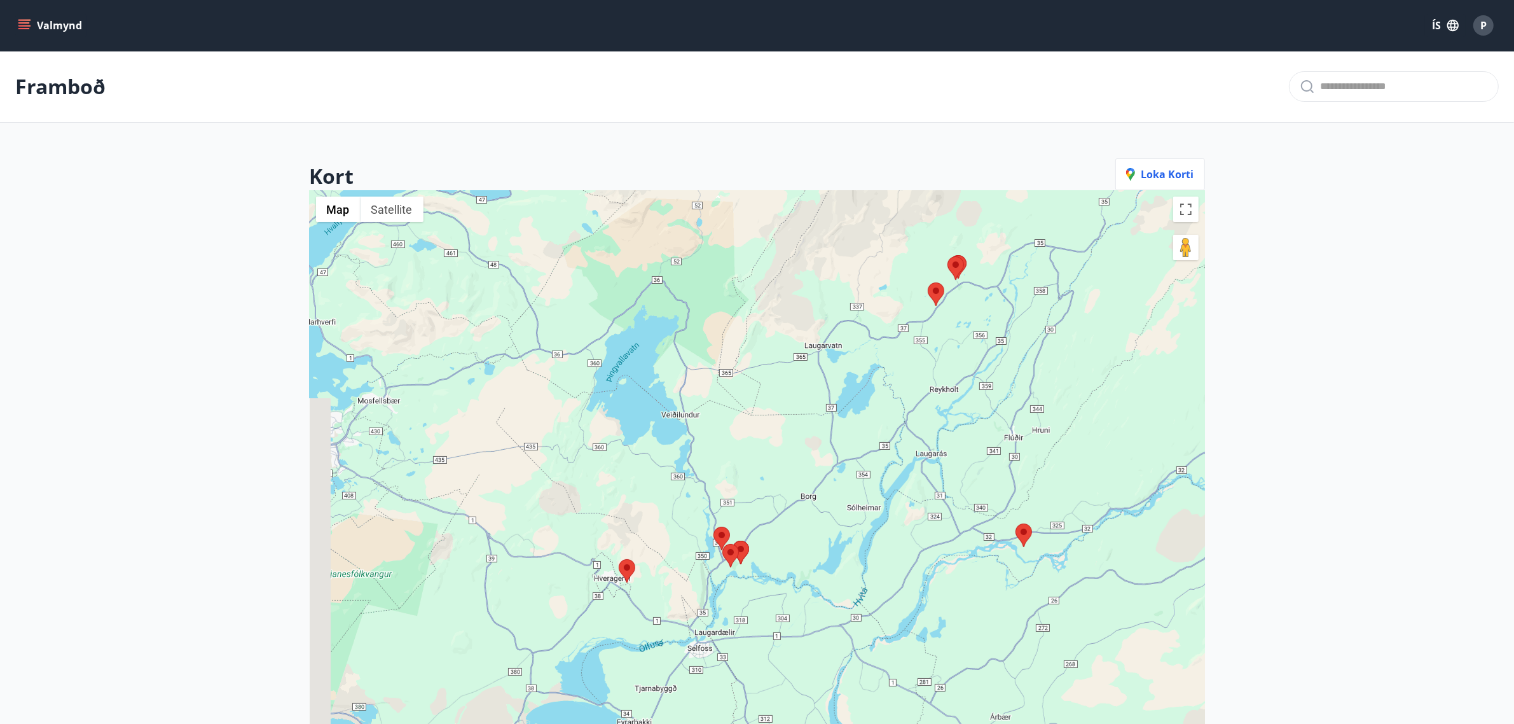
drag, startPoint x: 809, startPoint y: 494, endPoint x: 961, endPoint y: 462, distance: 155.4
click at [964, 466] on div at bounding box center [757, 552] width 895 height 724
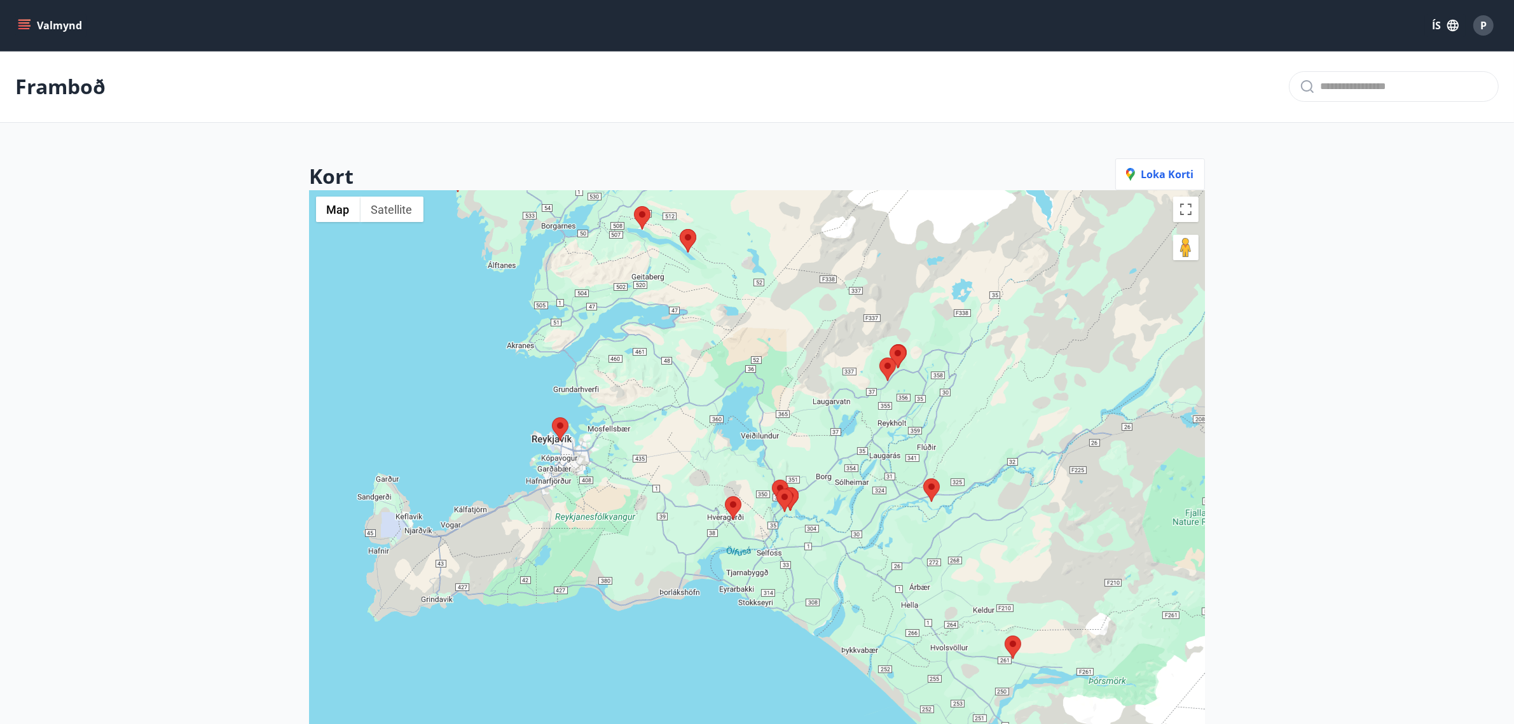
drag, startPoint x: 958, startPoint y: 448, endPoint x: 860, endPoint y: 449, distance: 98.6
click at [860, 449] on div at bounding box center [757, 552] width 895 height 724
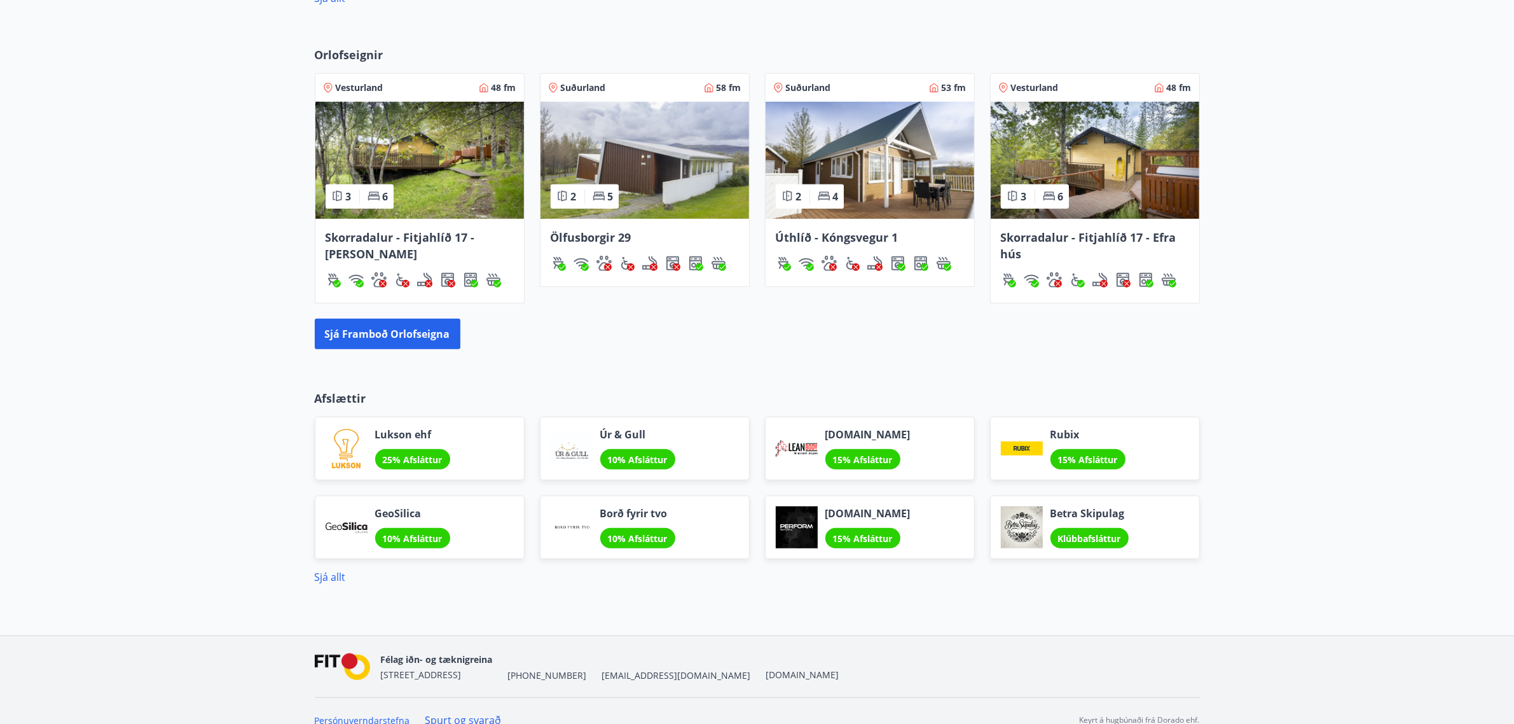
scroll to position [831, 0]
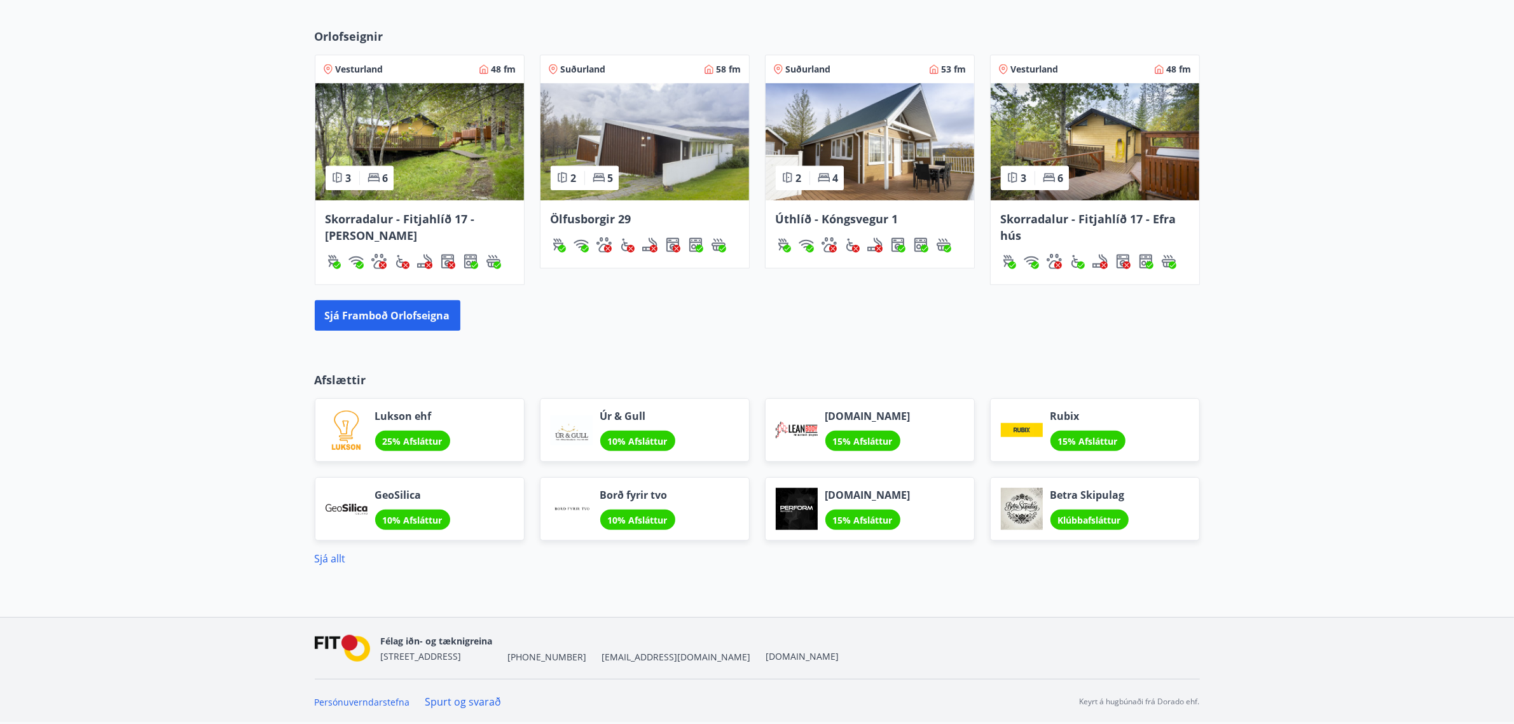
click at [333, 548] on div "Sjá allt" at bounding box center [757, 553] width 885 height 25
click at [331, 554] on link "Sjá allt" at bounding box center [330, 558] width 31 height 14
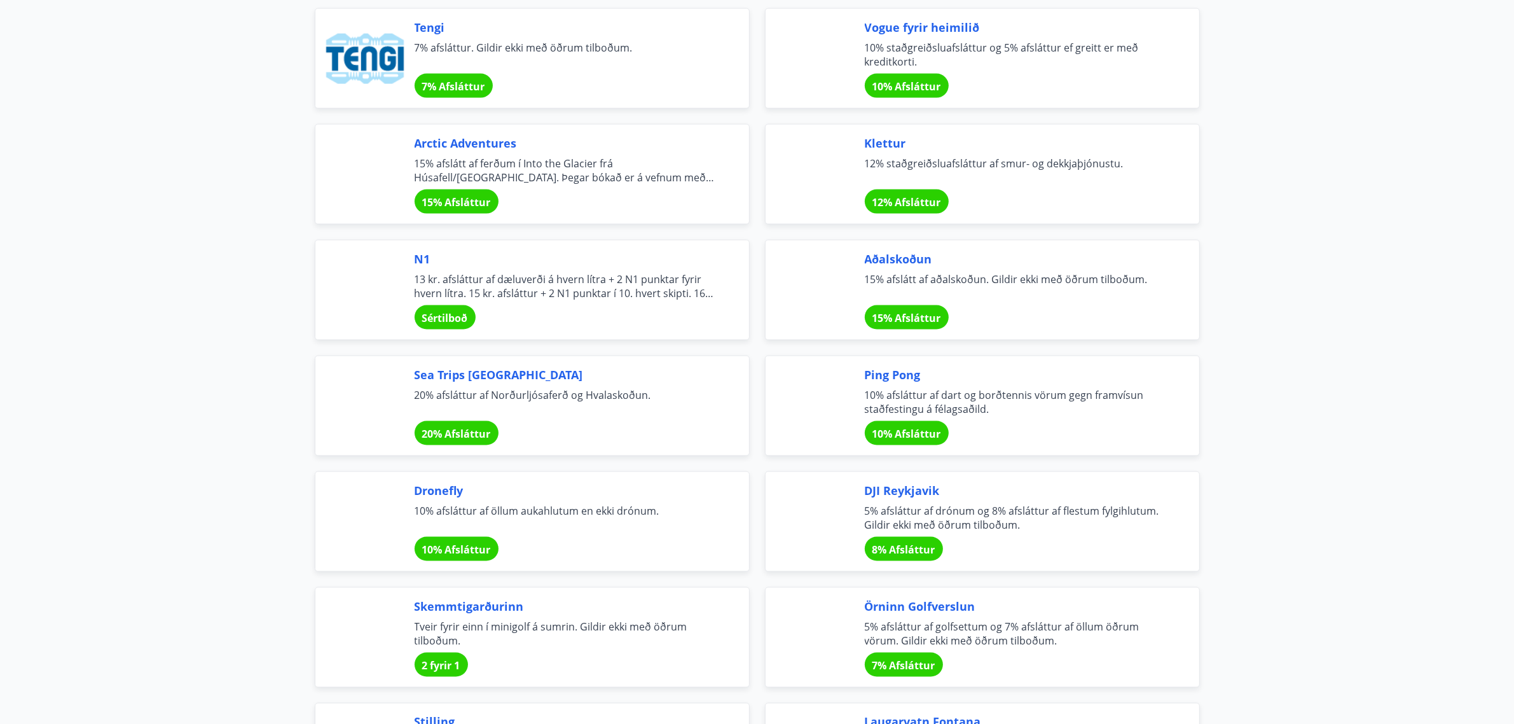
scroll to position [2281, 0]
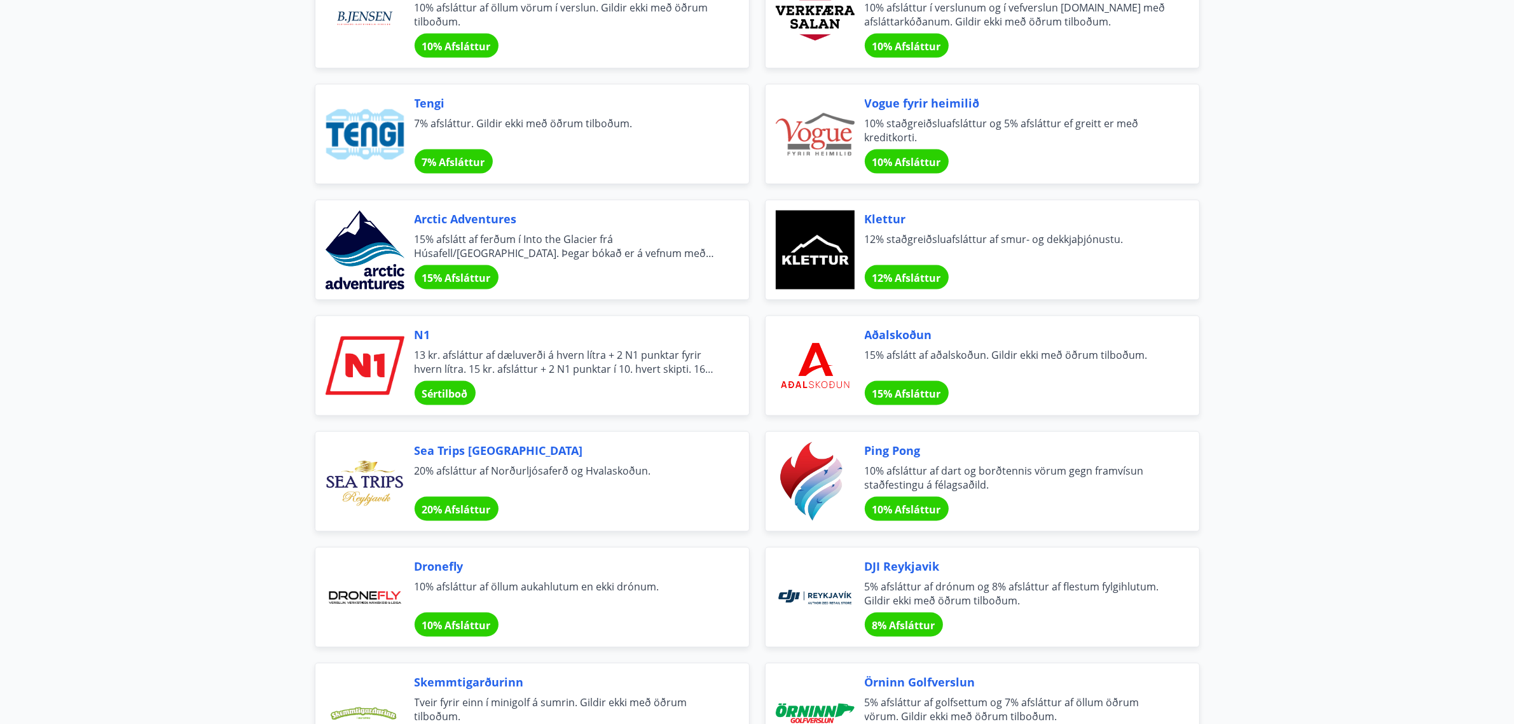
click at [914, 512] on span "10% Afsláttur" at bounding box center [907, 509] width 69 height 14
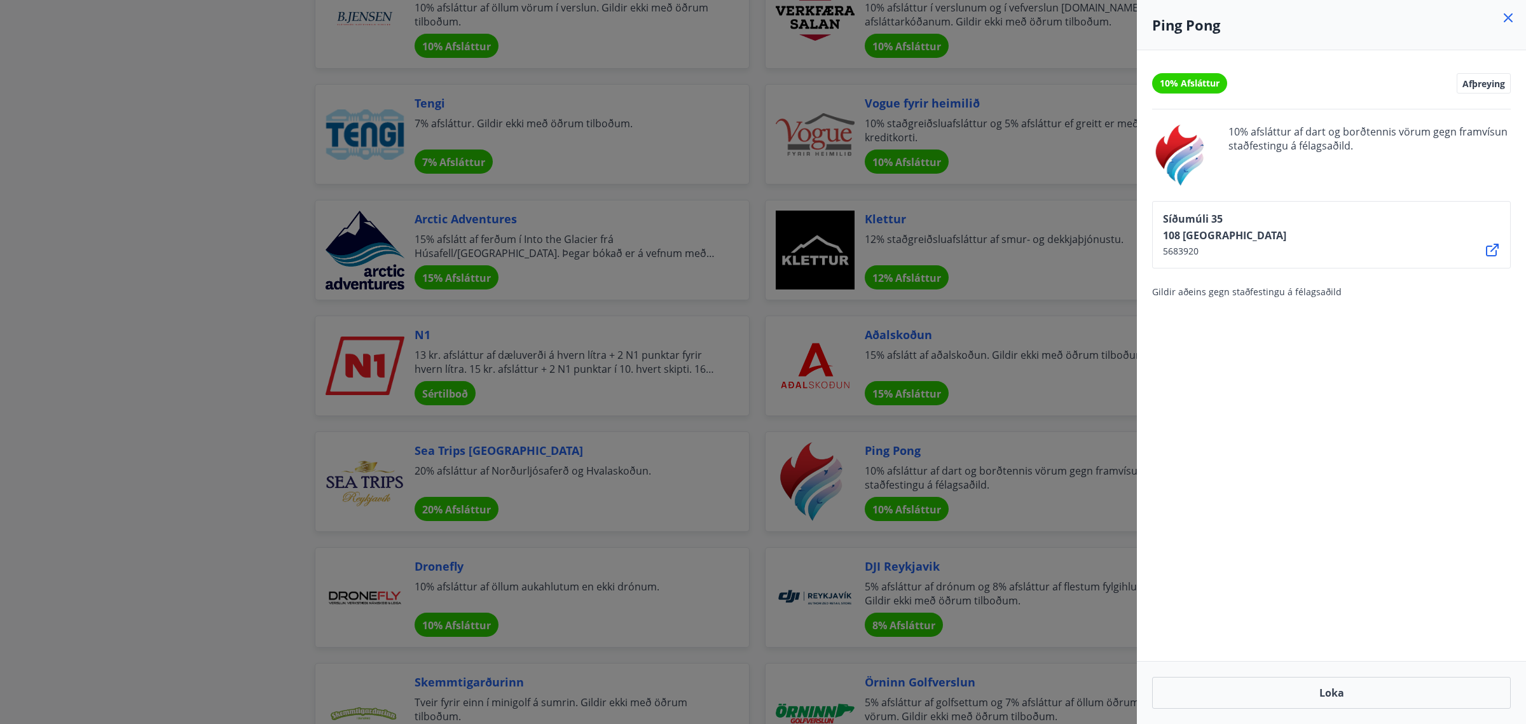
click at [1489, 252] on icon at bounding box center [1492, 249] width 15 height 15
click at [1508, 17] on icon at bounding box center [1508, 17] width 9 height 9
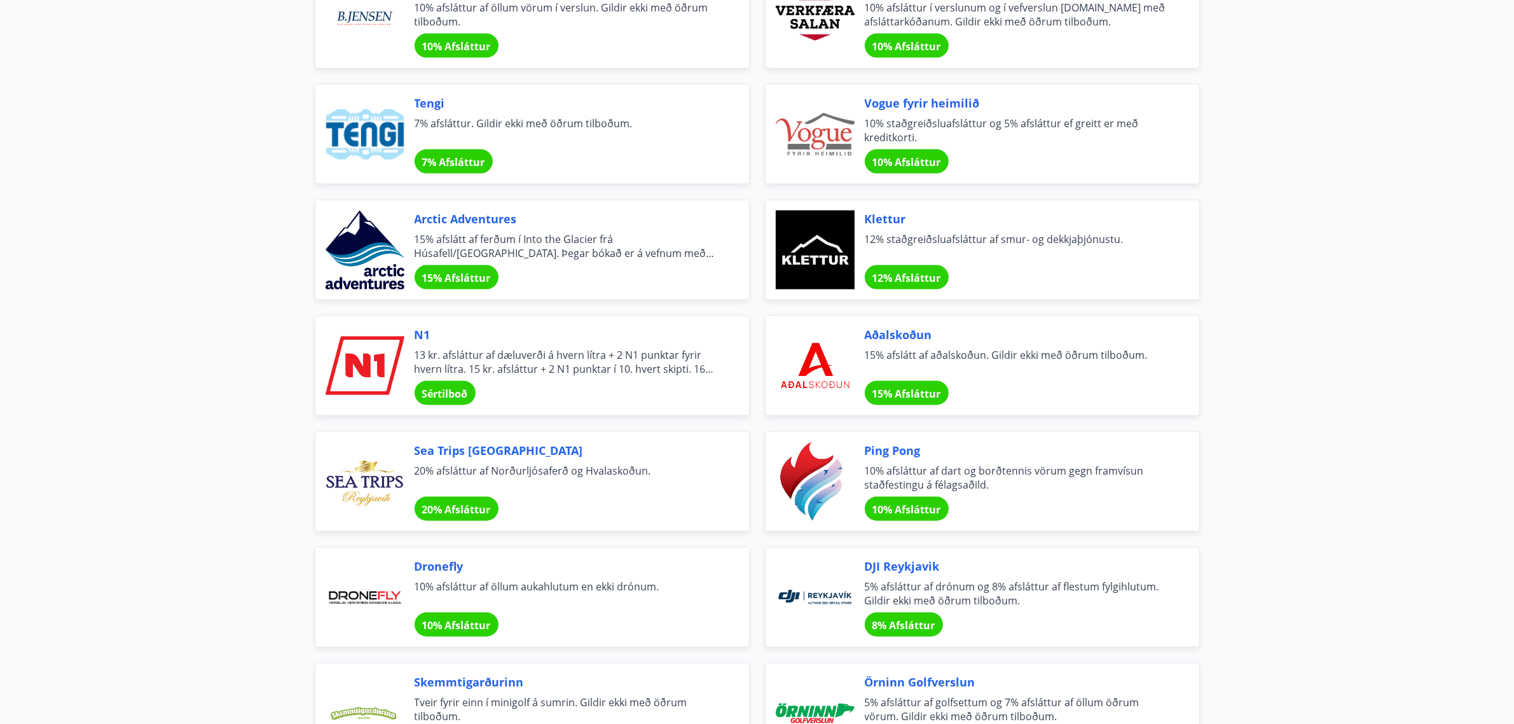
click at [201, 233] on main "Afslættir Félagsmenn njóta veglegra tilboða og sérkjara hjá fyrirtækjum og sams…" at bounding box center [757, 77] width 1514 height 4613
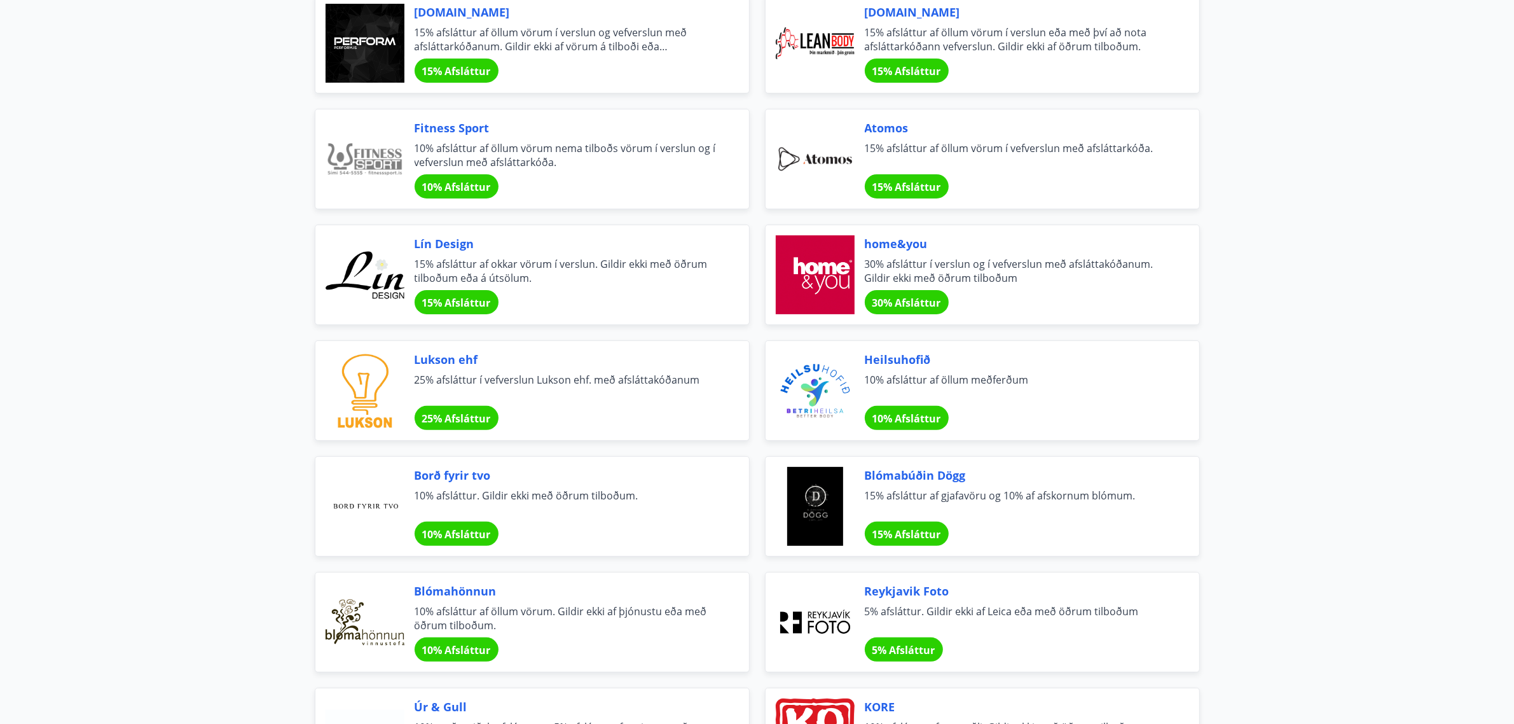
scroll to position [0, 0]
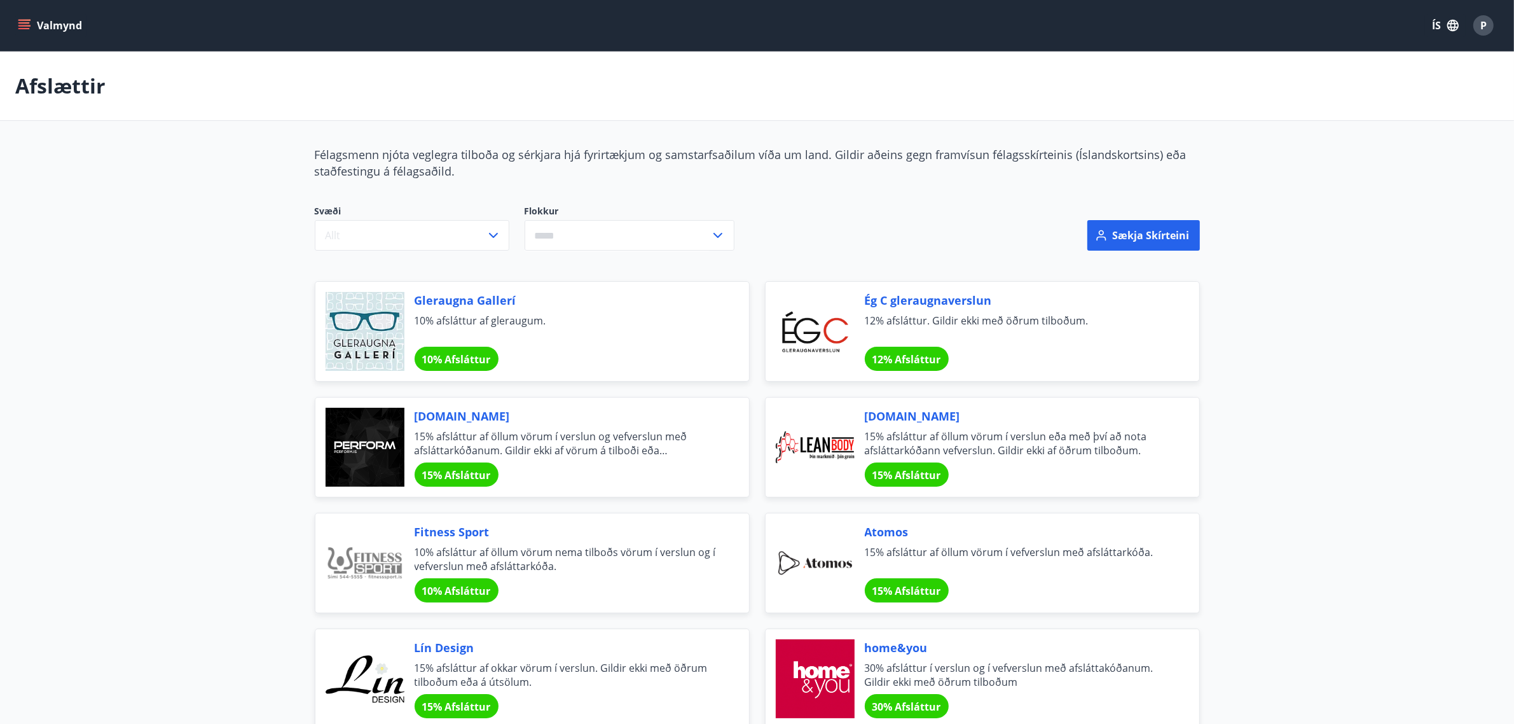
click at [26, 21] on icon "menu" at bounding box center [24, 25] width 13 height 13
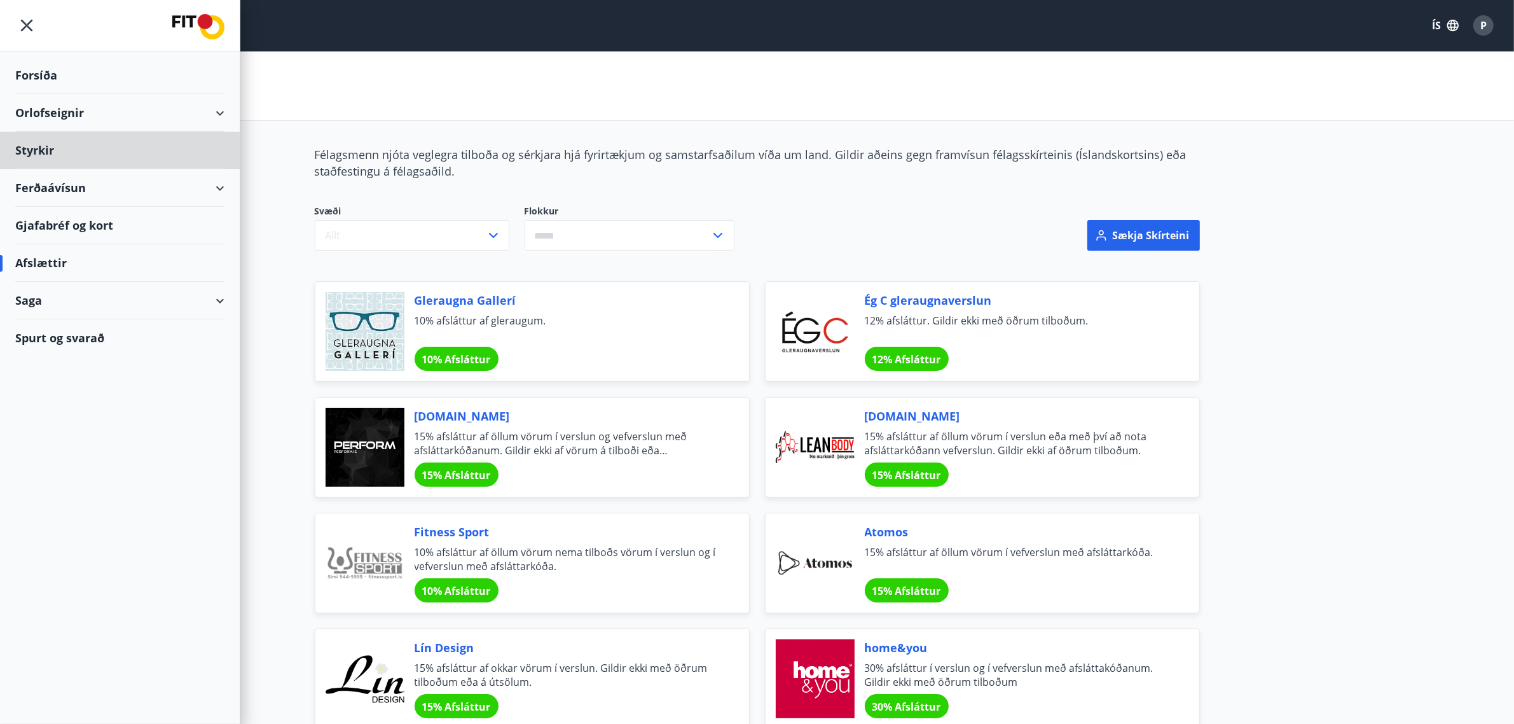
click at [36, 78] on div "Forsíða" at bounding box center [119, 76] width 209 height 38
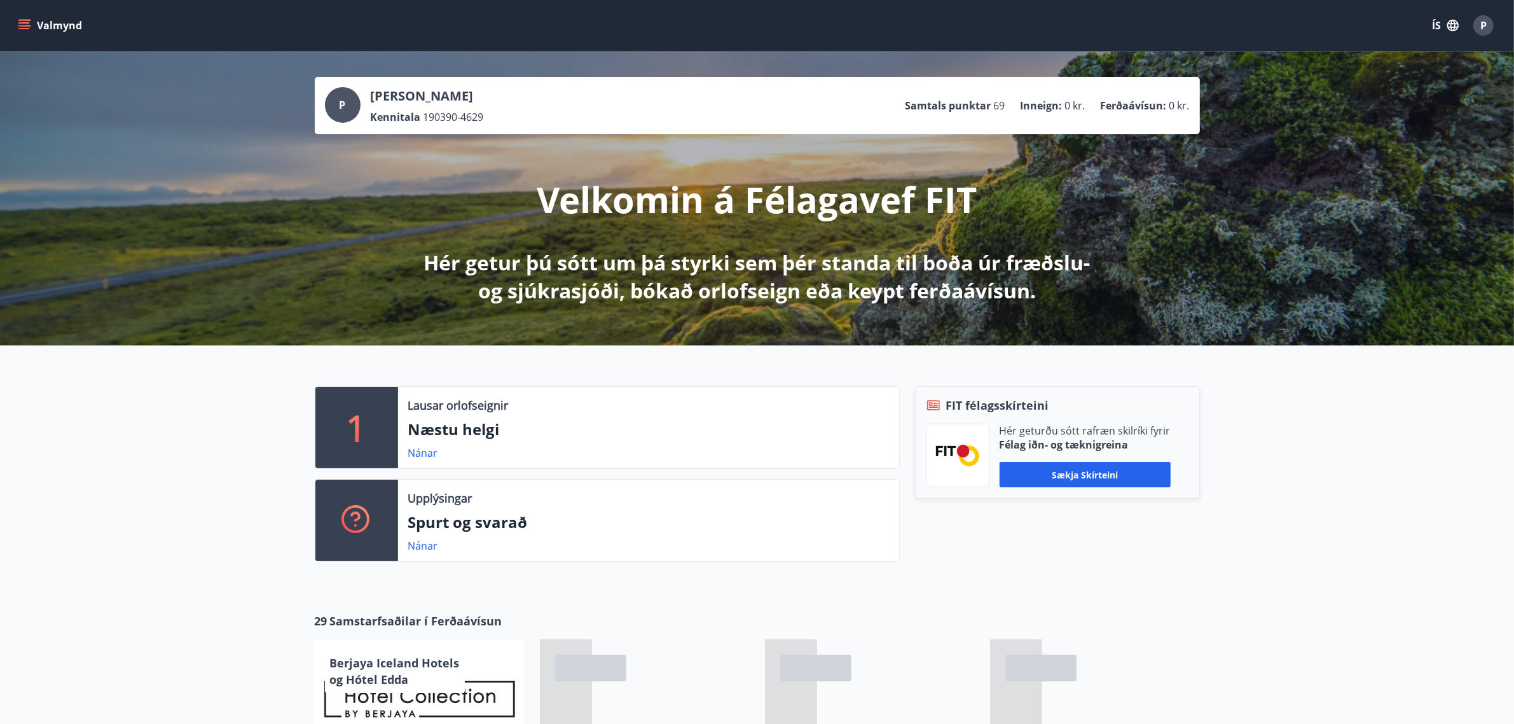
click at [22, 21] on icon "menu" at bounding box center [24, 25] width 13 height 13
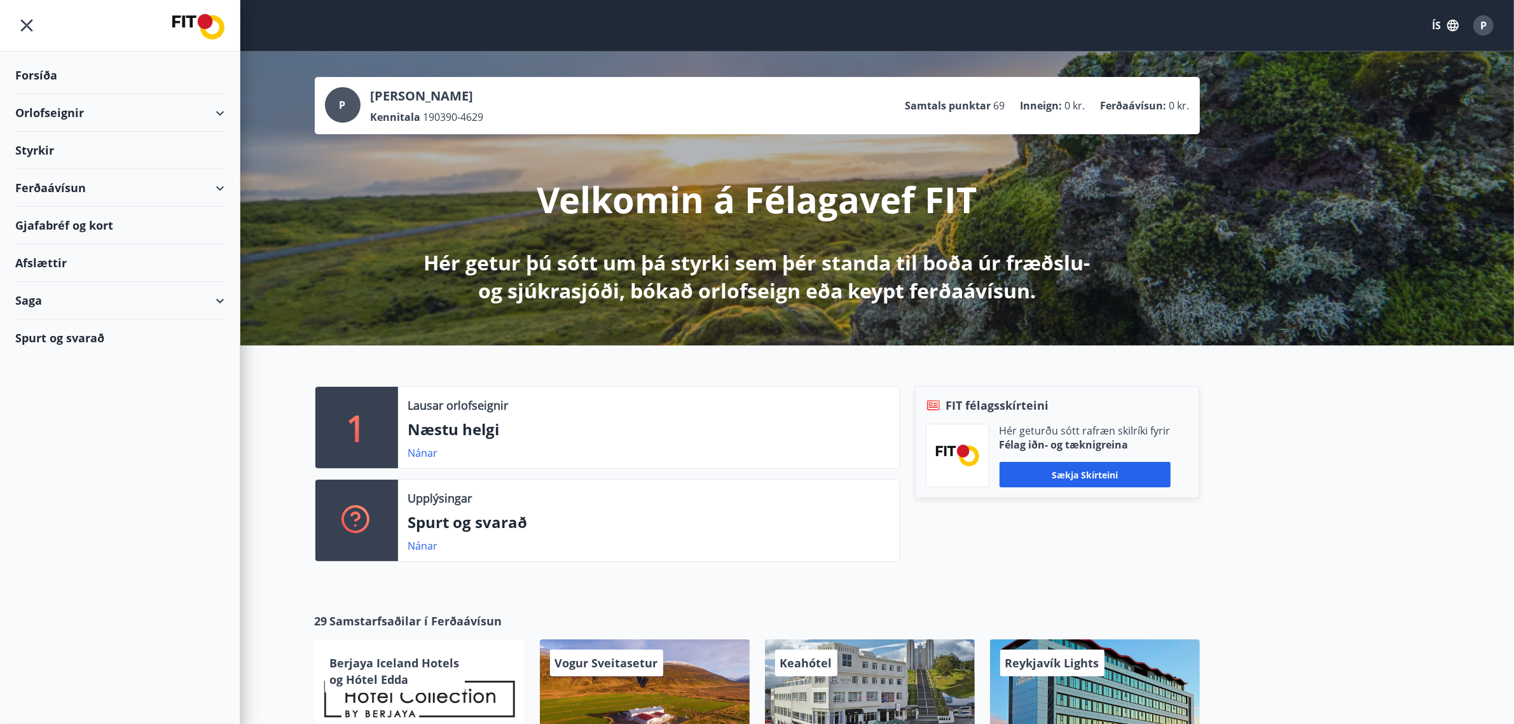
click at [64, 220] on div "Gjafabréf og kort" at bounding box center [119, 226] width 209 height 38
click at [214, 301] on div "Saga" at bounding box center [119, 301] width 209 height 38
click at [27, 299] on div "Saga" at bounding box center [119, 301] width 209 height 38
click at [29, 300] on div "Saga" at bounding box center [119, 301] width 209 height 38
click at [36, 329] on div "Ferðaávísun" at bounding box center [119, 332] width 189 height 27
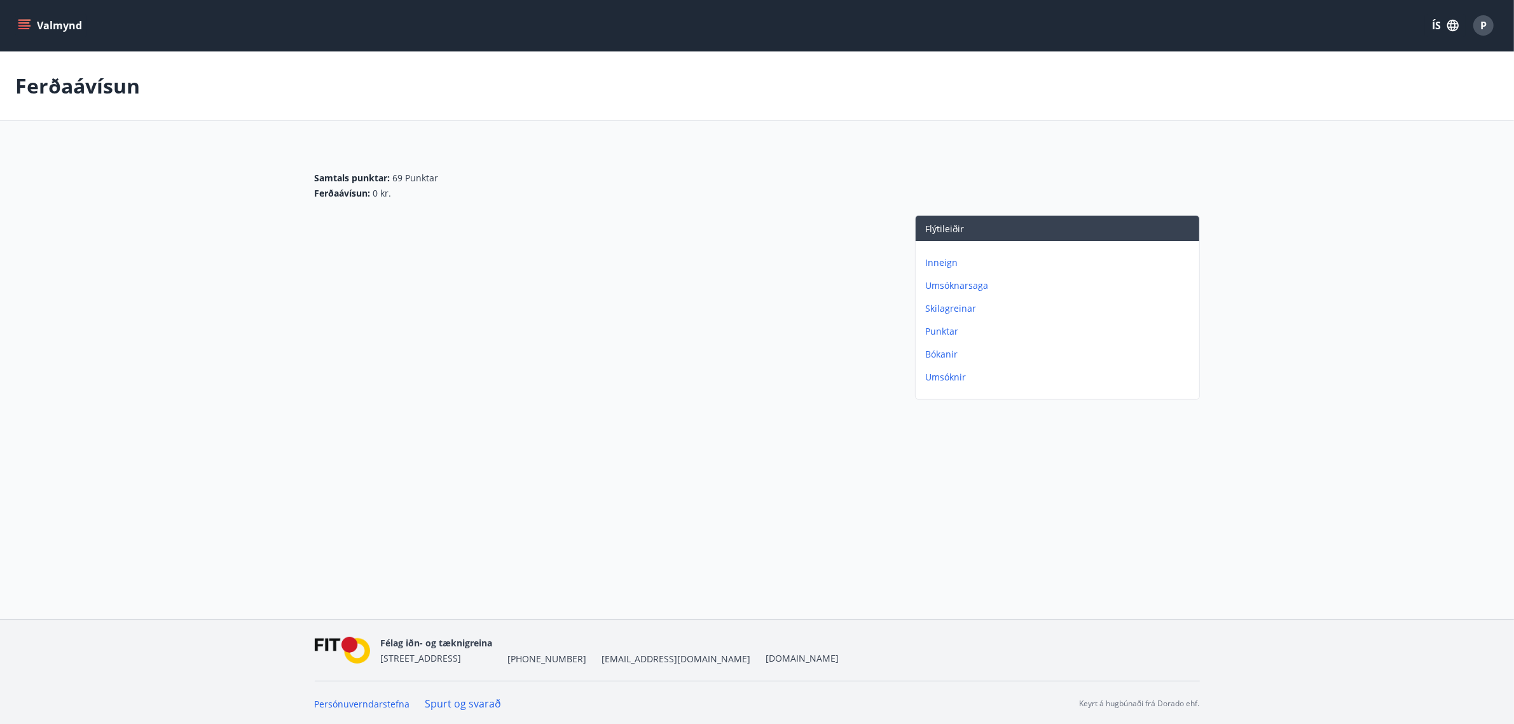
click at [25, 17] on button "Valmynd" at bounding box center [51, 25] width 72 height 23
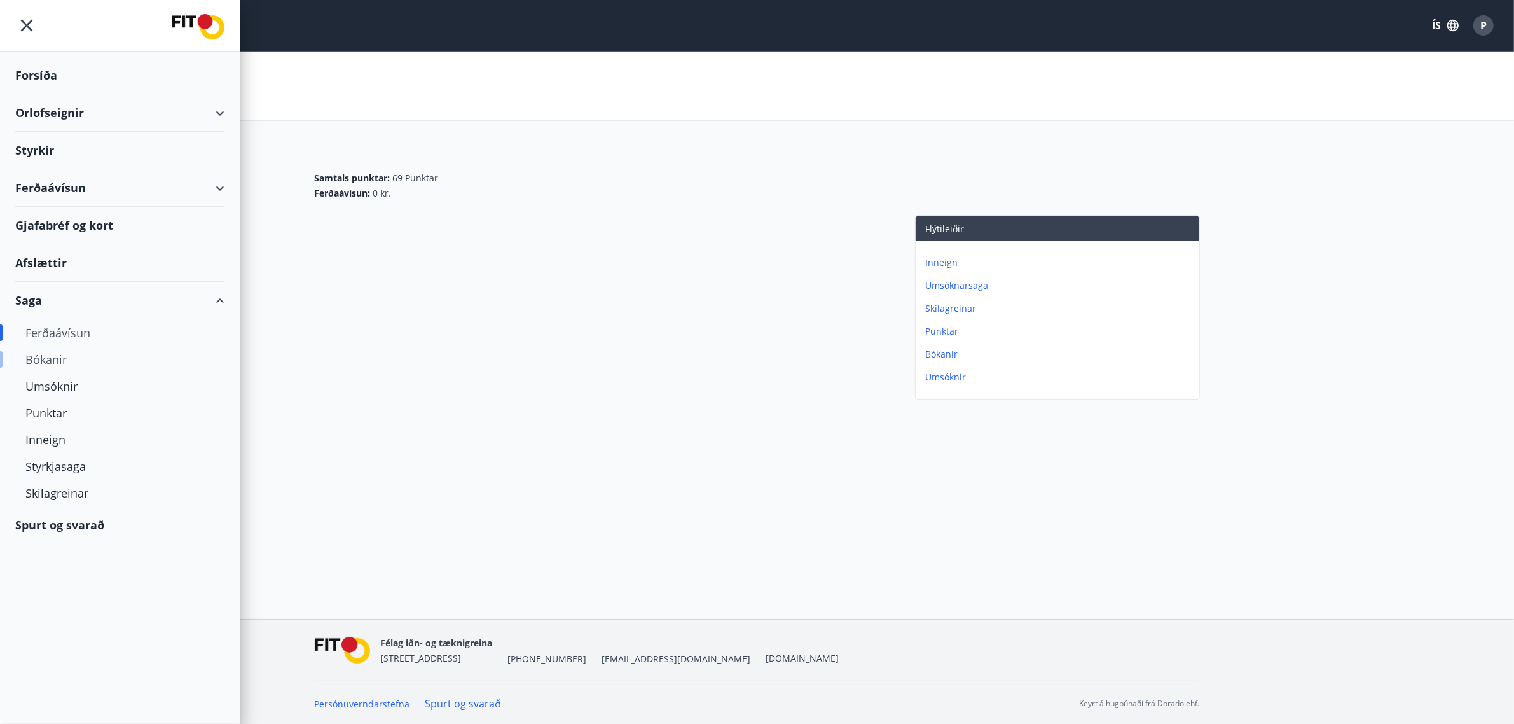
click at [55, 358] on div "Bókanir" at bounding box center [119, 359] width 189 height 27
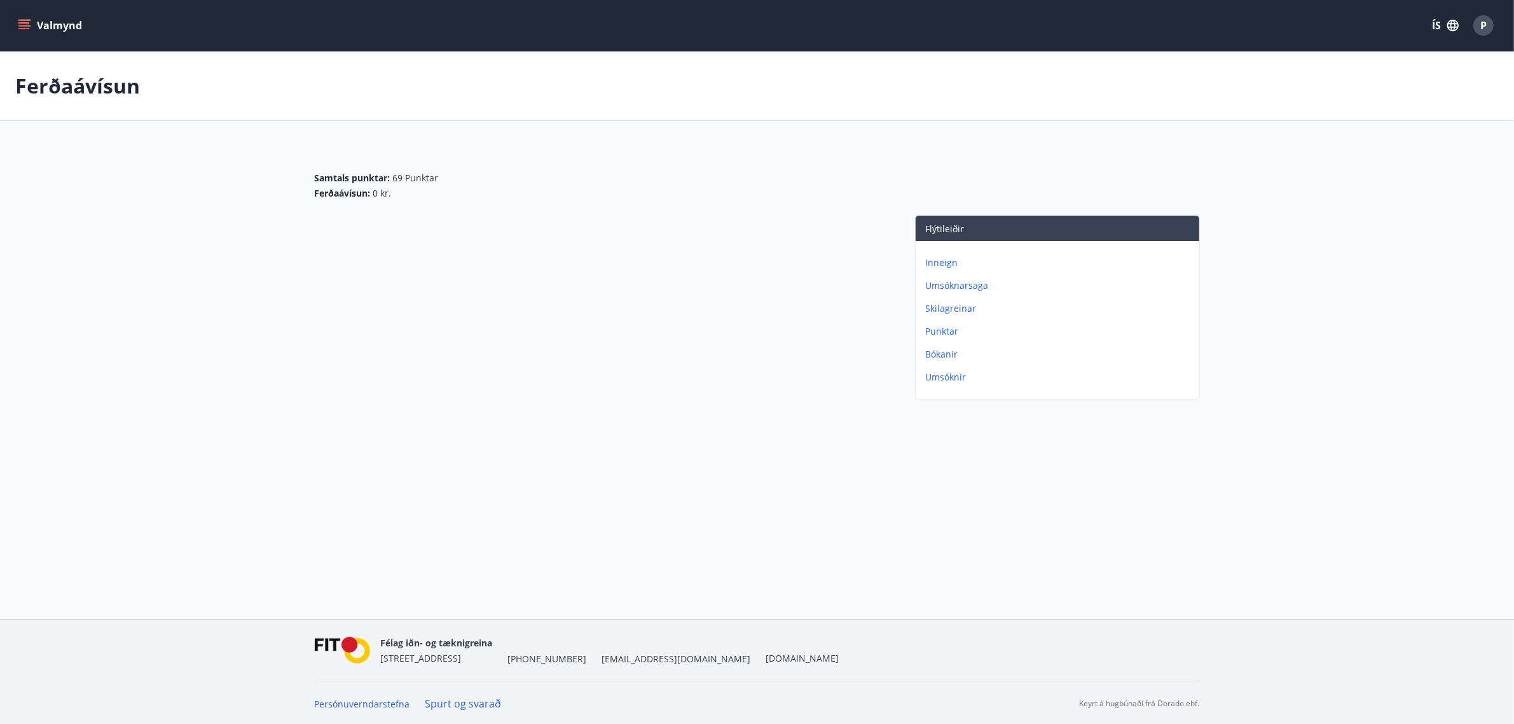
click at [20, 20] on icon "menu" at bounding box center [25, 20] width 14 height 1
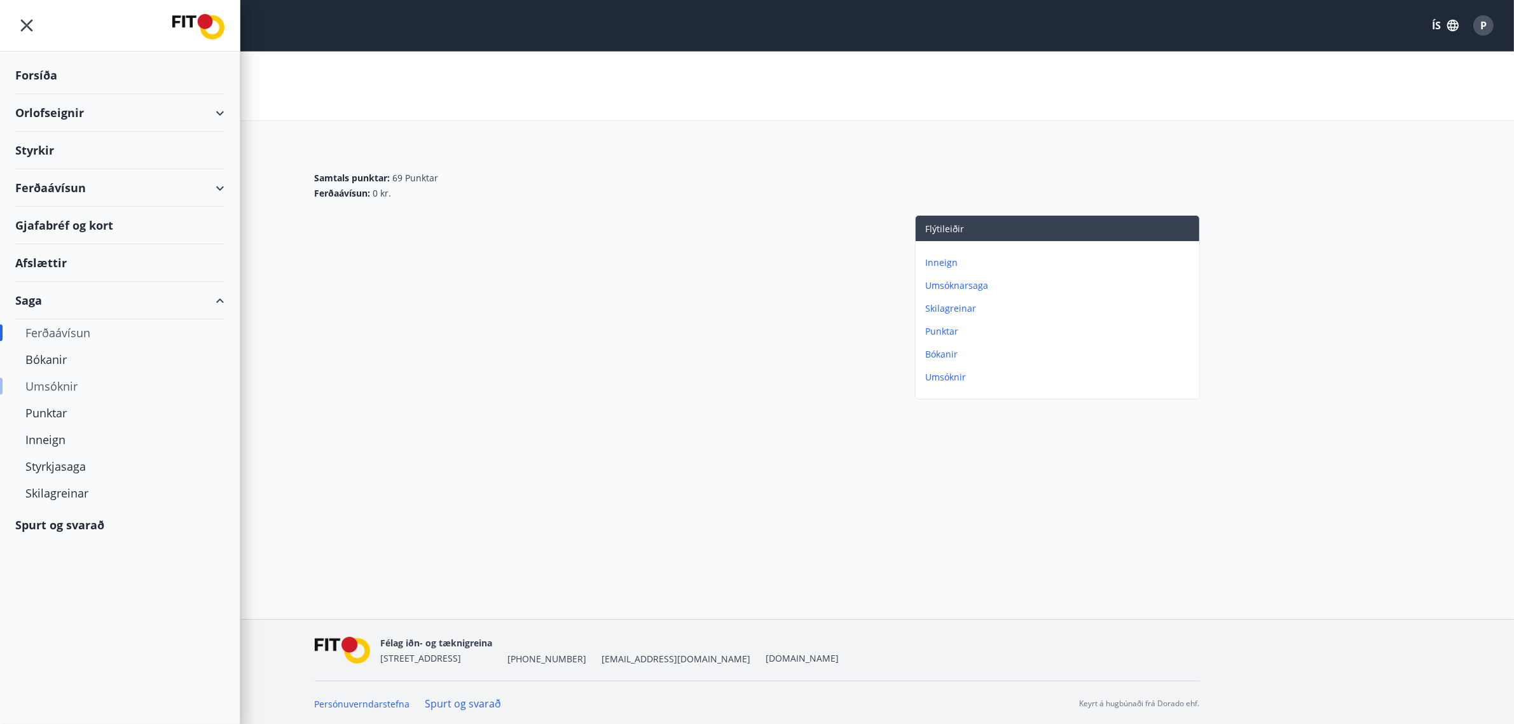
click at [48, 391] on div "Umsóknir" at bounding box center [119, 386] width 189 height 27
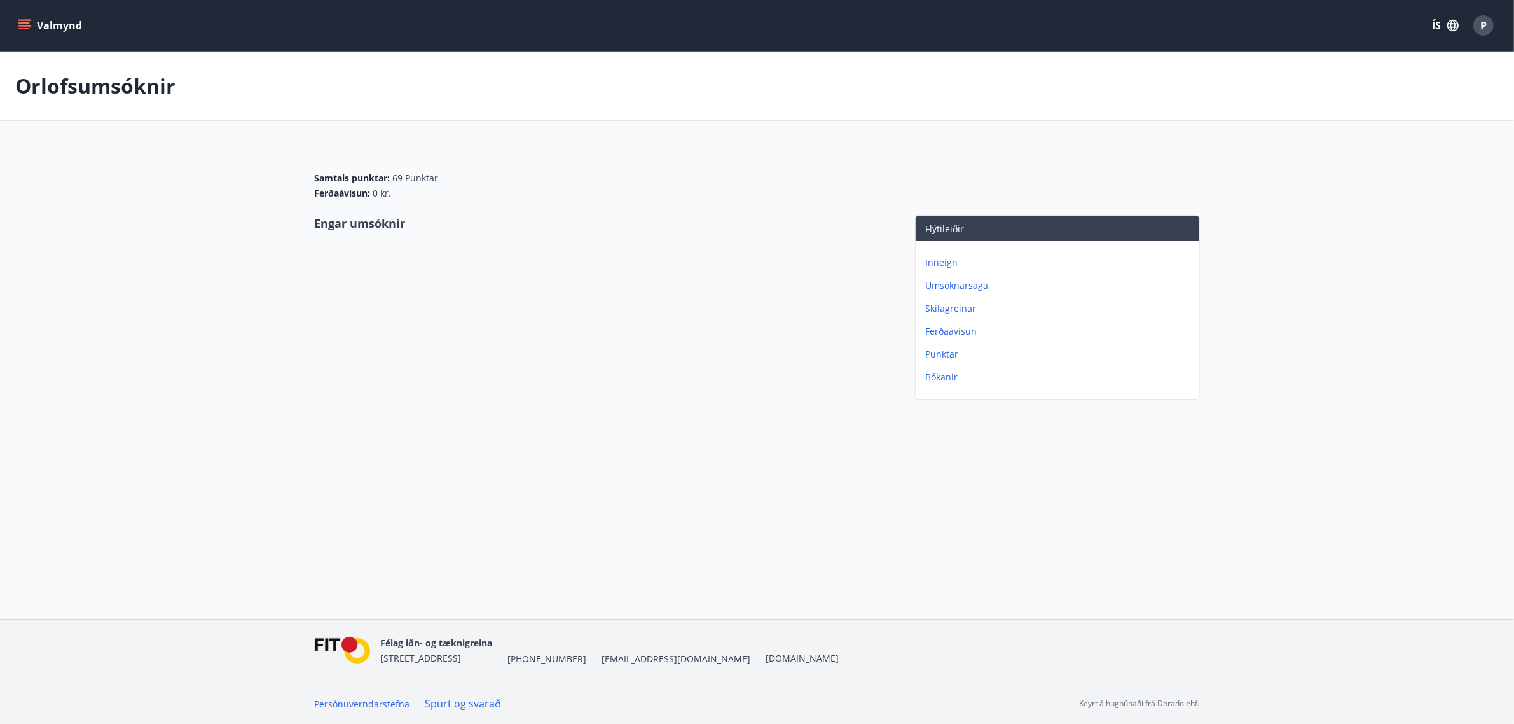
click at [29, 20] on icon "menu" at bounding box center [25, 20] width 14 height 1
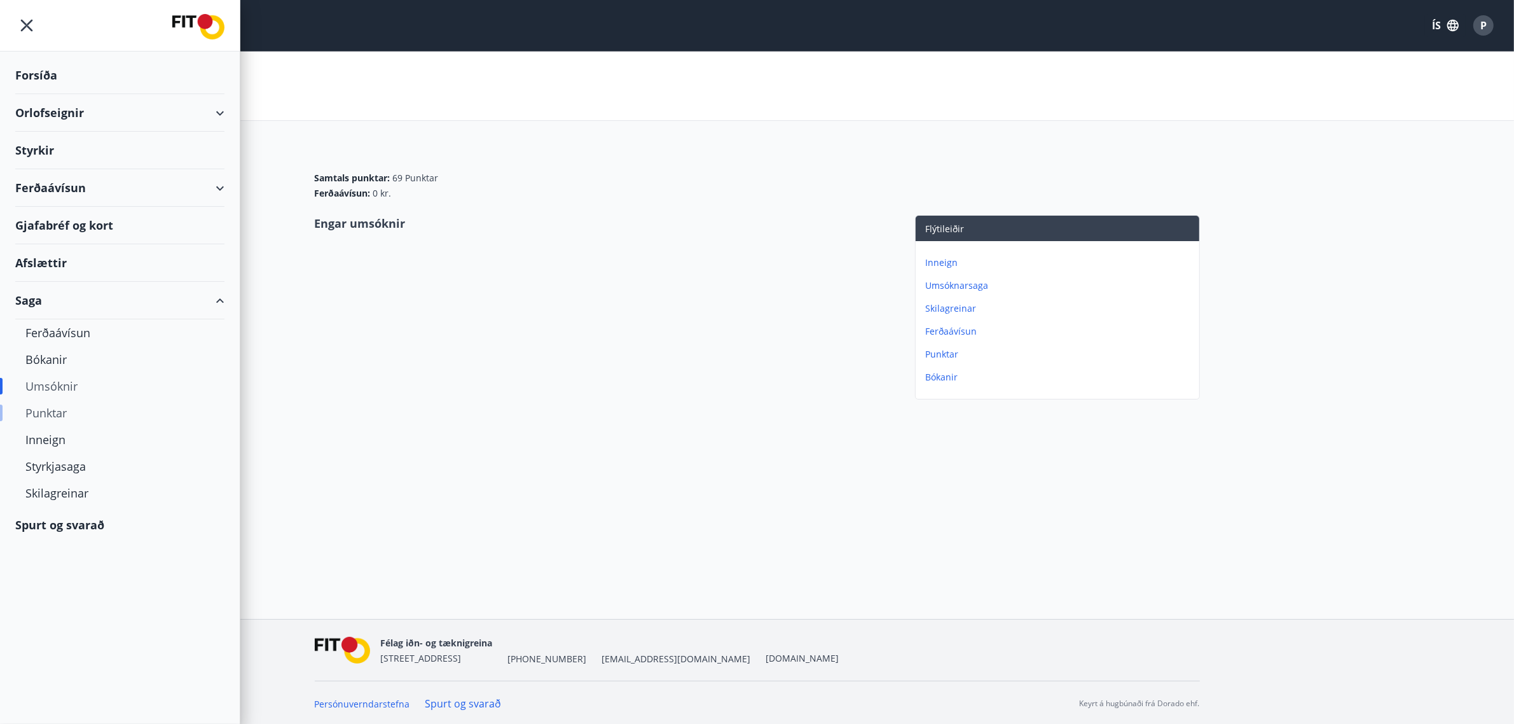
click at [42, 407] on div "Punktar" at bounding box center [119, 412] width 189 height 27
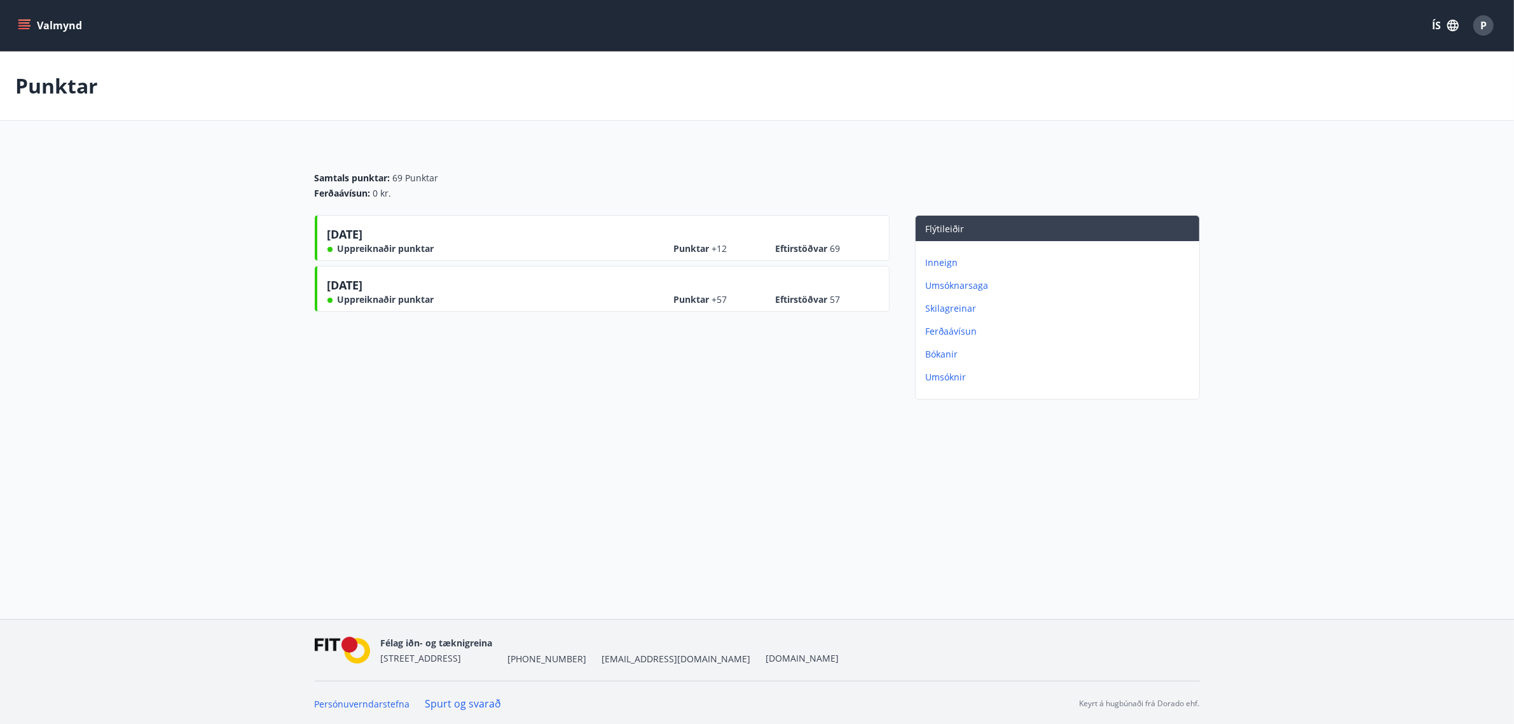
click at [21, 27] on icon "menu" at bounding box center [24, 25] width 13 height 13
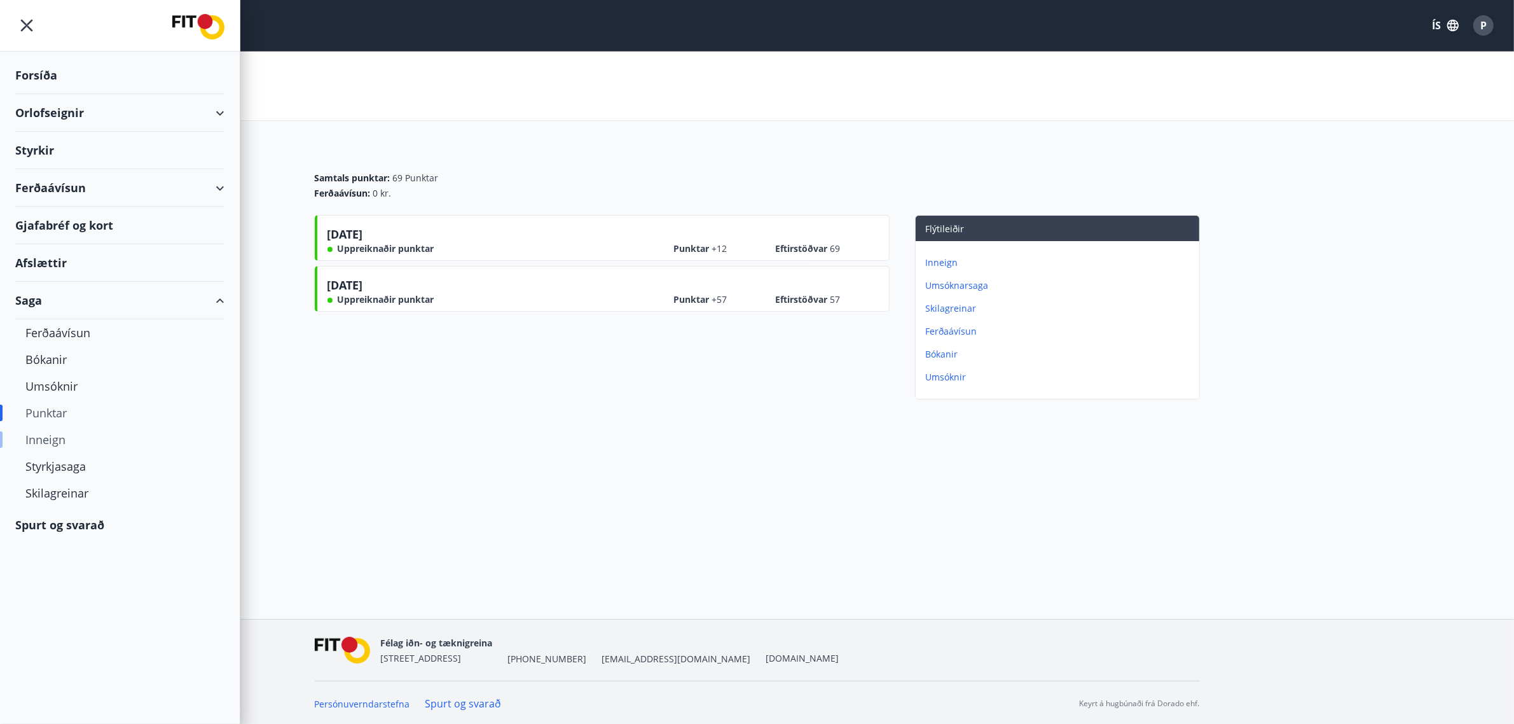
click at [50, 436] on div "Inneign" at bounding box center [119, 439] width 189 height 27
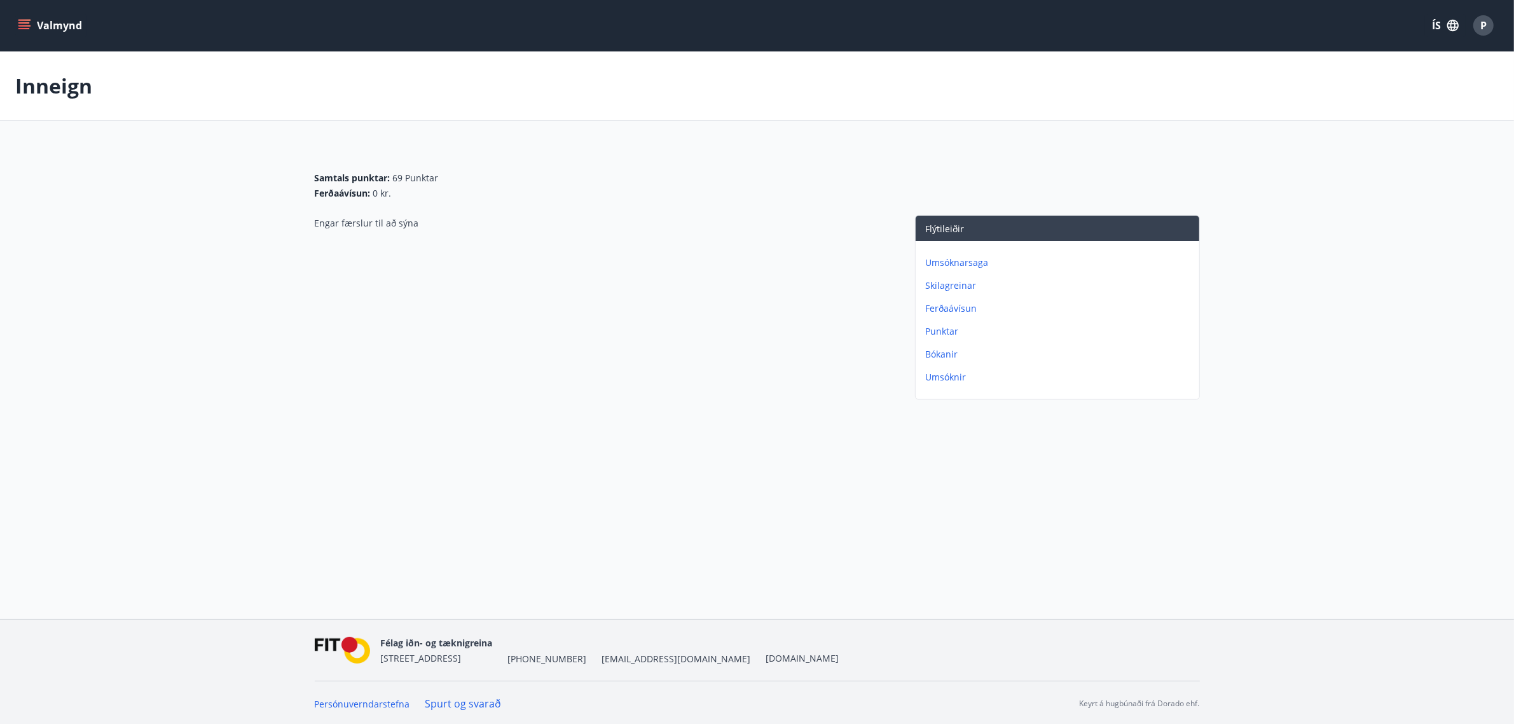
click at [18, 27] on icon "menu" at bounding box center [24, 25] width 13 height 13
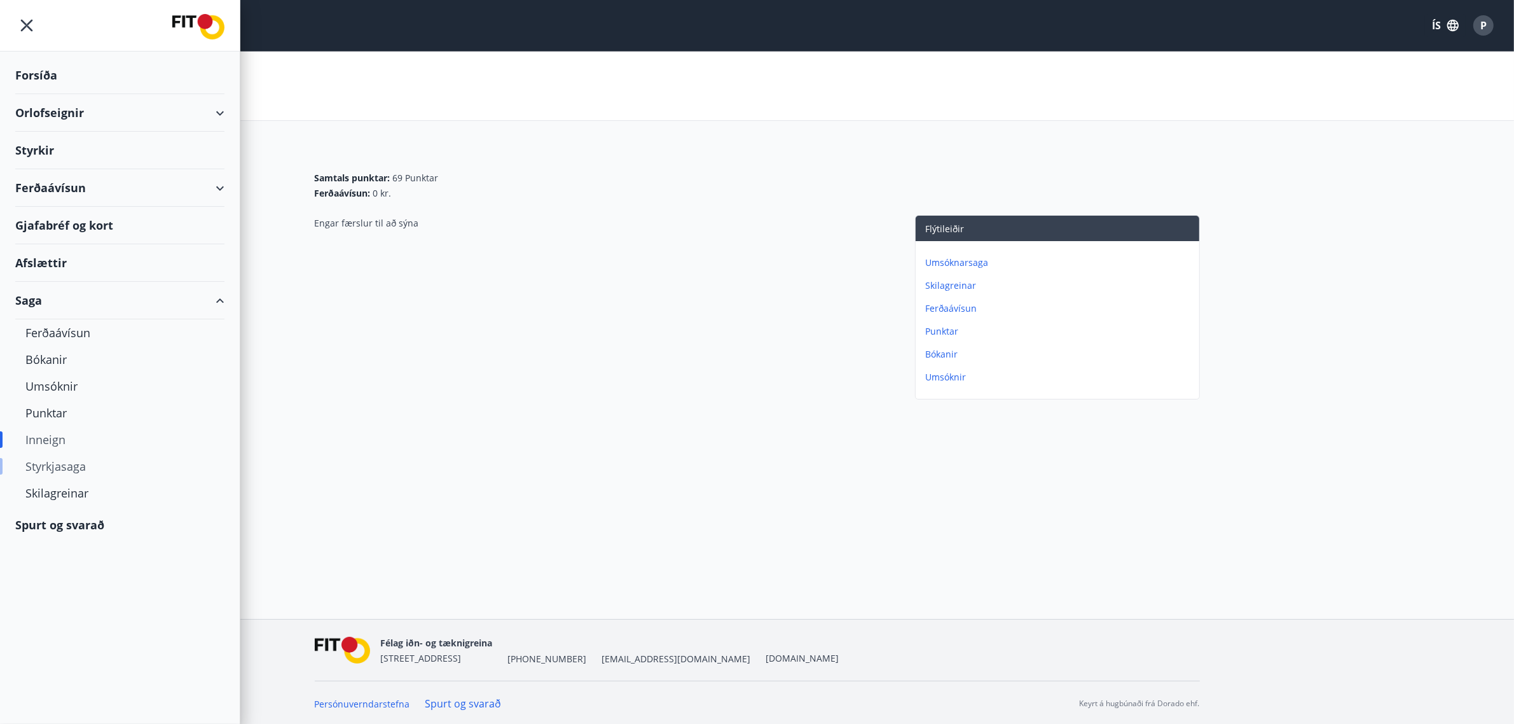
click at [45, 475] on div "Styrkjasaga" at bounding box center [119, 466] width 189 height 27
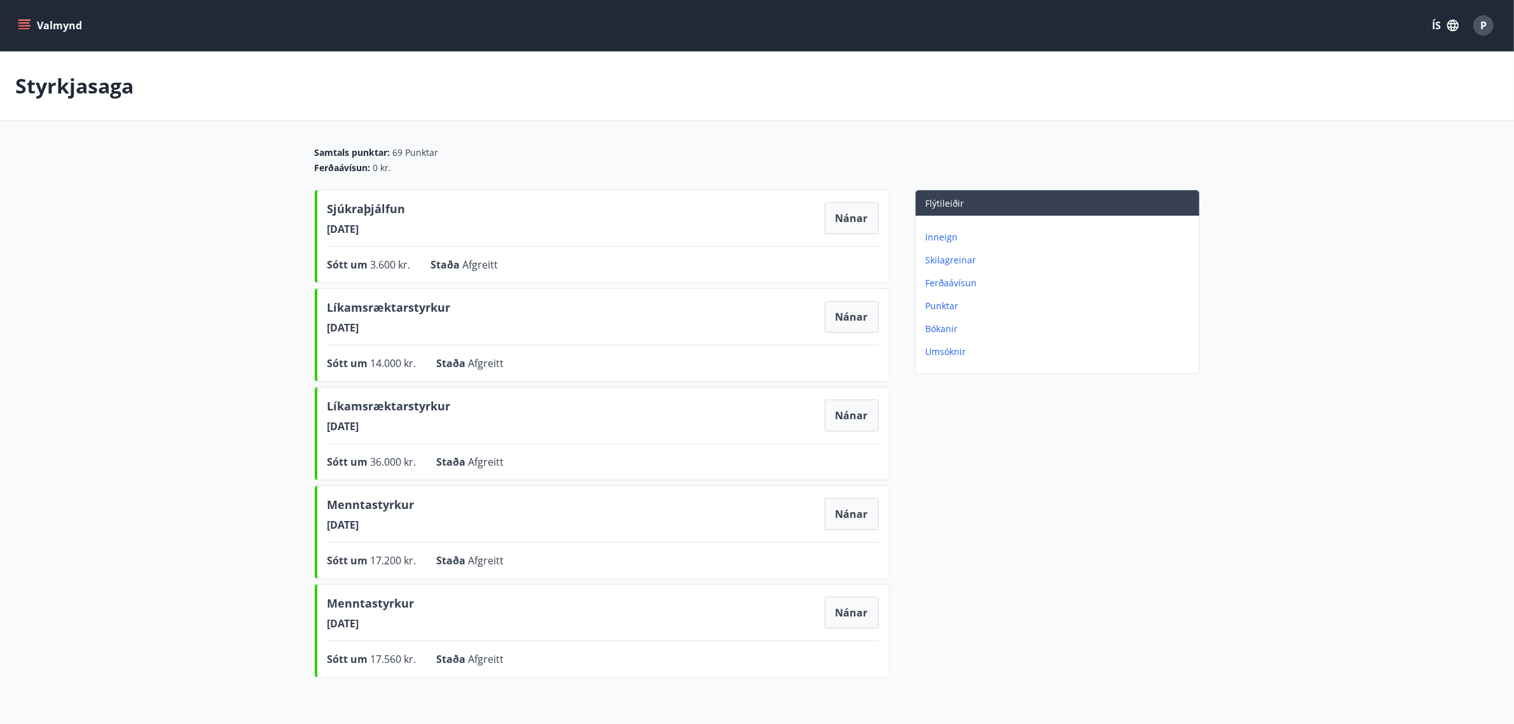
click at [24, 17] on button "Valmynd" at bounding box center [51, 25] width 72 height 23
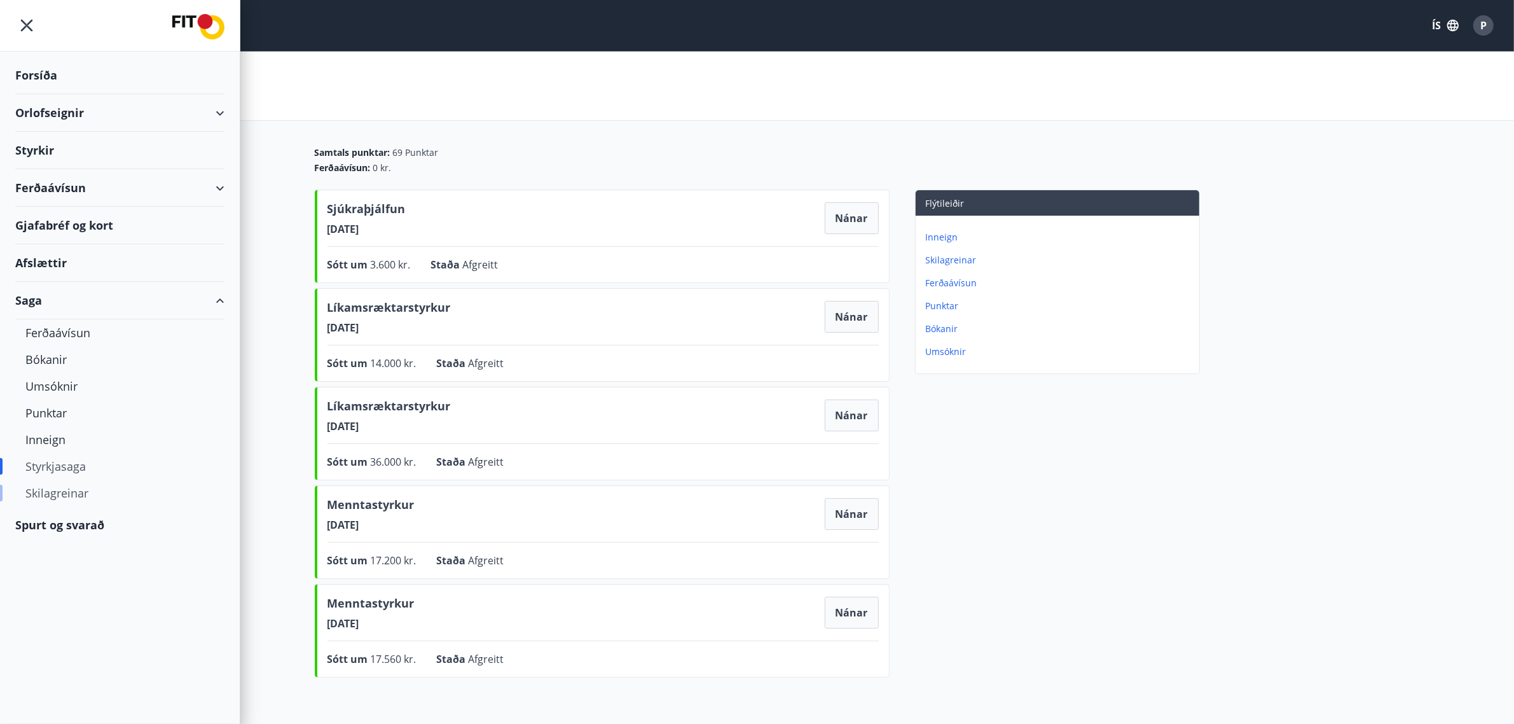
click at [53, 491] on div "Skilagreinar" at bounding box center [119, 493] width 189 height 27
